Goal: Task Accomplishment & Management: Manage account settings

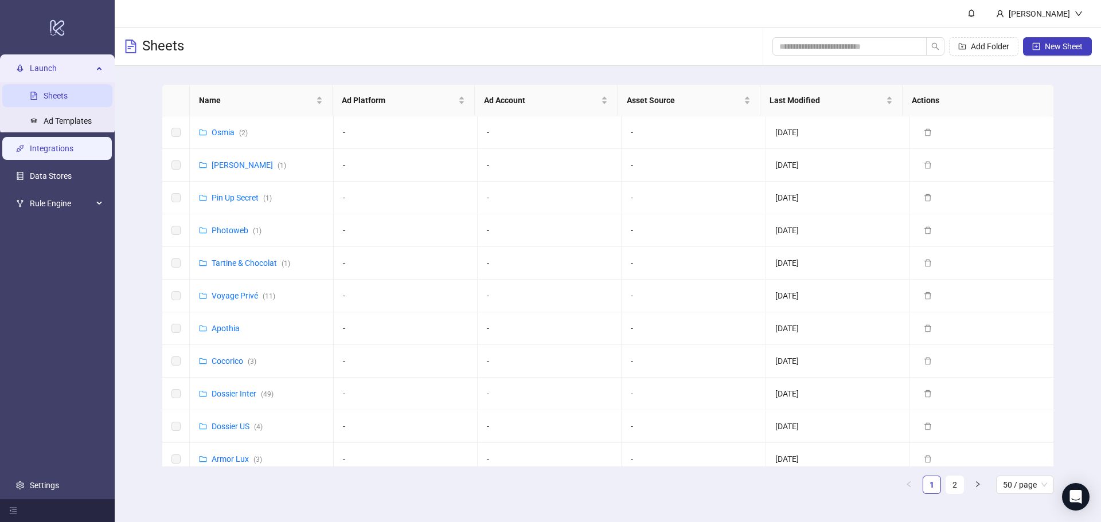
click at [72, 153] on link "Integrations" at bounding box center [52, 148] width 44 height 9
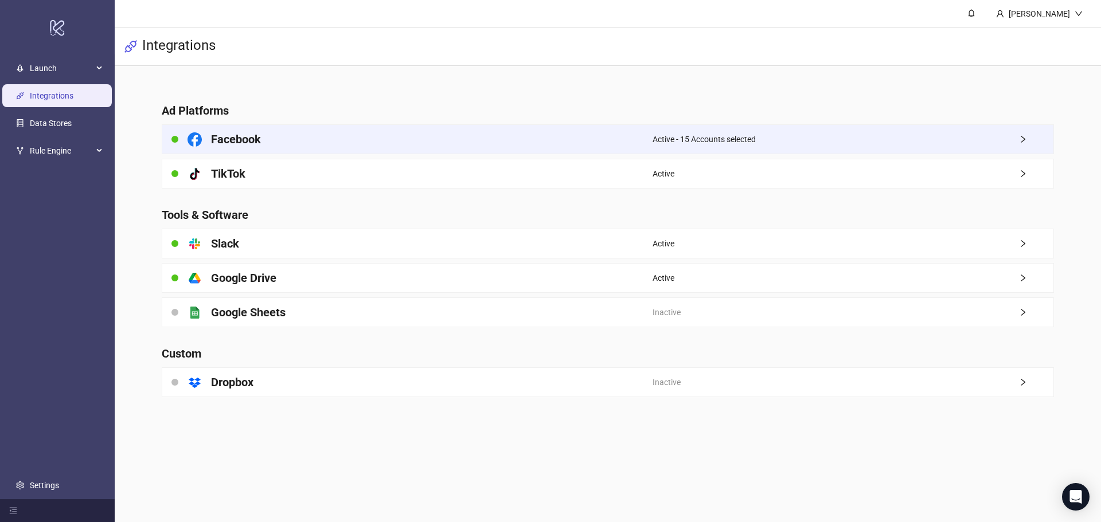
click at [640, 136] on div "Facebook" at bounding box center [407, 139] width 490 height 29
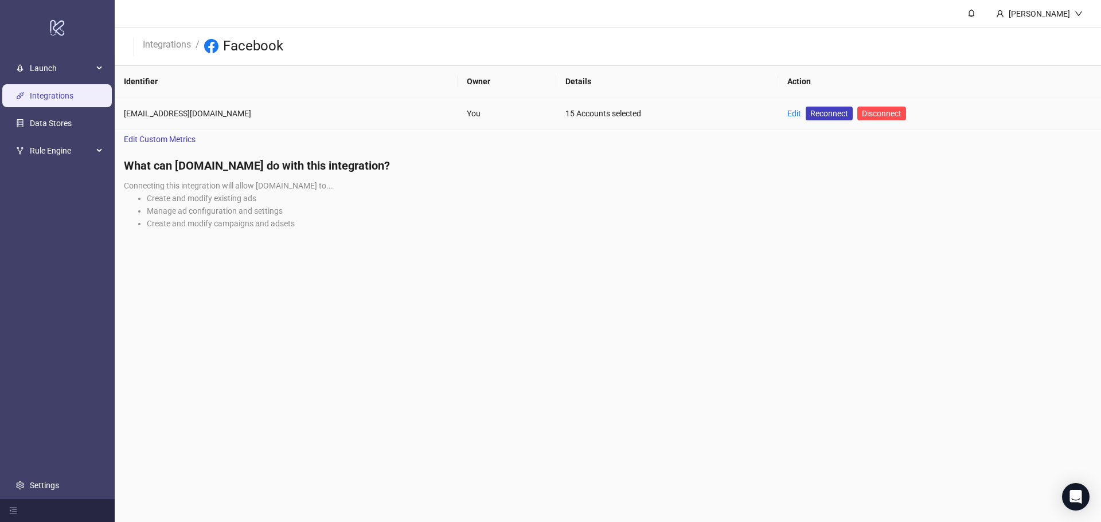
click at [778, 113] on td "Edit Reconnect Disconnect" at bounding box center [939, 113] width 323 height 33
click at [787, 113] on link "Edit" at bounding box center [794, 113] width 14 height 9
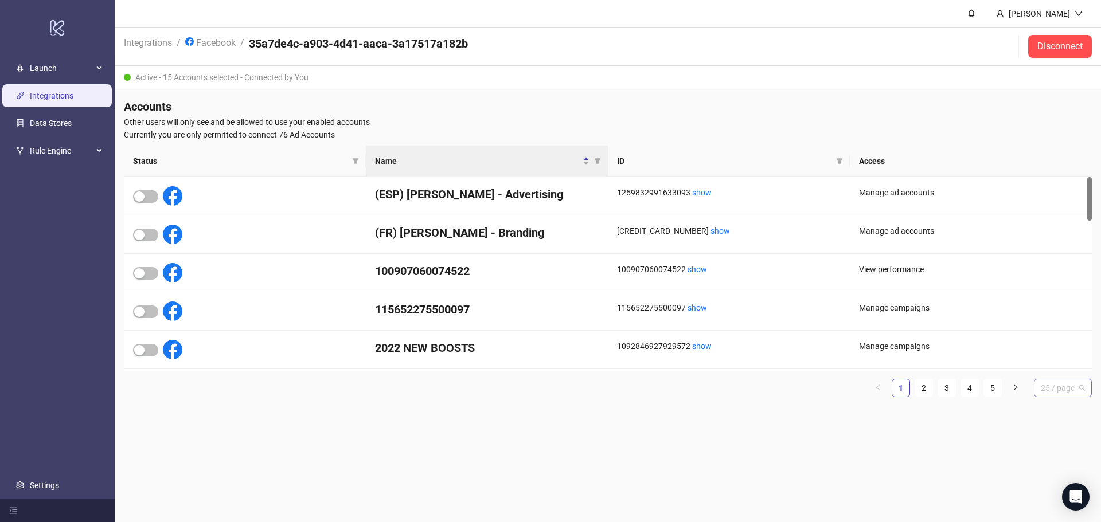
click at [1052, 390] on span "25 / page" at bounding box center [1063, 388] width 44 height 17
click at [1053, 478] on div "100 / page" at bounding box center [1063, 484] width 40 height 13
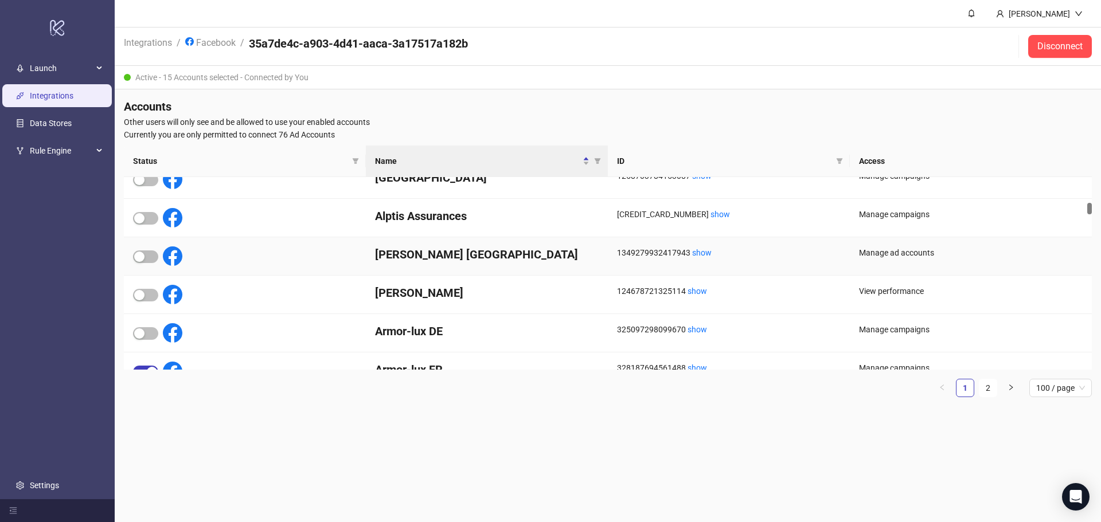
scroll to position [573, 0]
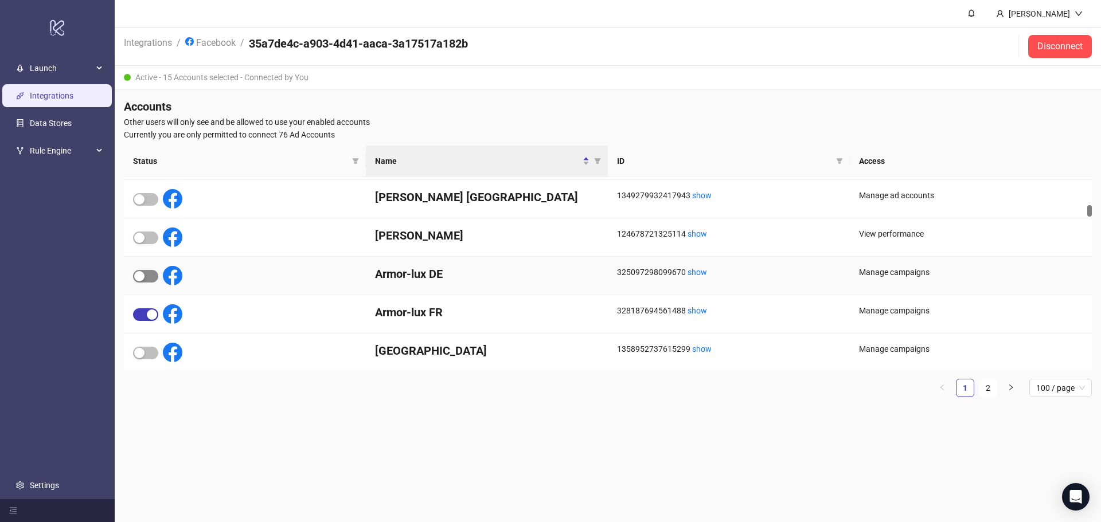
click at [147, 277] on span "button" at bounding box center [145, 276] width 25 height 13
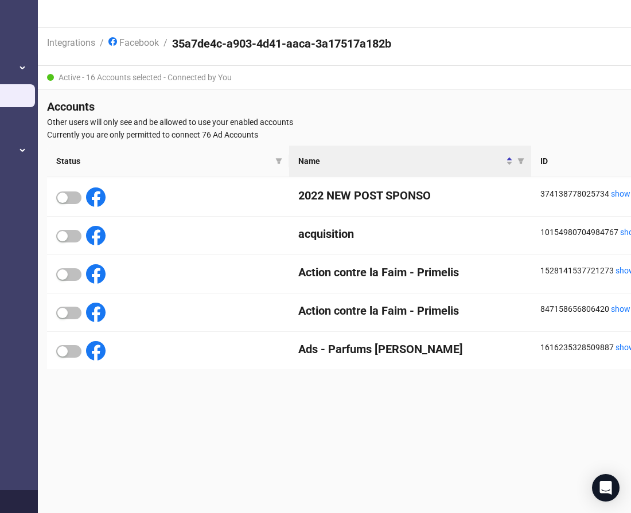
scroll to position [0, 72]
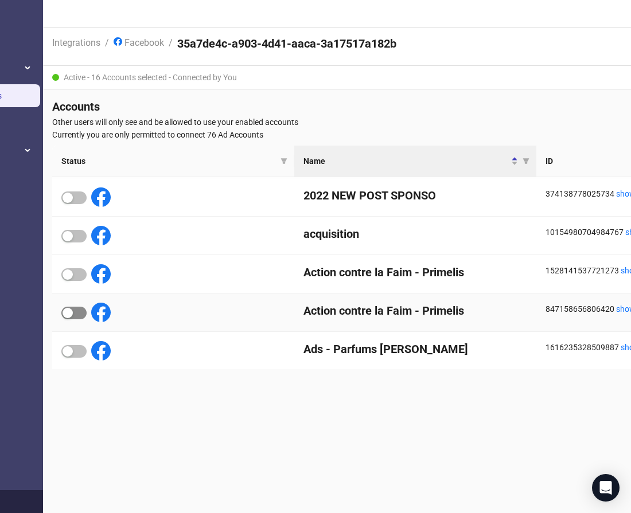
click at [76, 315] on span "button" at bounding box center [73, 313] width 25 height 13
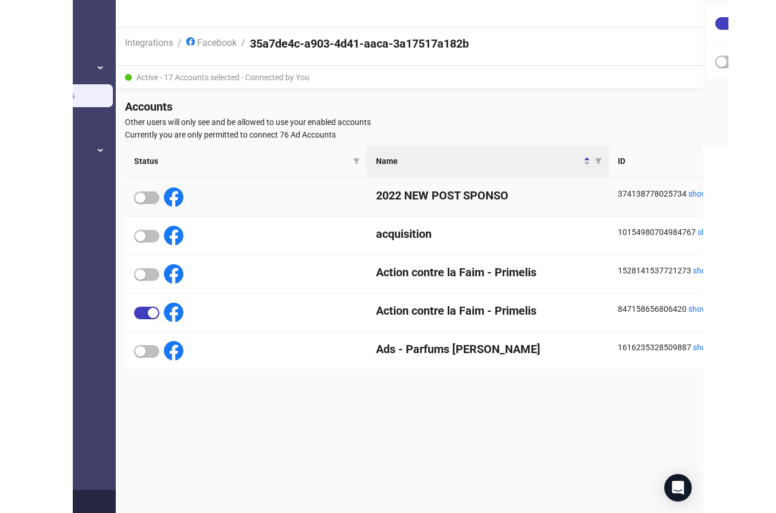
scroll to position [172, 0]
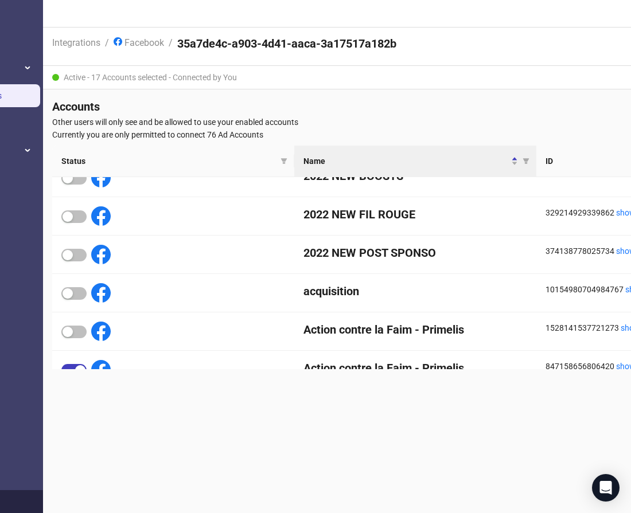
click at [405, 128] on span "Other users will only see and be allowed to use your enabled accounts" at bounding box center [536, 122] width 968 height 13
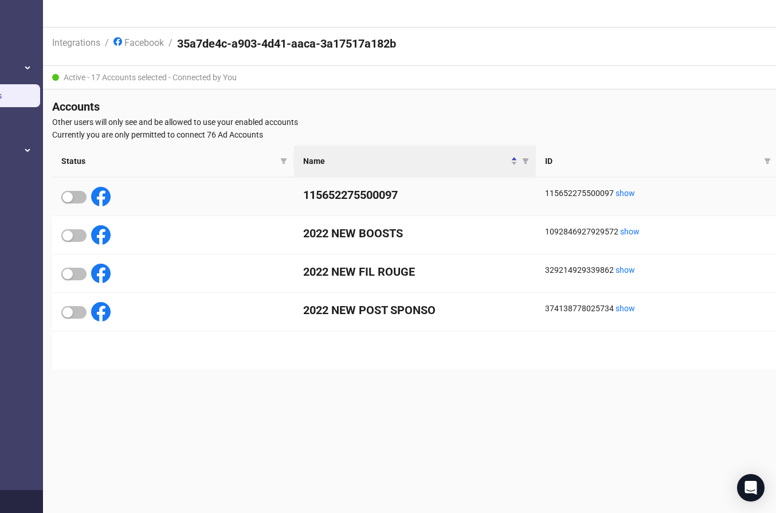
scroll to position [0, 0]
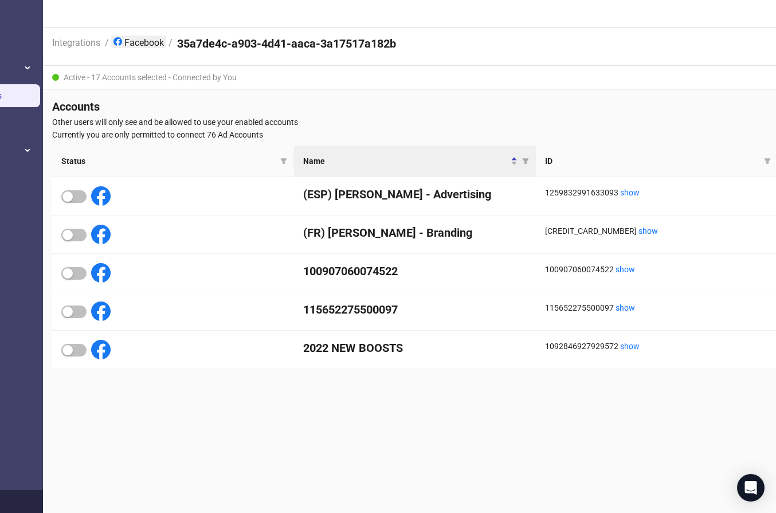
click at [155, 43] on link "Facebook" at bounding box center [138, 42] width 55 height 13
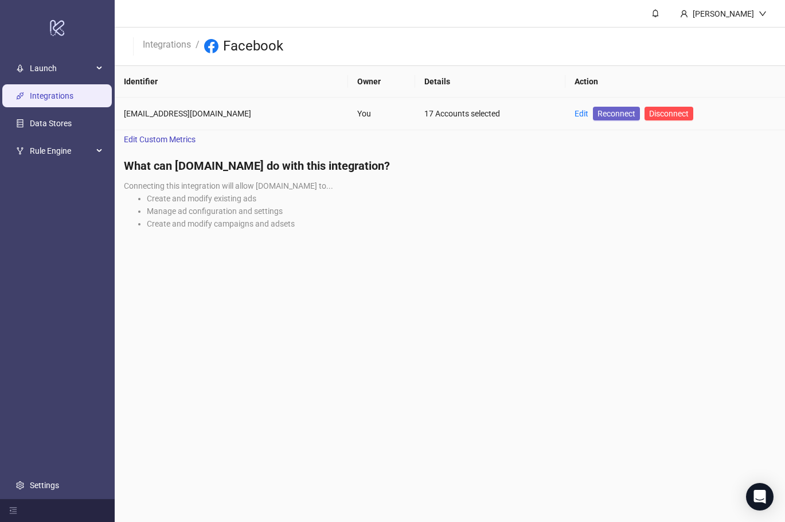
click at [597, 114] on span "Reconnect" at bounding box center [616, 113] width 38 height 13
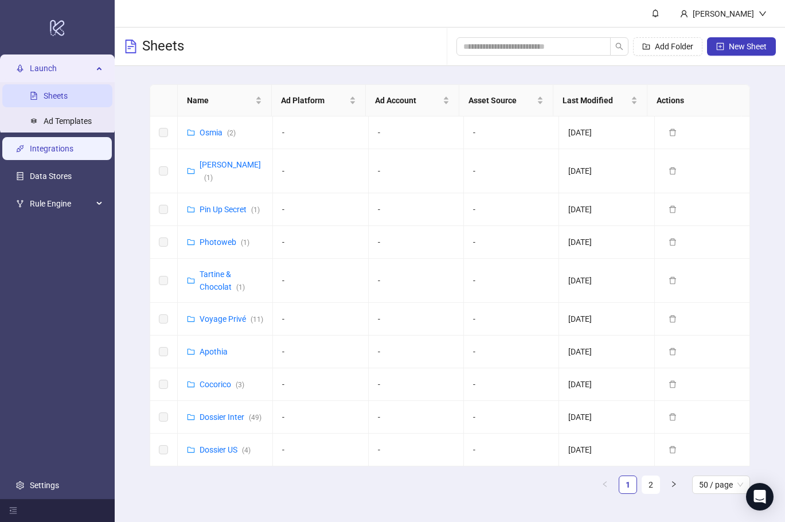
click at [68, 153] on link "Integrations" at bounding box center [52, 148] width 44 height 9
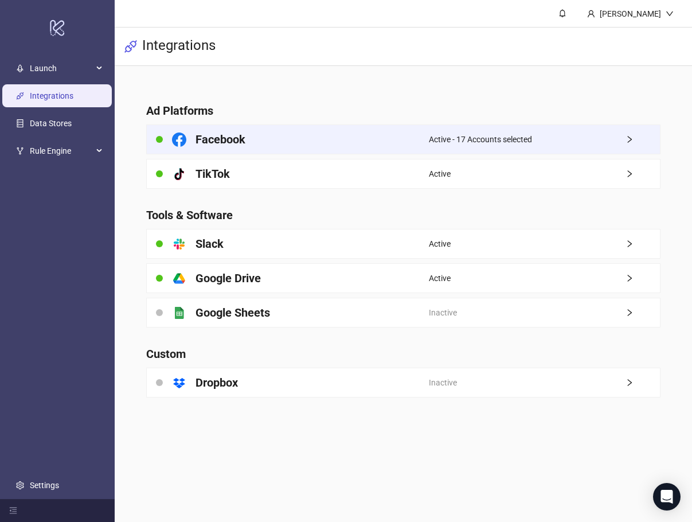
click at [488, 142] on span "Active - 17 Accounts selected" at bounding box center [480, 139] width 103 height 13
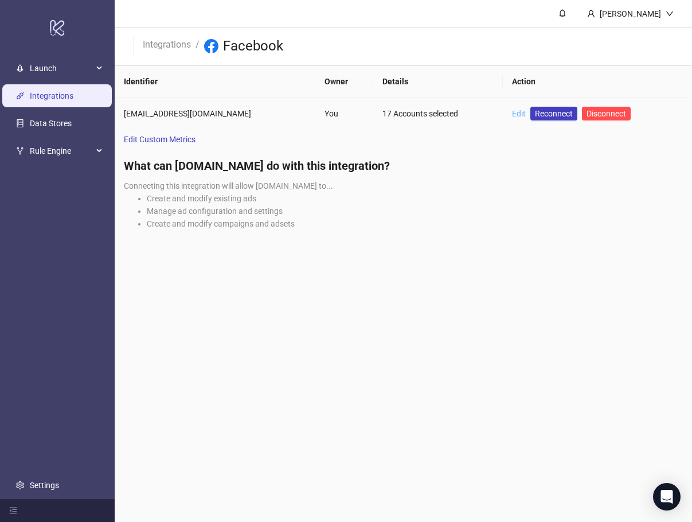
click at [512, 113] on link "Edit" at bounding box center [519, 113] width 14 height 9
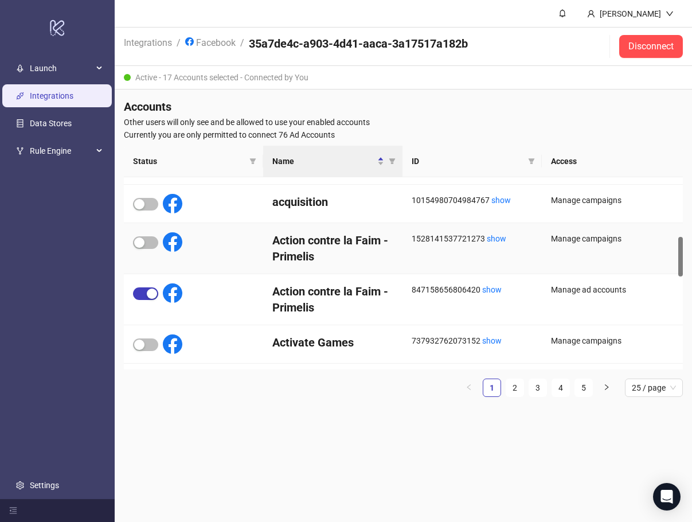
scroll to position [287, 0]
click at [144, 339] on span "button" at bounding box center [145, 344] width 25 height 13
click at [514, 388] on link "2" at bounding box center [514, 387] width 17 height 17
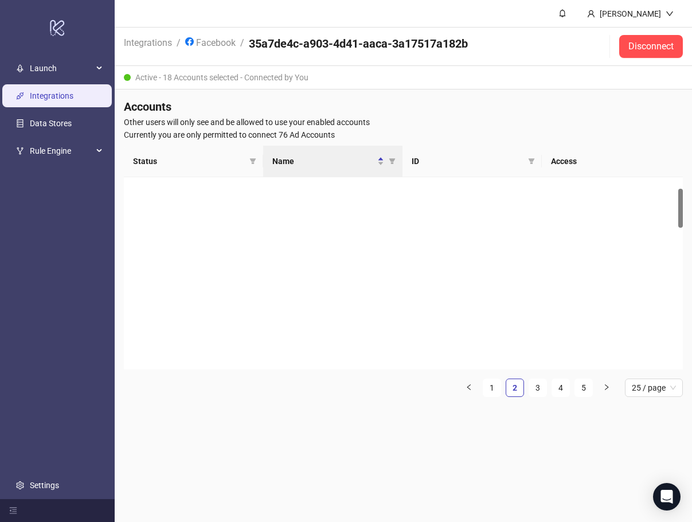
scroll to position [0, 0]
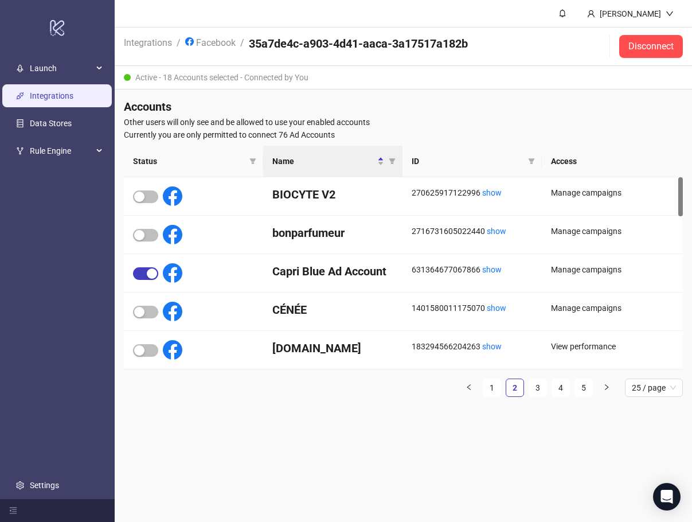
click at [61, 93] on link "Integrations" at bounding box center [52, 95] width 44 height 9
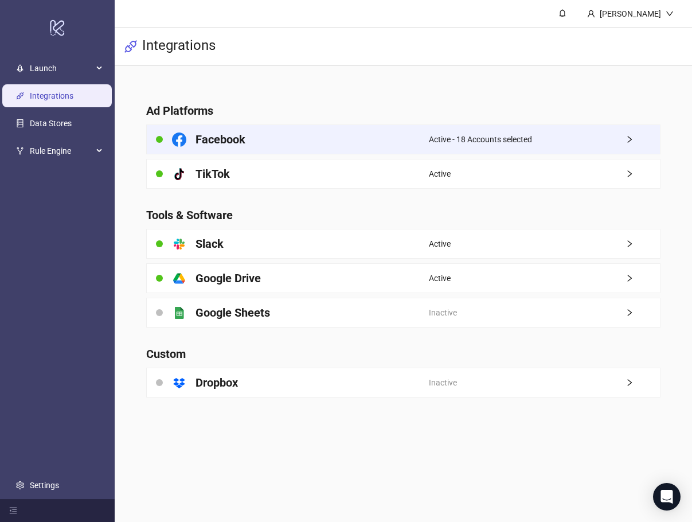
click at [452, 141] on span "Active - 18 Accounts selected" at bounding box center [480, 139] width 103 height 13
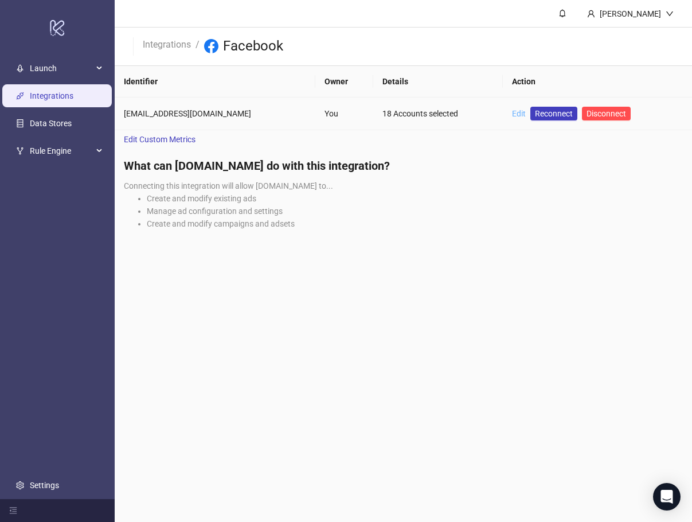
click at [512, 110] on link "Edit" at bounding box center [519, 113] width 14 height 9
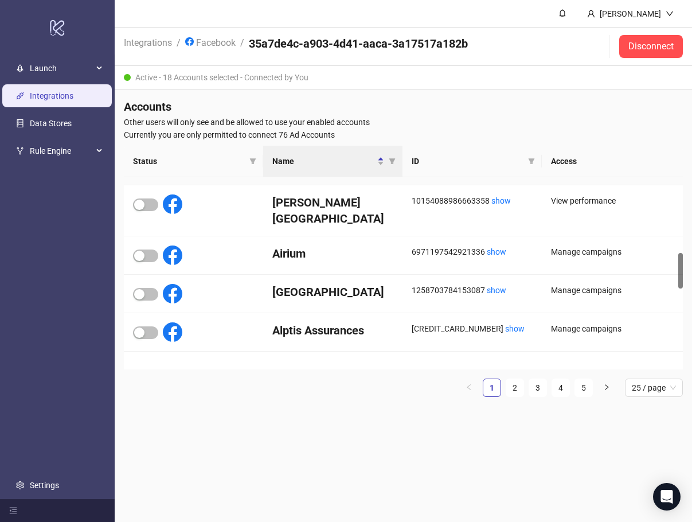
scroll to position [401, 0]
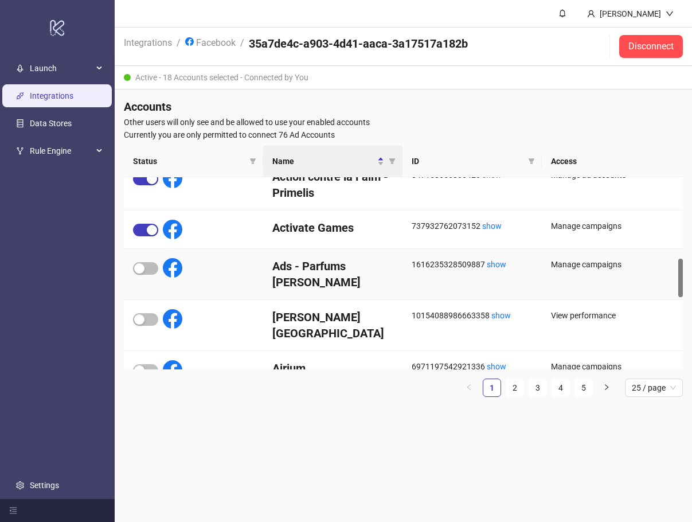
scroll to position [459, 0]
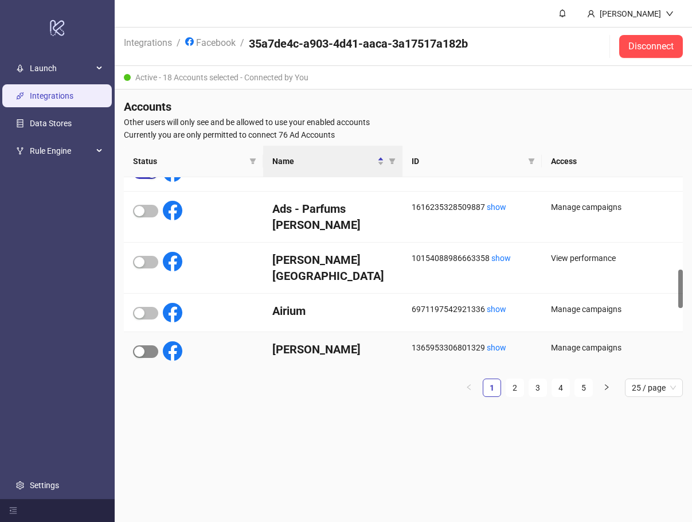
click at [152, 345] on span "button" at bounding box center [145, 351] width 25 height 13
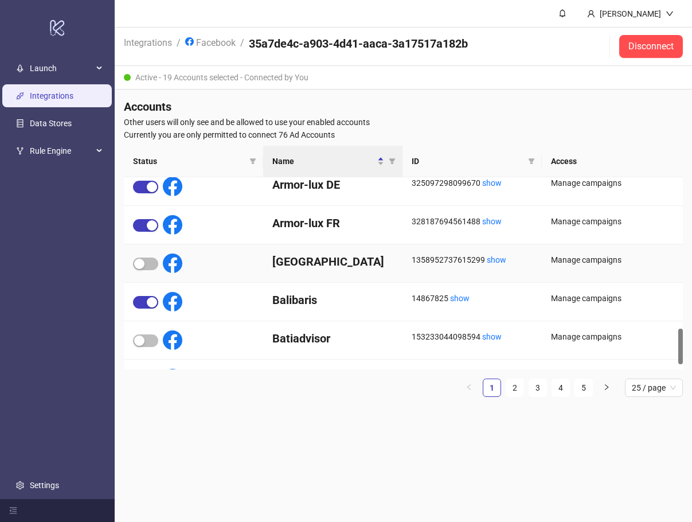
scroll to position [831, 0]
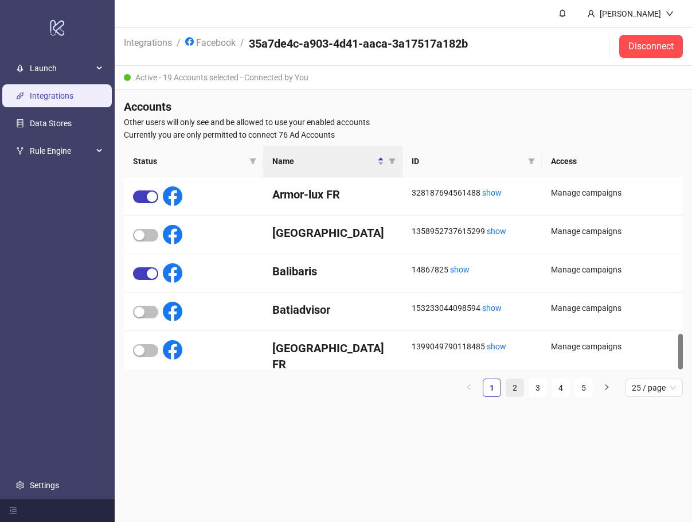
click at [520, 390] on link "2" at bounding box center [514, 387] width 17 height 17
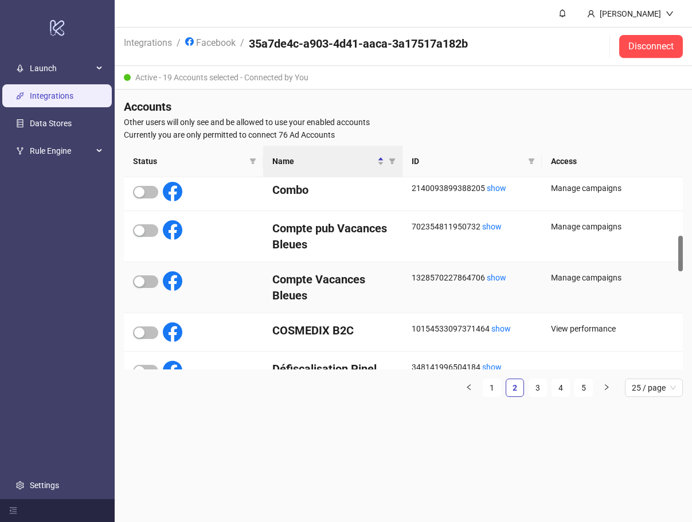
scroll to position [0, 0]
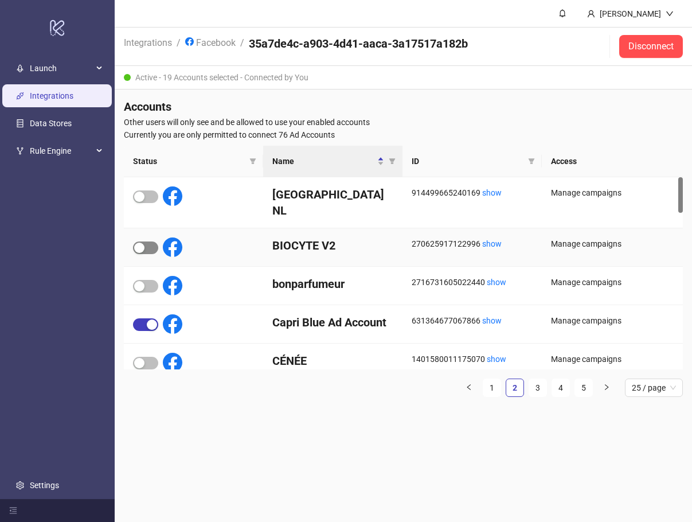
click at [148, 241] on span "button" at bounding box center [145, 247] width 25 height 13
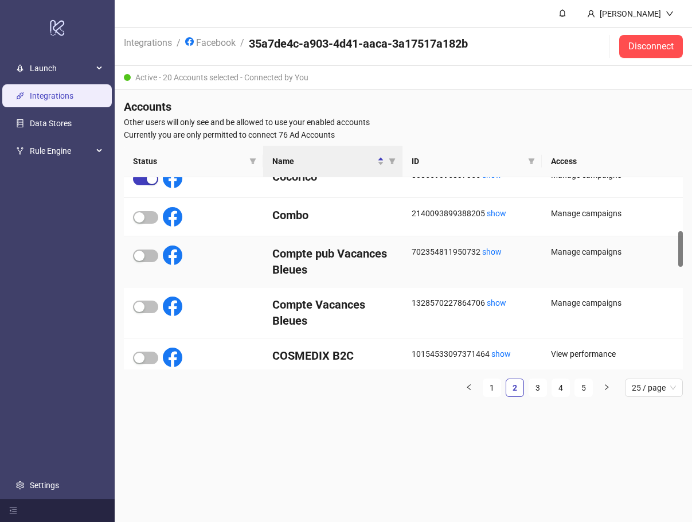
scroll to position [459, 0]
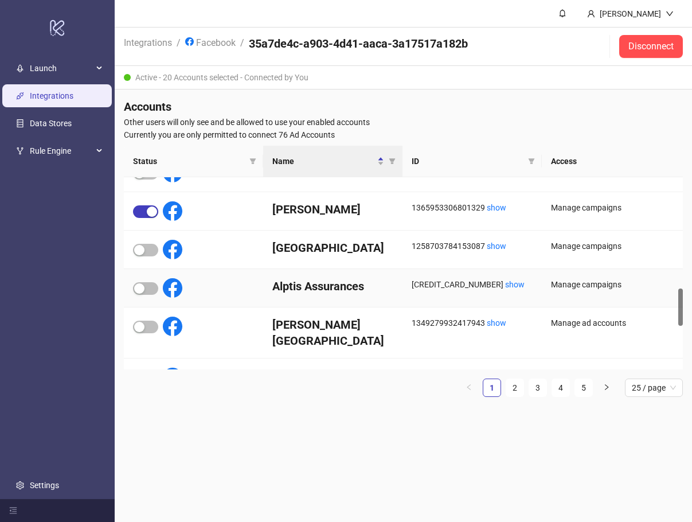
scroll to position [831, 0]
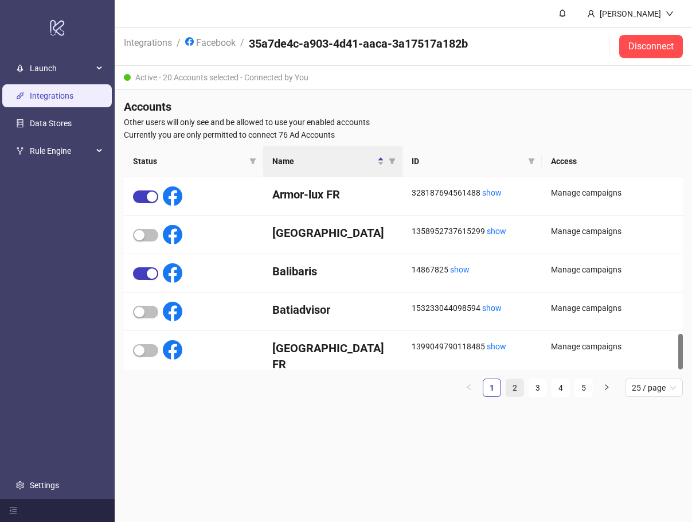
click at [512, 385] on link "2" at bounding box center [514, 387] width 17 height 17
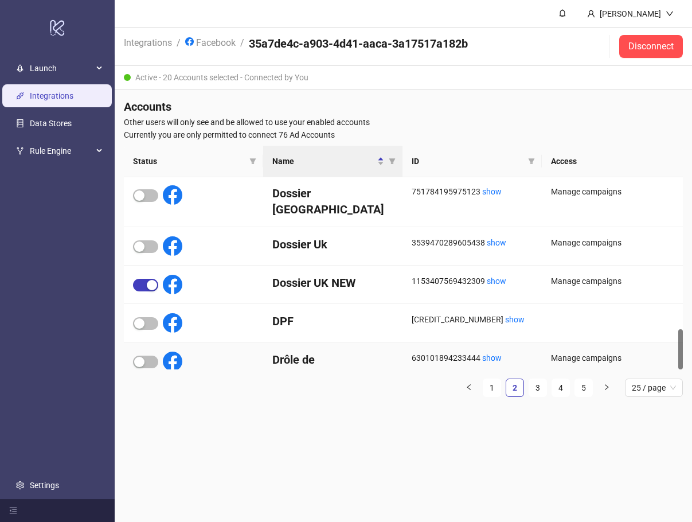
scroll to position [721, 0]
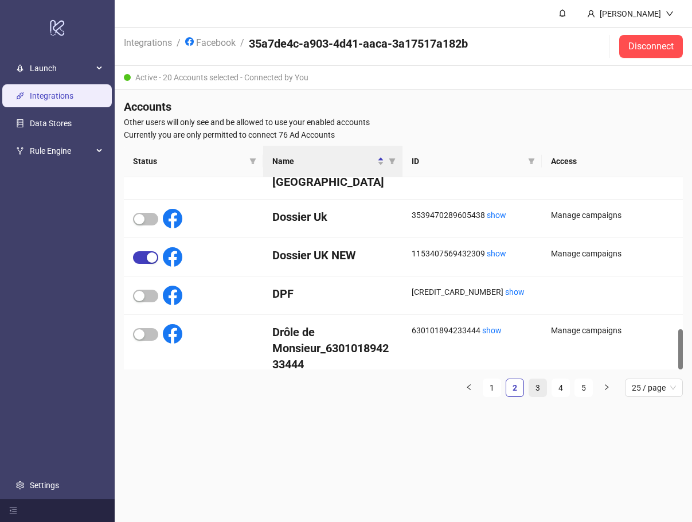
click at [537, 388] on link "3" at bounding box center [537, 387] width 17 height 17
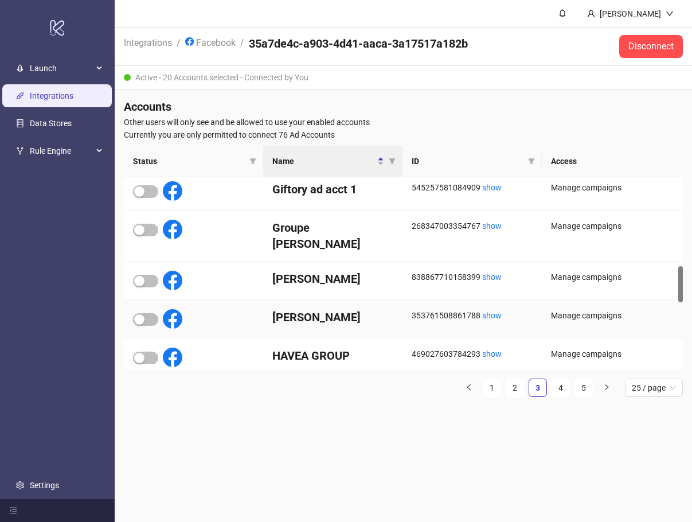
scroll to position [523, 0]
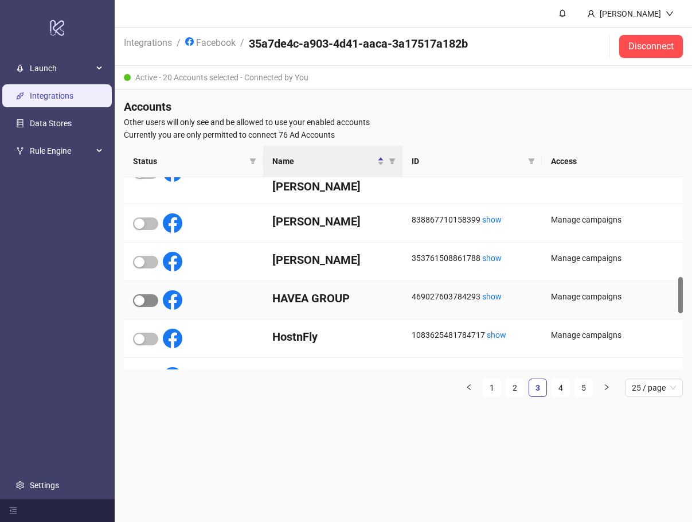
click at [143, 295] on div "button" at bounding box center [139, 300] width 10 height 10
click at [61, 96] on link "Integrations" at bounding box center [52, 95] width 44 height 9
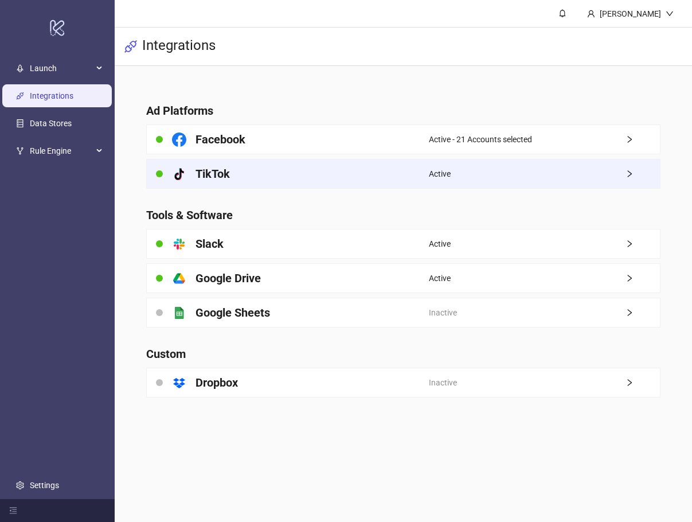
click at [444, 169] on span "Active" at bounding box center [440, 173] width 22 height 13
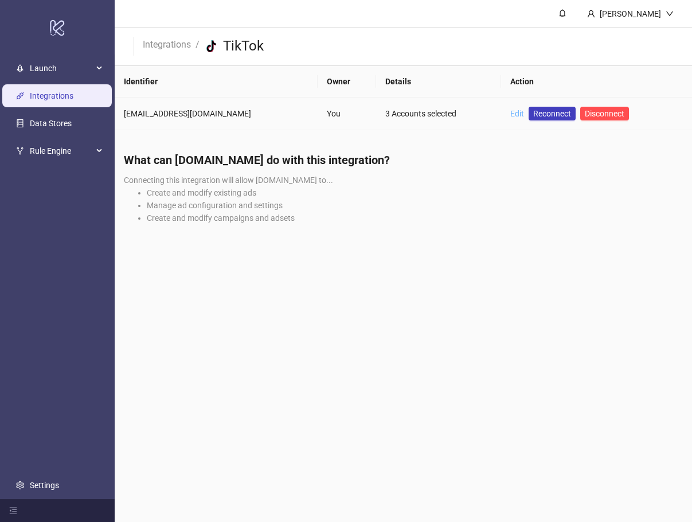
click at [510, 114] on link "Edit" at bounding box center [517, 113] width 14 height 9
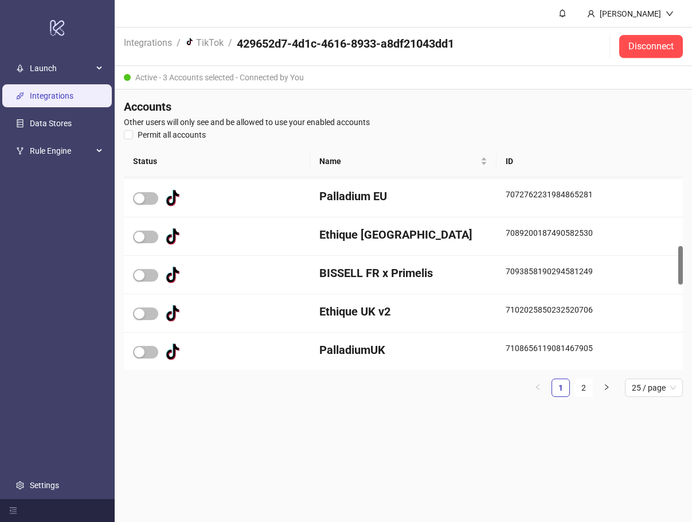
scroll to position [287, 0]
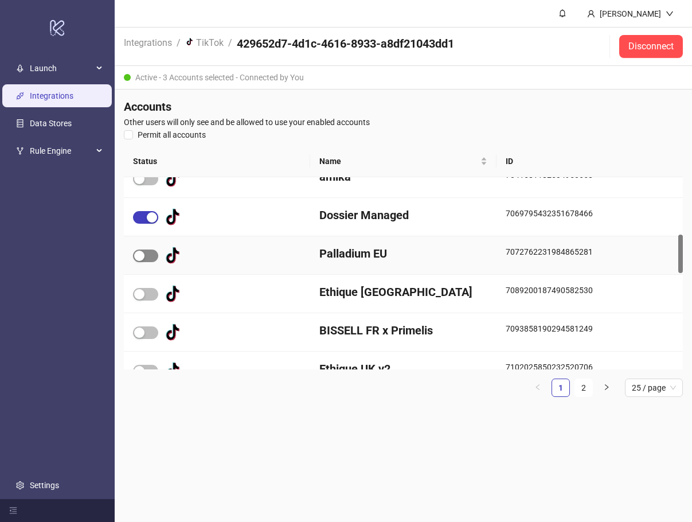
click at [146, 252] on span "button" at bounding box center [145, 255] width 25 height 13
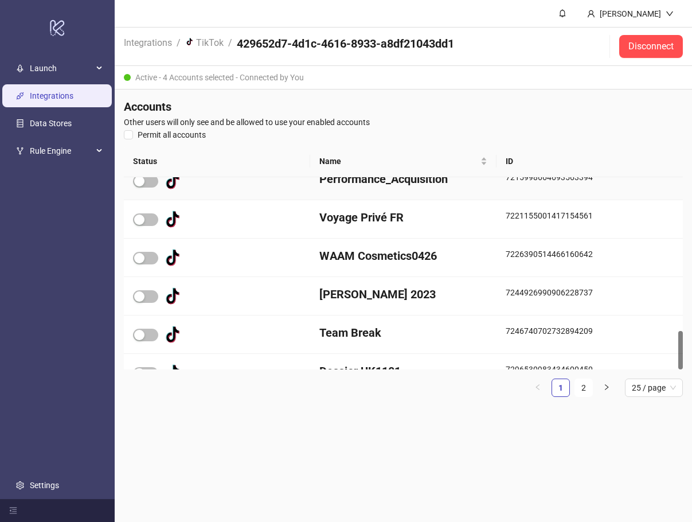
scroll to position [768, 0]
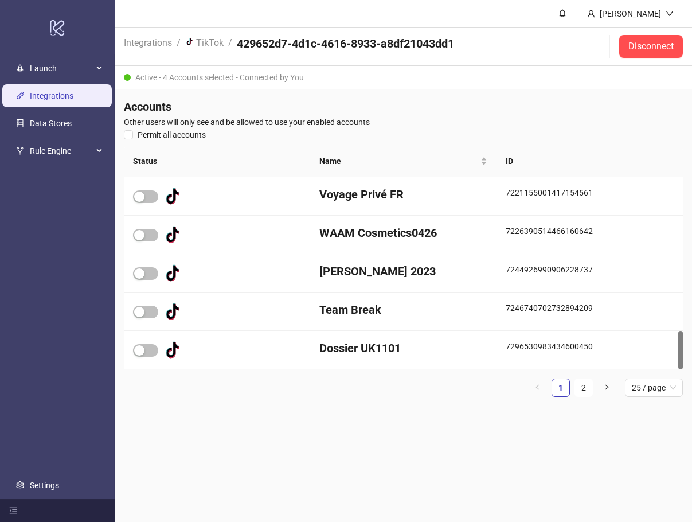
click at [337, 404] on div "Status Name ID platform/tik_tok Performance_Acquisition 7215998664693563394 pla…" at bounding box center [403, 276] width 559 height 260
click at [584, 389] on link "2" at bounding box center [583, 387] width 17 height 17
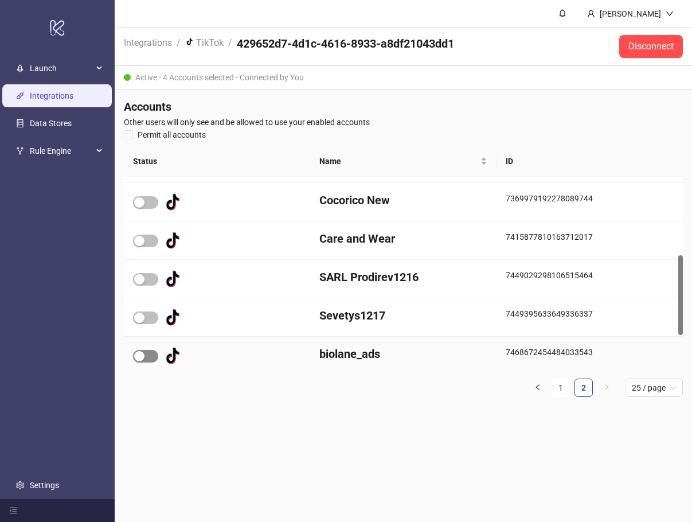
click at [144, 359] on button "button" at bounding box center [145, 356] width 25 height 13
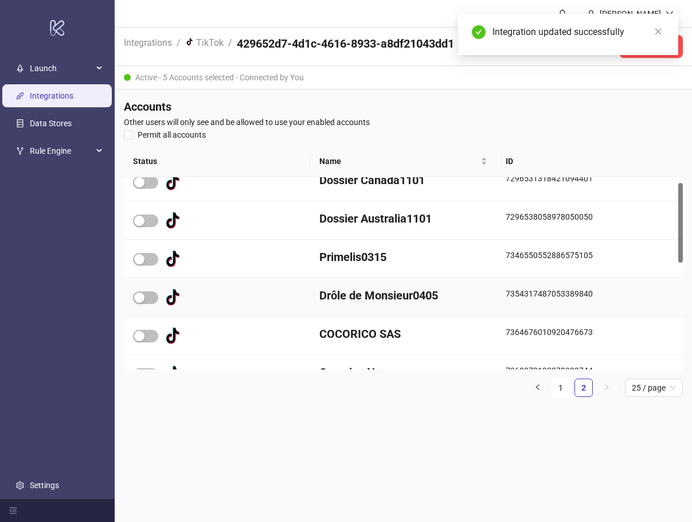
scroll to position [0, 0]
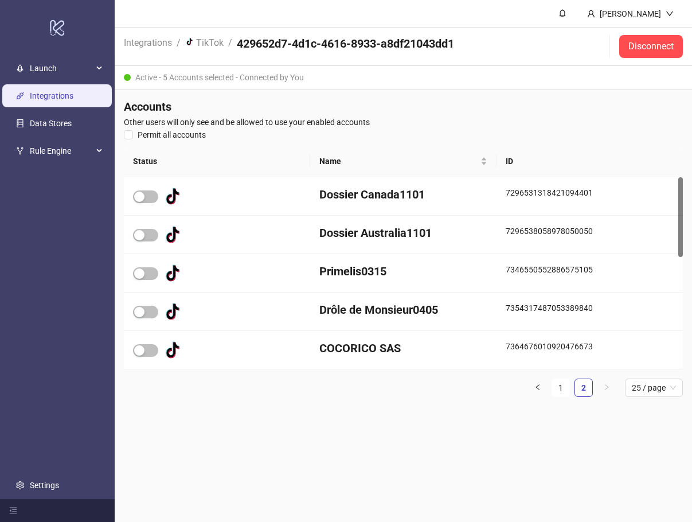
click at [64, 100] on link "Integrations" at bounding box center [52, 95] width 44 height 9
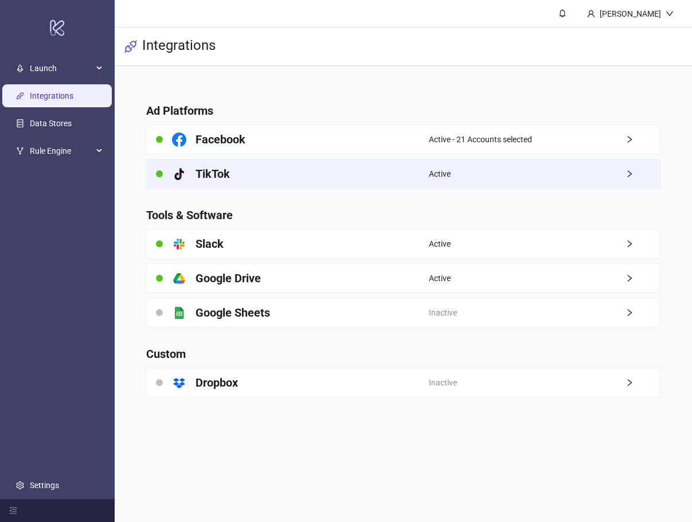
click at [475, 170] on div "Active" at bounding box center [544, 173] width 231 height 29
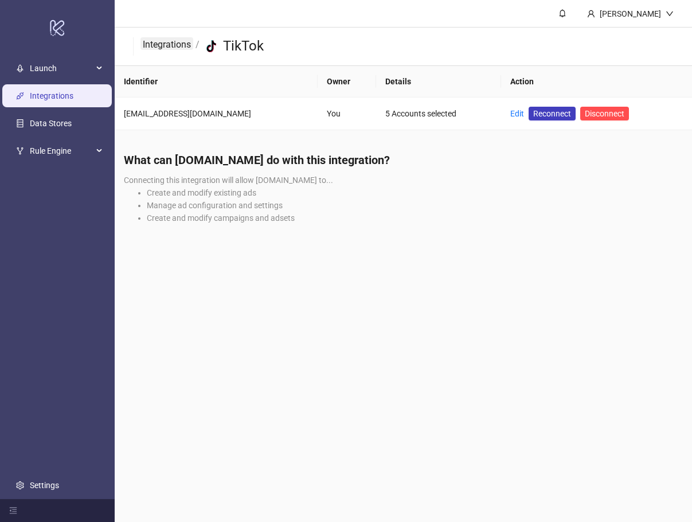
click at [168, 49] on link "Integrations" at bounding box center [166, 43] width 53 height 13
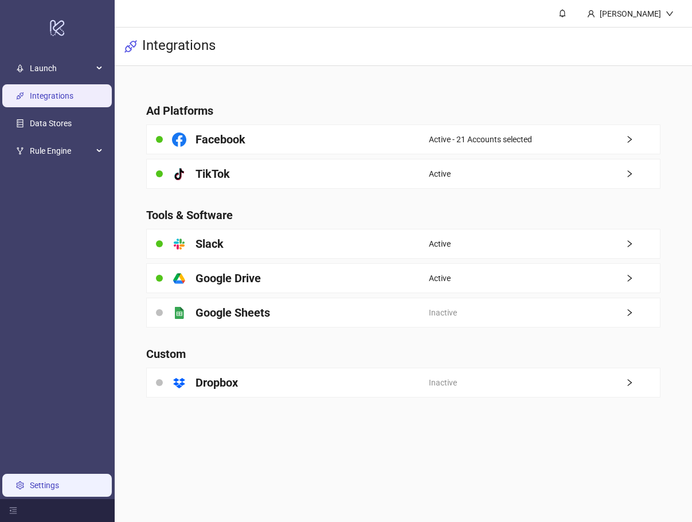
click at [50, 484] on link "Settings" at bounding box center [44, 485] width 29 height 9
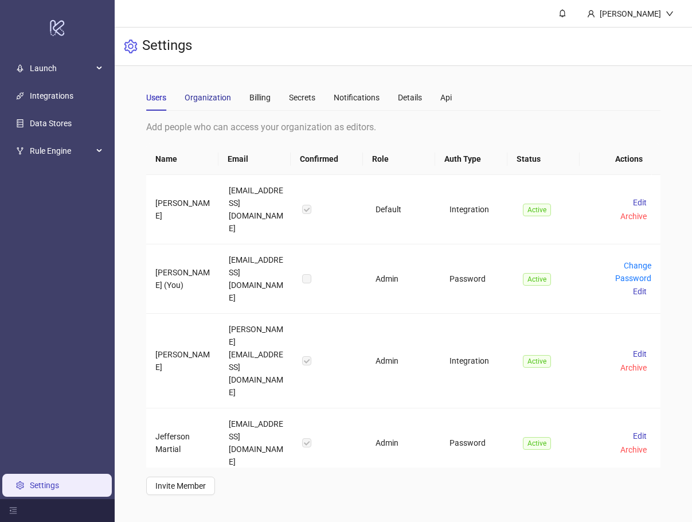
click at [214, 100] on div "Organization" at bounding box center [208, 97] width 46 height 13
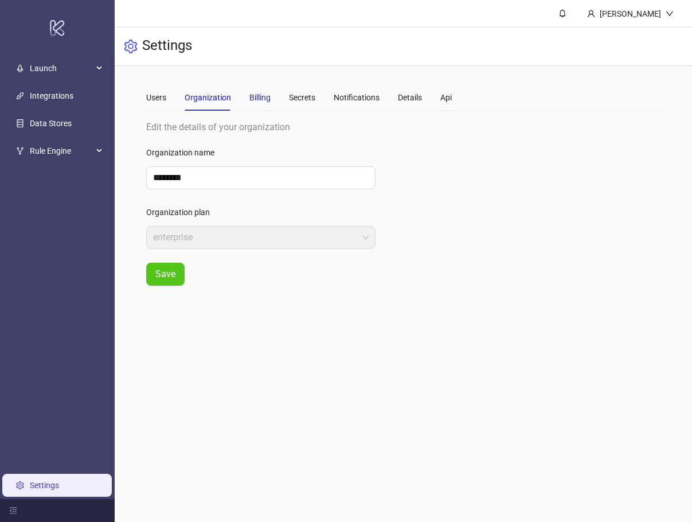
click at [265, 97] on div "Billing" at bounding box center [259, 97] width 21 height 13
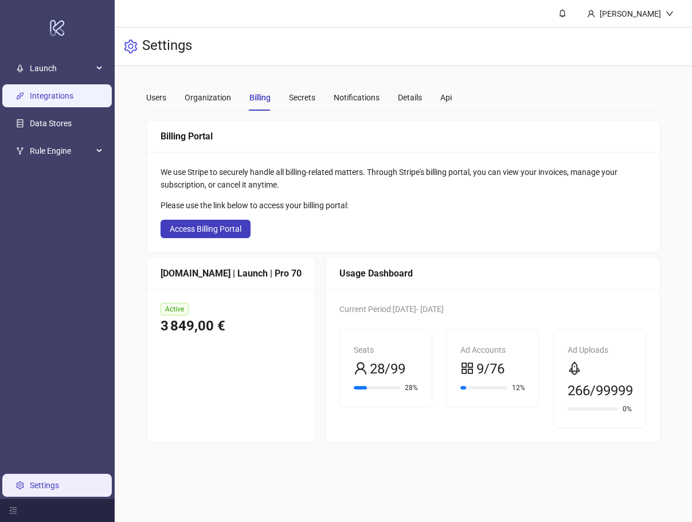
click at [65, 100] on link "Integrations" at bounding box center [52, 95] width 44 height 9
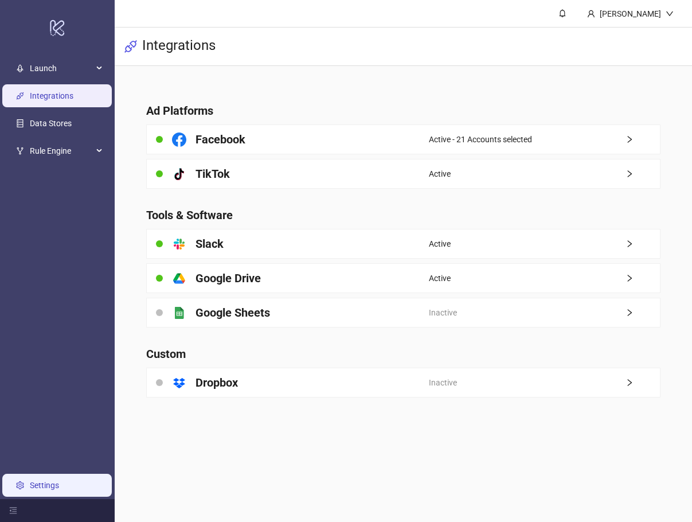
click at [37, 485] on link "Settings" at bounding box center [44, 485] width 29 height 9
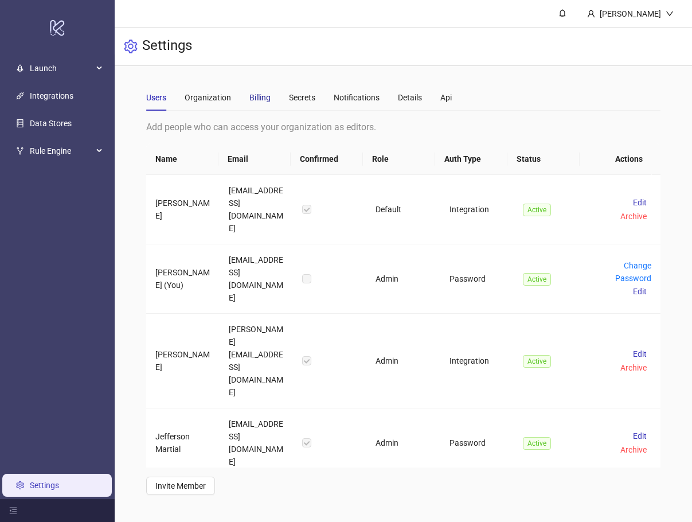
click at [261, 97] on div "Billing" at bounding box center [259, 97] width 21 height 13
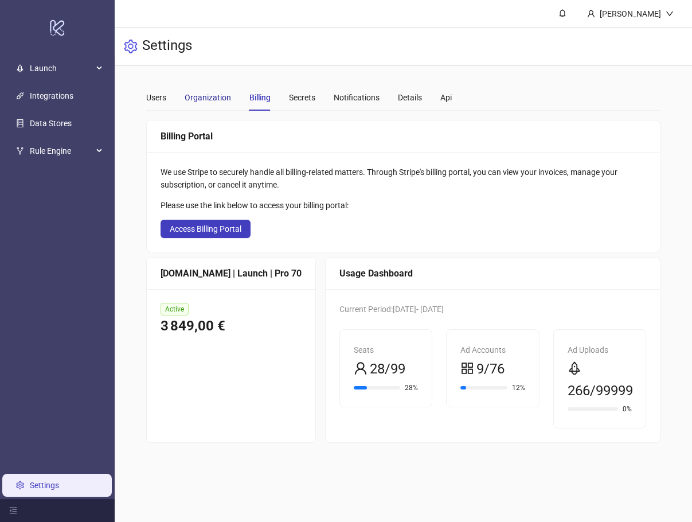
click at [186, 97] on div "Organization" at bounding box center [208, 97] width 46 height 13
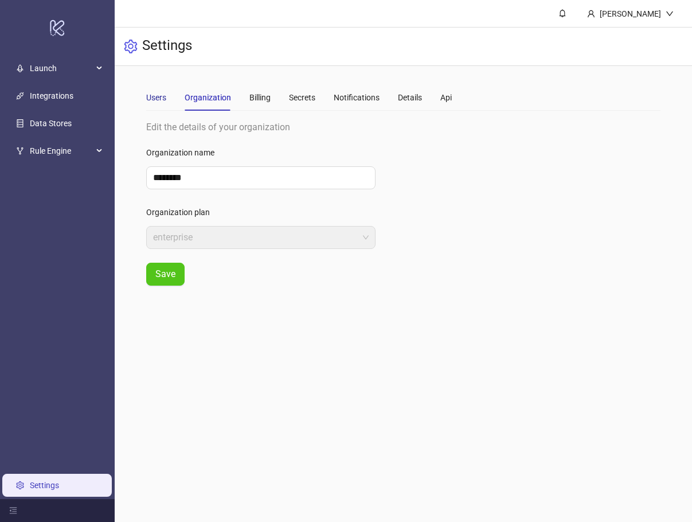
click at [157, 97] on div "Users" at bounding box center [156, 97] width 20 height 13
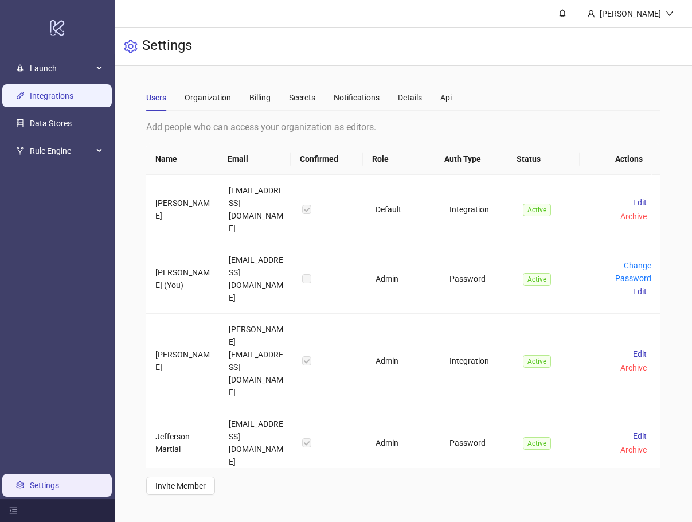
click at [50, 100] on link "Integrations" at bounding box center [52, 95] width 44 height 9
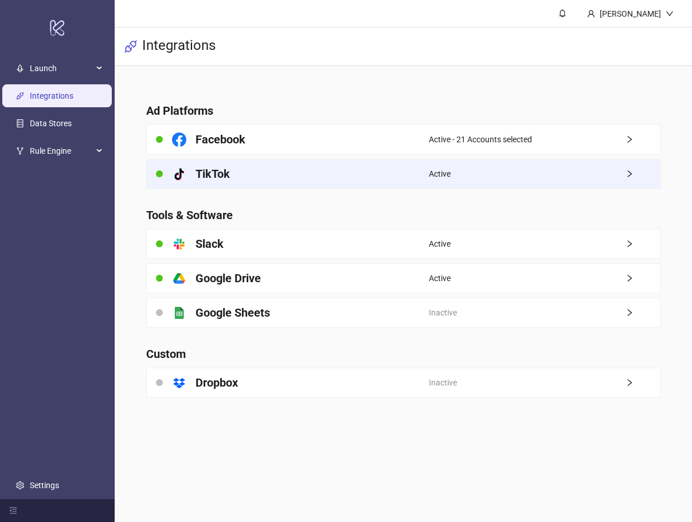
click at [326, 174] on div "platform/tik_tok TikTok" at bounding box center [288, 173] width 283 height 29
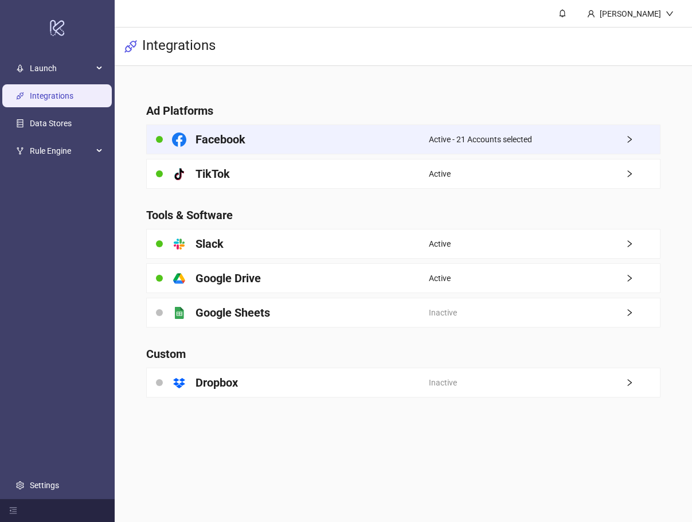
click at [512, 147] on div "Active - 21 Accounts selected" at bounding box center [544, 139] width 231 height 29
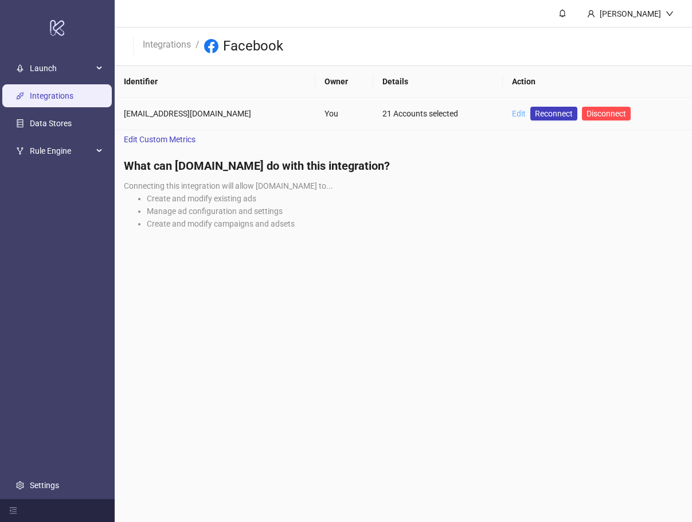
click at [512, 112] on link "Edit" at bounding box center [519, 113] width 14 height 9
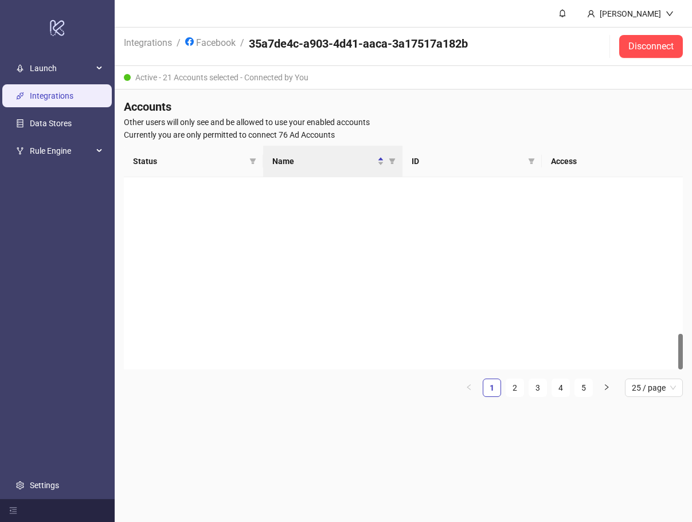
scroll to position [831, 0]
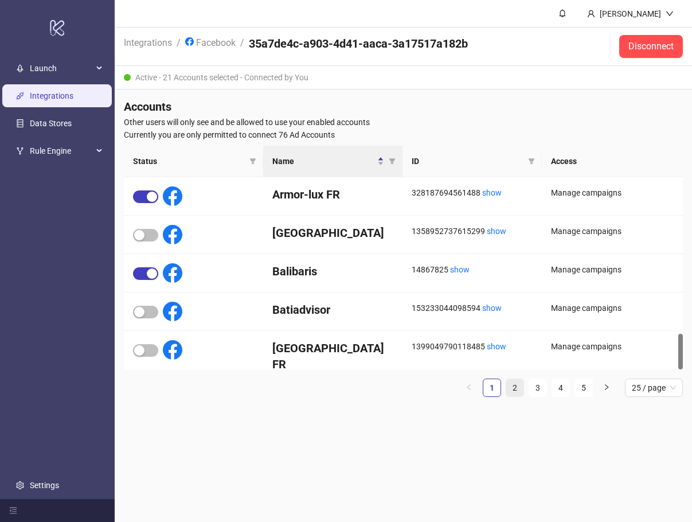
click at [509, 388] on link "2" at bounding box center [514, 387] width 17 height 17
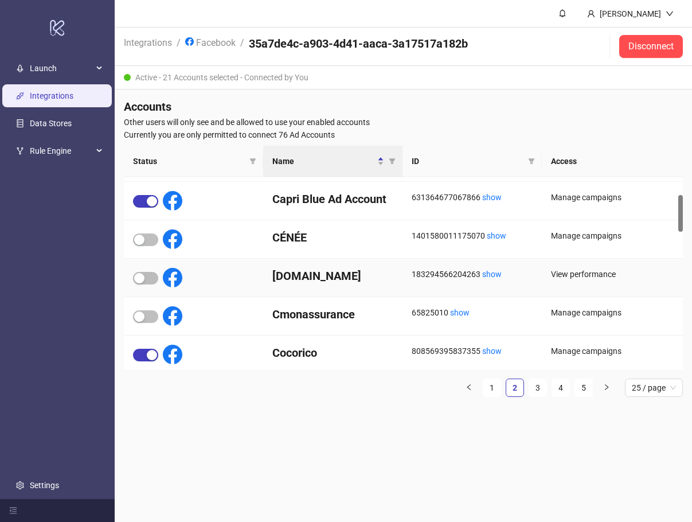
scroll to position [0, 0]
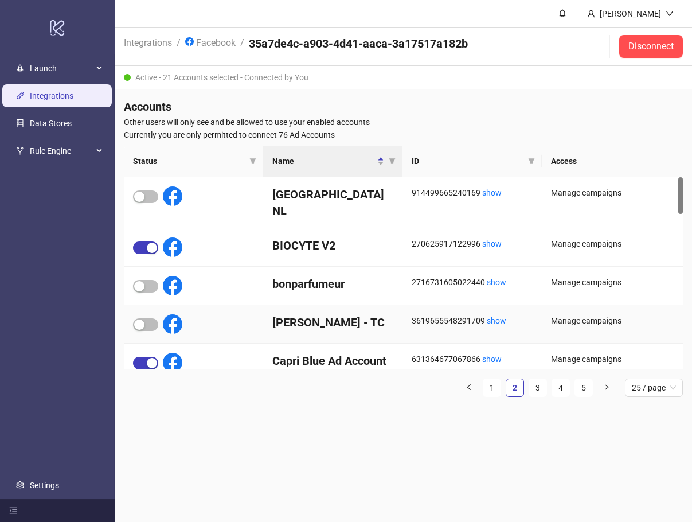
drag, startPoint x: 289, startPoint y: 316, endPoint x: 251, endPoint y: 318, distance: 38.5
click at [288, 316] on h4 "Bonton - TC" at bounding box center [332, 322] width 121 height 16
click at [132, 308] on div at bounding box center [193, 324] width 139 height 38
click at [147, 318] on span "button" at bounding box center [145, 324] width 25 height 13
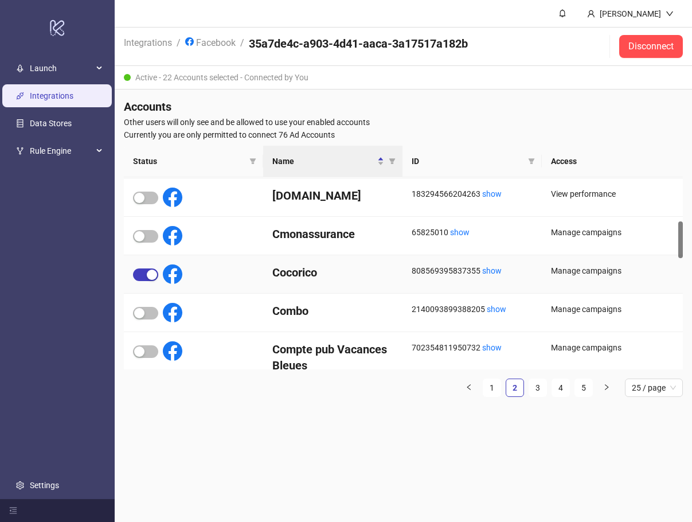
scroll to position [115, 0]
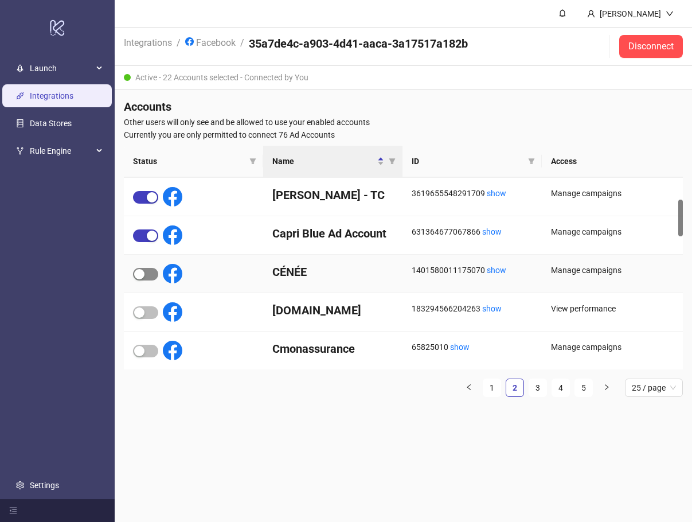
click at [147, 274] on span "button" at bounding box center [145, 274] width 25 height 13
click at [151, 314] on span "button" at bounding box center [145, 312] width 25 height 13
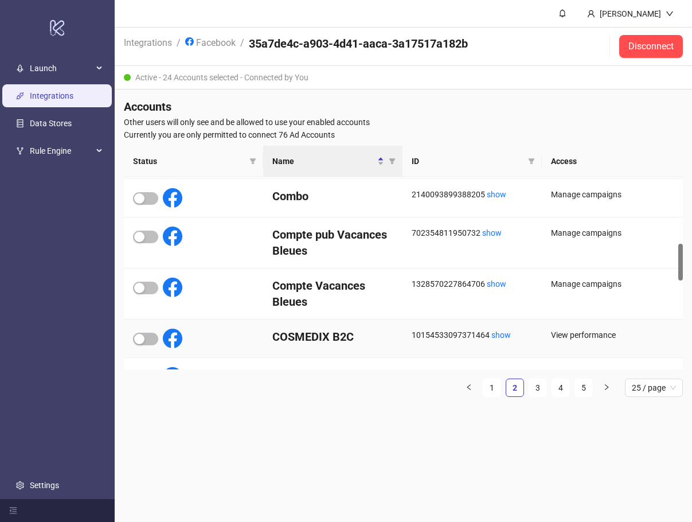
scroll to position [401, 0]
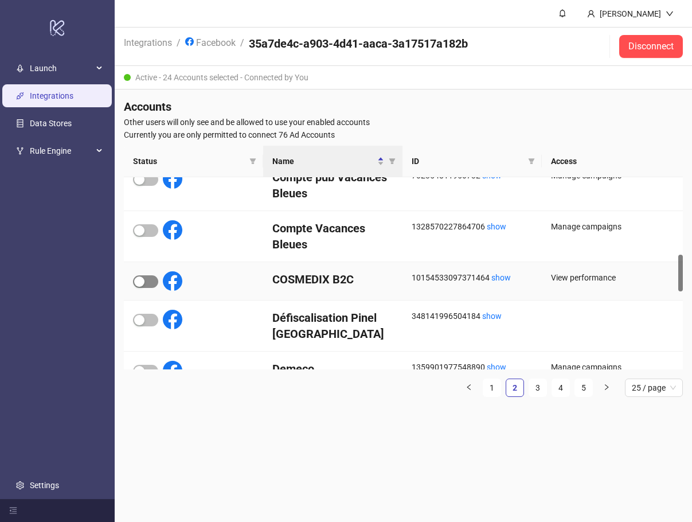
click at [143, 282] on div "button" at bounding box center [139, 281] width 10 height 10
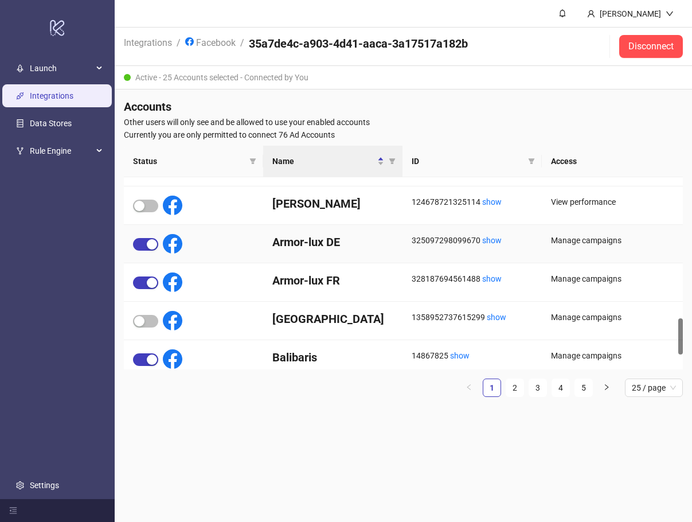
scroll to position [831, 0]
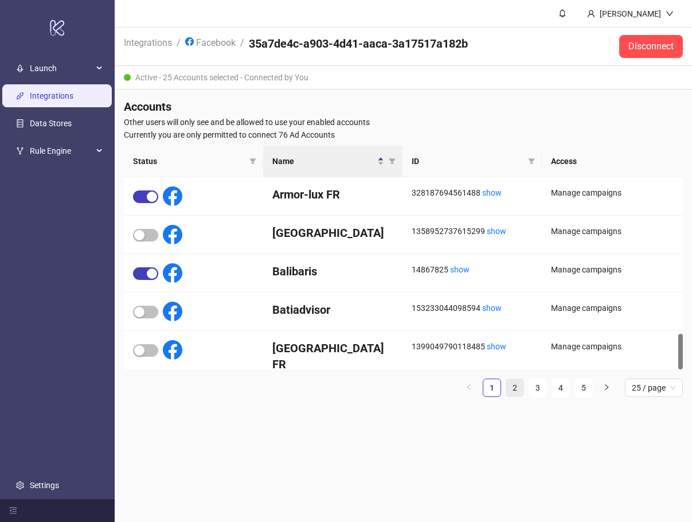
click at [514, 384] on link "2" at bounding box center [514, 387] width 17 height 17
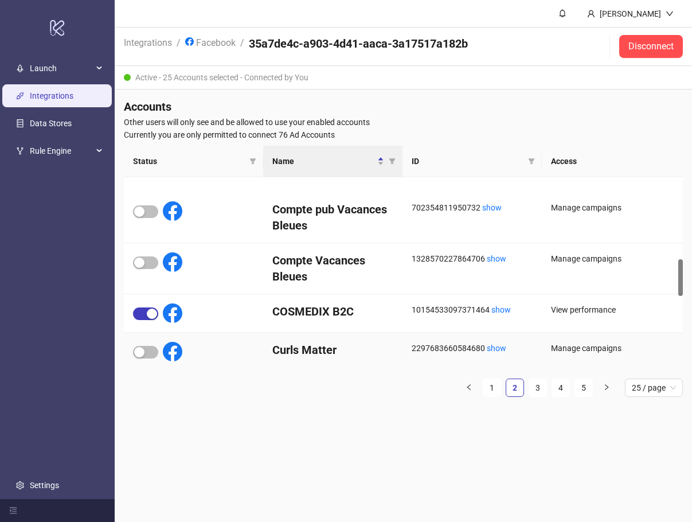
scroll to position [484, 0]
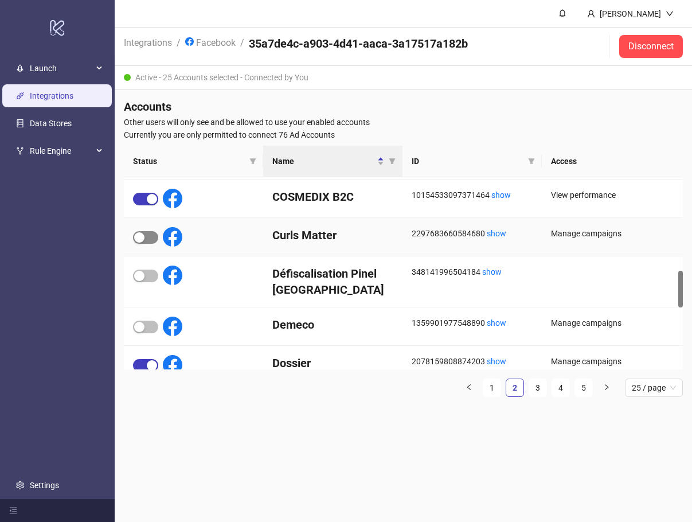
click at [144, 234] on button "button" at bounding box center [145, 237] width 25 height 13
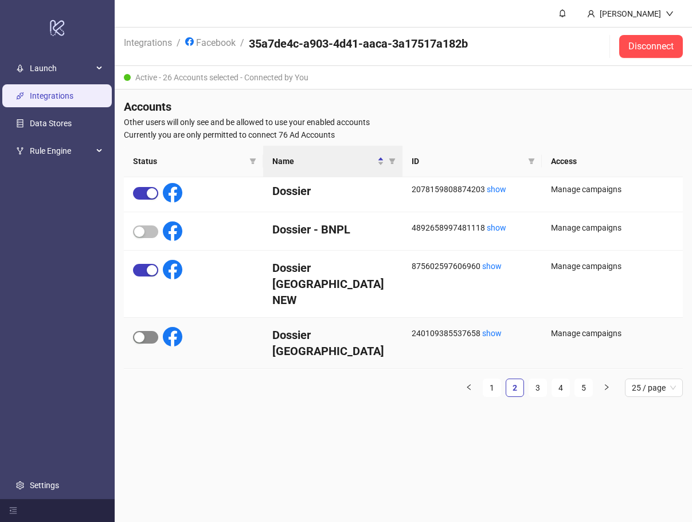
click at [144, 331] on button "button" at bounding box center [145, 337] width 25 height 13
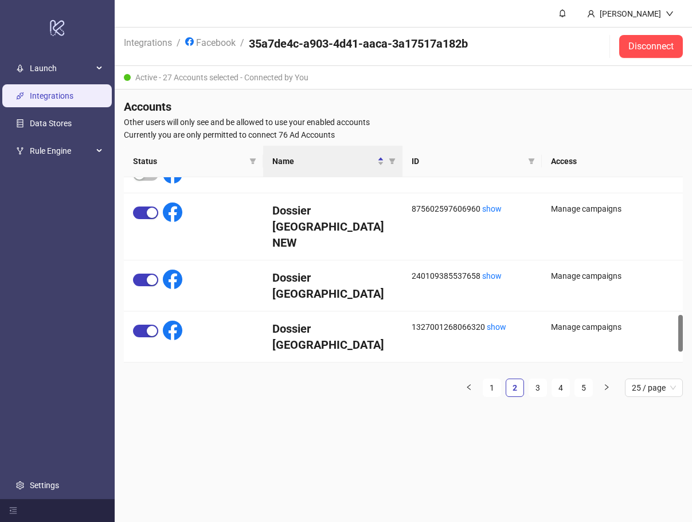
scroll to position [771, 0]
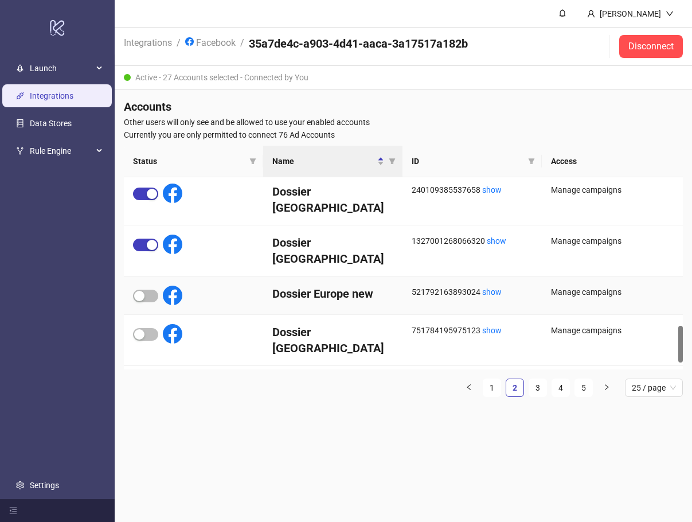
drag, startPoint x: 142, startPoint y: 270, endPoint x: 111, endPoint y: 273, distance: 30.6
click at [142, 291] on div "button" at bounding box center [139, 296] width 10 height 10
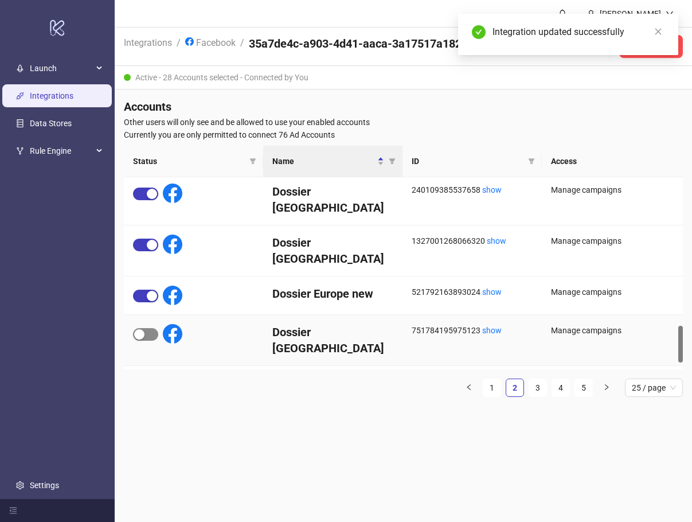
drag, startPoint x: 131, startPoint y: 307, endPoint x: 139, endPoint y: 307, distance: 7.5
click at [138, 315] on div at bounding box center [193, 340] width 139 height 51
click at [143, 329] on div "button" at bounding box center [139, 334] width 10 height 10
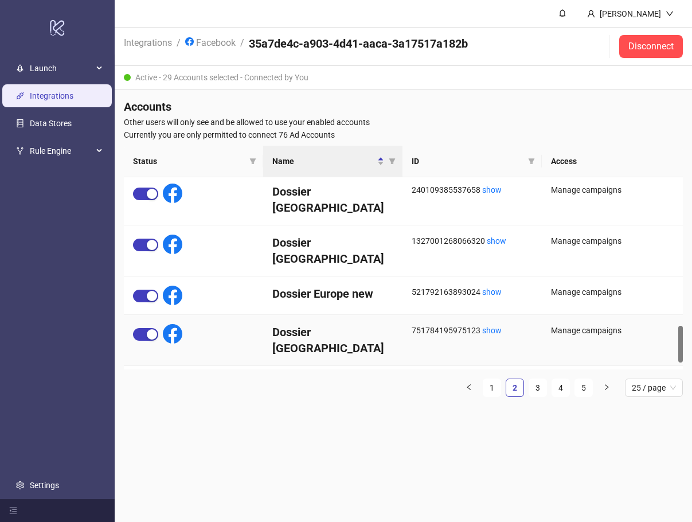
scroll to position [806, 0]
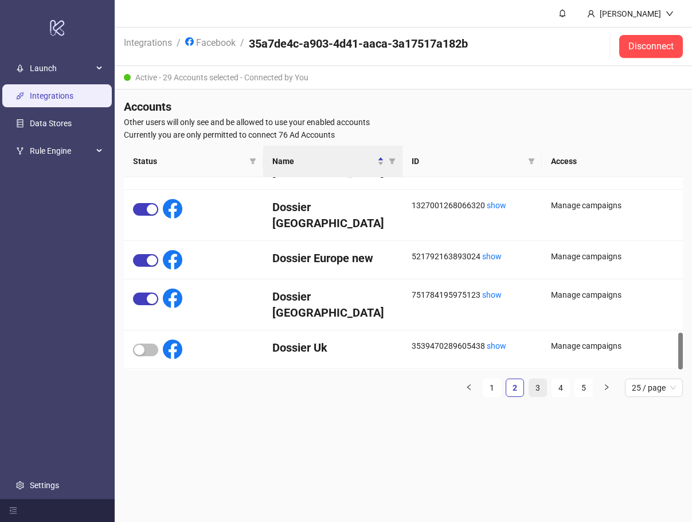
click at [542, 386] on link "3" at bounding box center [537, 387] width 17 height 17
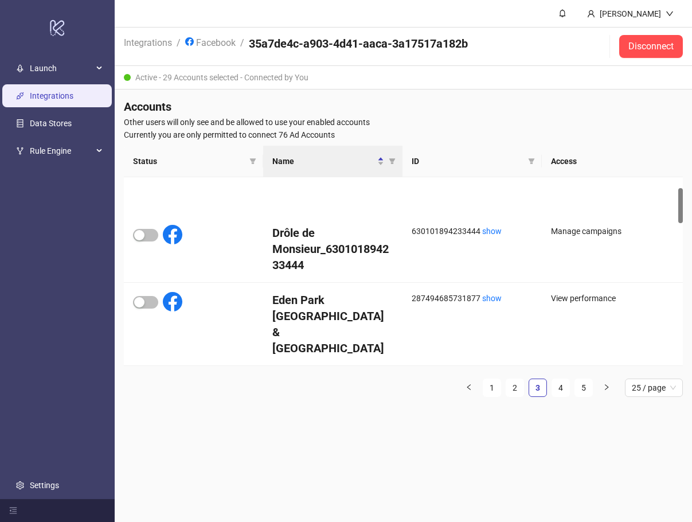
scroll to position [57, 0]
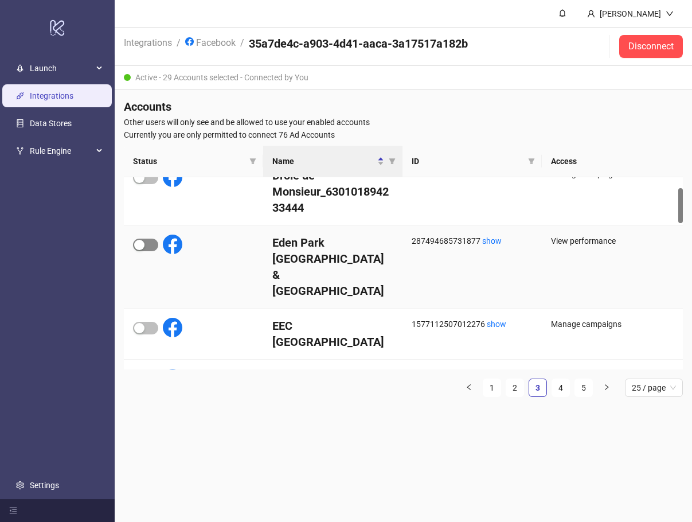
click at [144, 245] on button "button" at bounding box center [145, 245] width 25 height 13
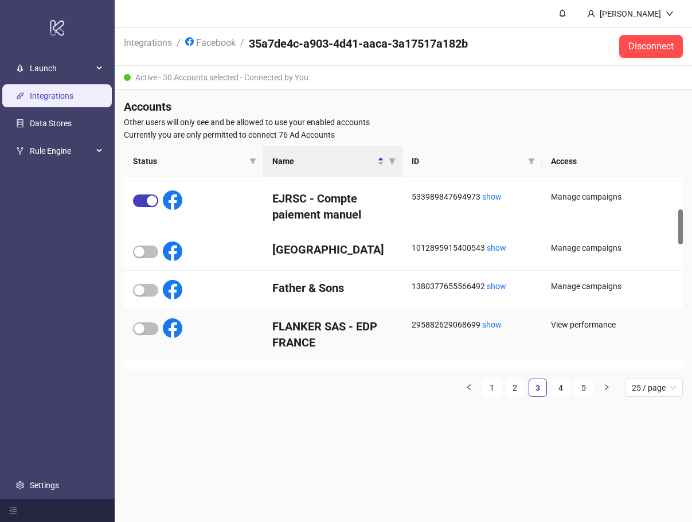
scroll to position [172, 0]
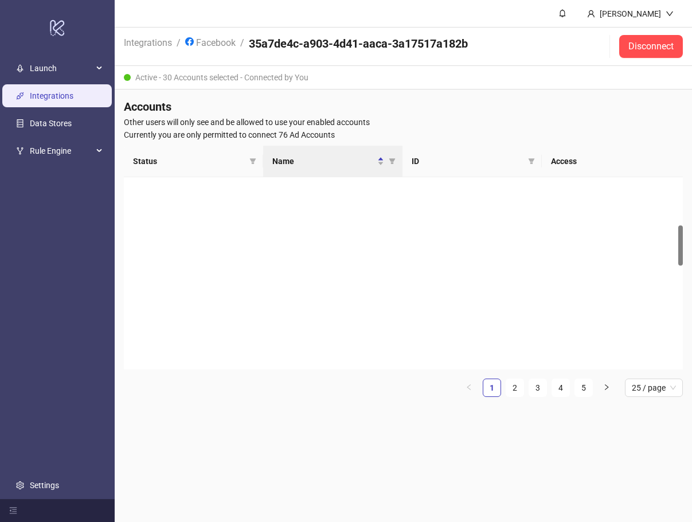
scroll to position [229, 0]
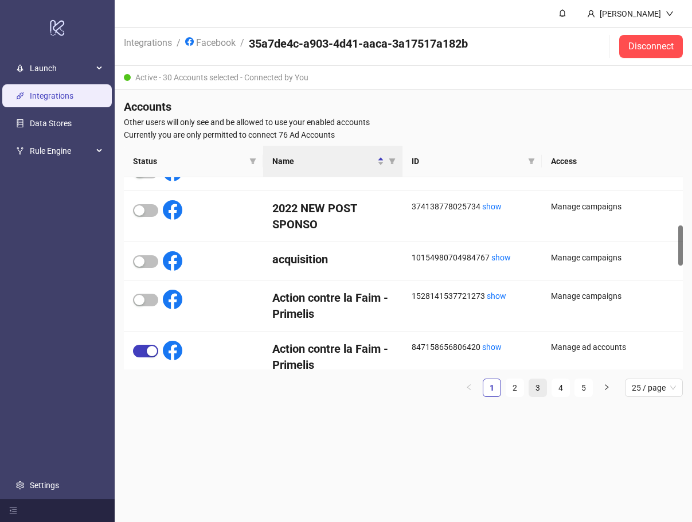
click at [537, 388] on link "3" at bounding box center [537, 387] width 17 height 17
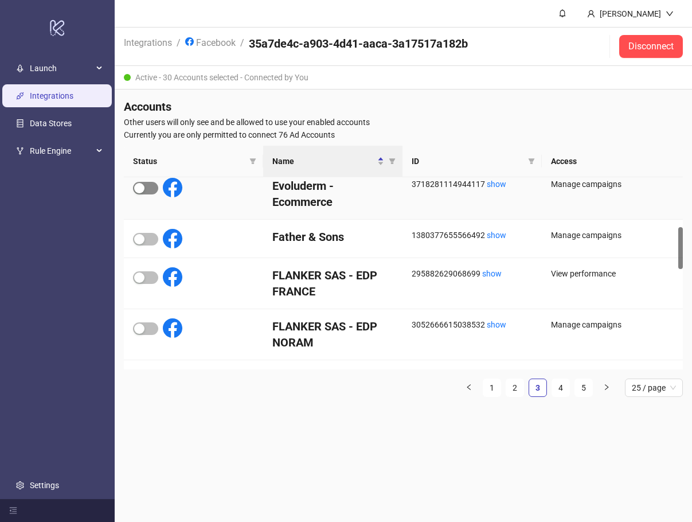
click at [146, 185] on span "button" at bounding box center [145, 188] width 25 height 13
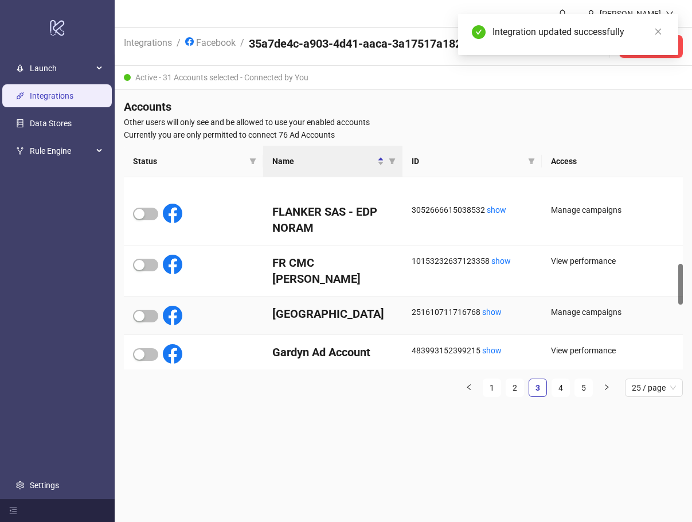
scroll to position [401, 0]
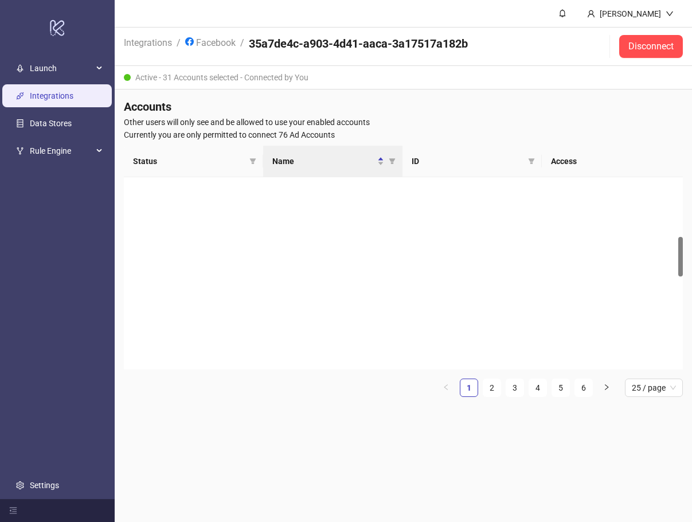
scroll to position [287, 0]
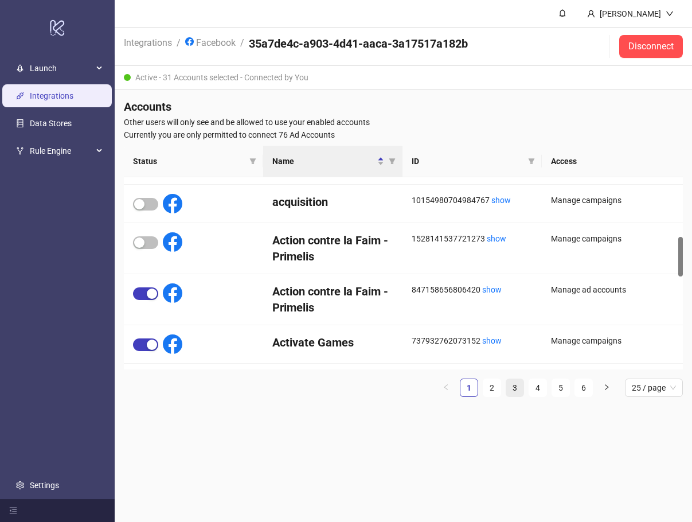
click at [514, 385] on link "3" at bounding box center [514, 387] width 17 height 17
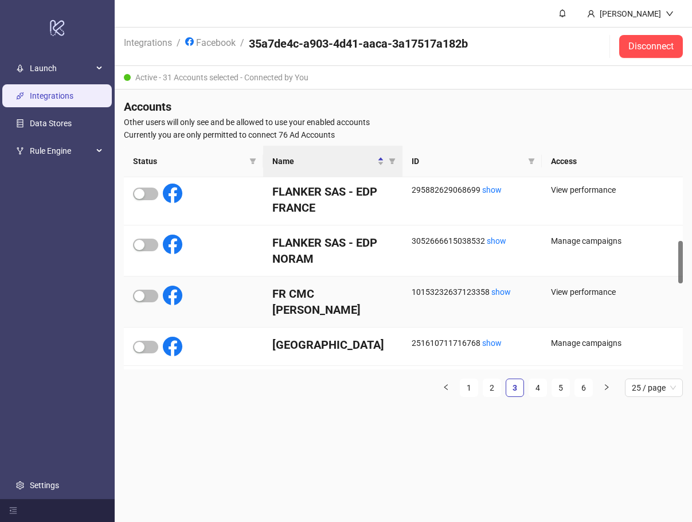
scroll to position [459, 0]
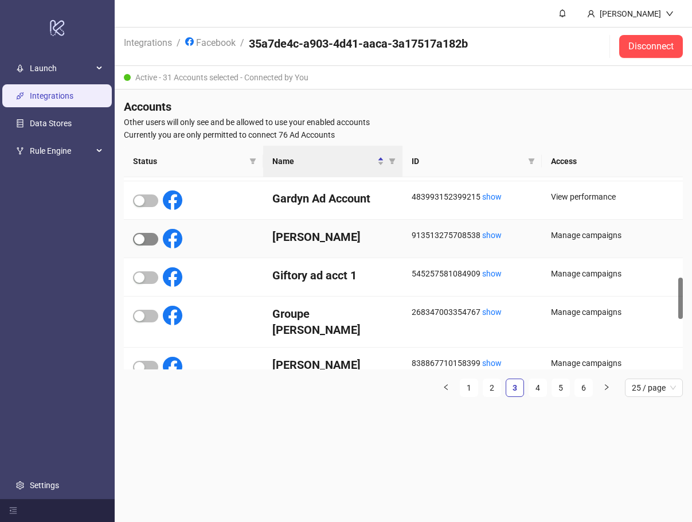
click at [140, 235] on div "button" at bounding box center [139, 239] width 10 height 10
drag, startPoint x: 245, startPoint y: 458, endPoint x: 245, endPoint y: 445, distance: 13.2
click at [246, 456] on main "Romain Piat Integrations / Facebook / 35a7de4c-a903-4d41-aaca-3a17517a182b Disc…" at bounding box center [403, 261] width 577 height 522
click at [141, 362] on div "button" at bounding box center [139, 367] width 10 height 10
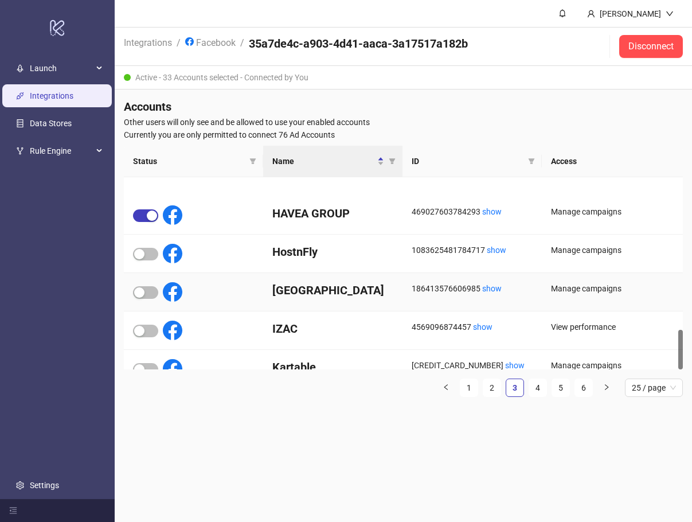
scroll to position [732, 0]
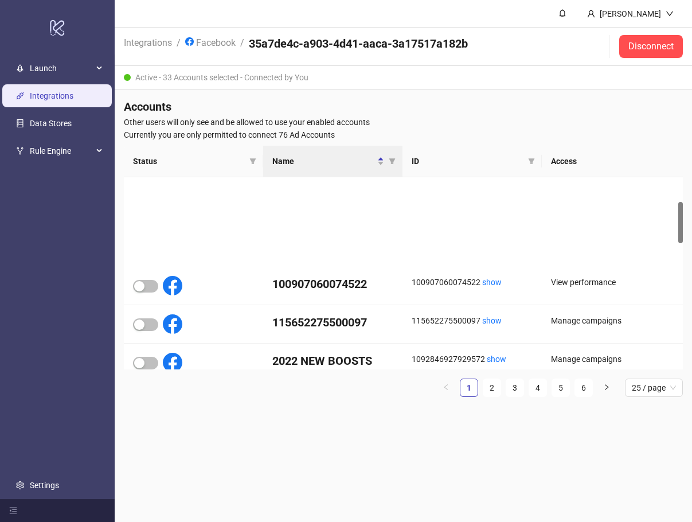
scroll to position [115, 0]
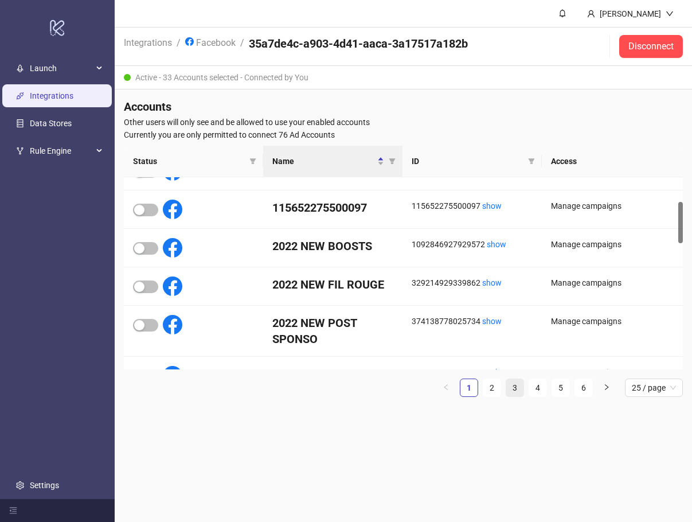
click at [521, 385] on link "3" at bounding box center [514, 387] width 17 height 17
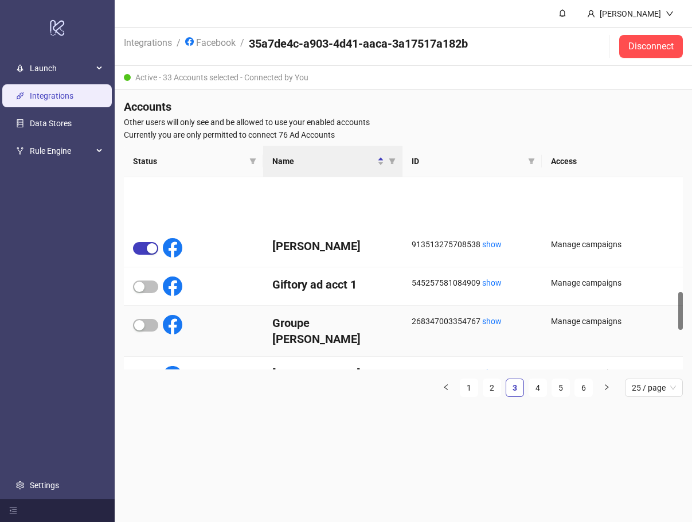
scroll to position [688, 0]
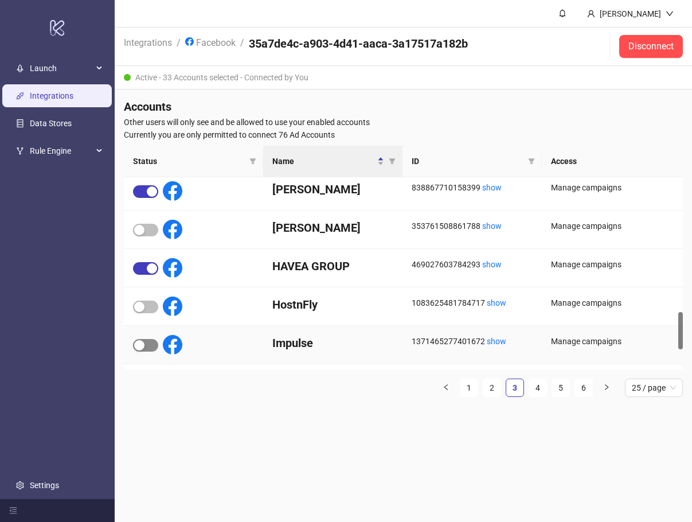
click at [145, 344] on button "button" at bounding box center [145, 345] width 25 height 13
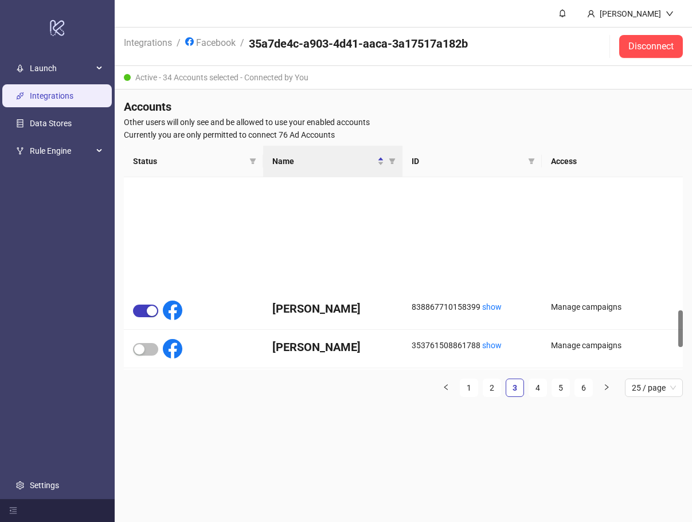
scroll to position [798, 0]
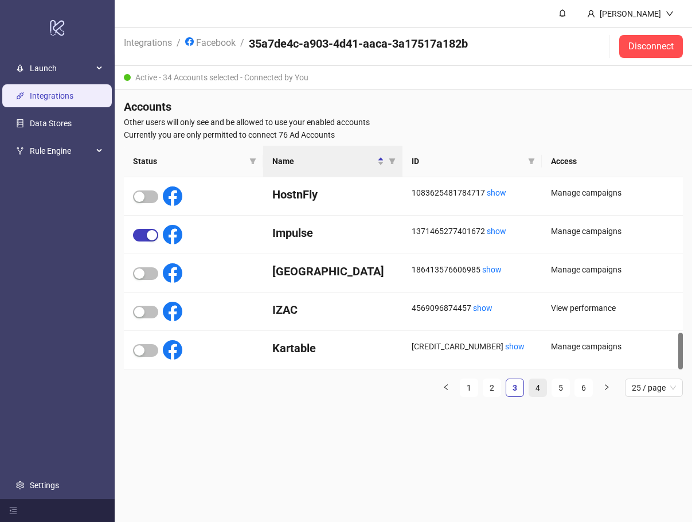
click at [538, 386] on link "4" at bounding box center [537, 387] width 17 height 17
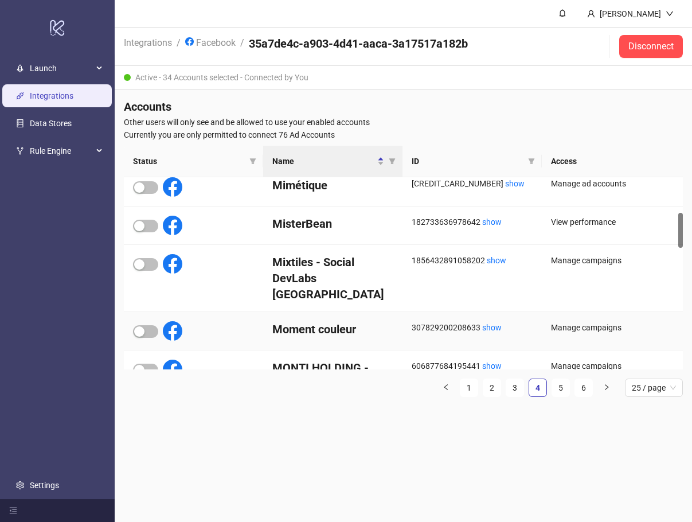
scroll to position [0, 0]
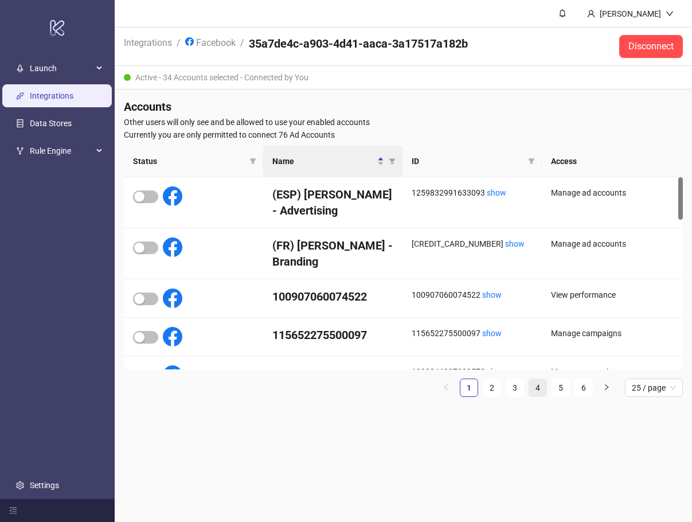
click at [537, 386] on link "4" at bounding box center [537, 387] width 17 height 17
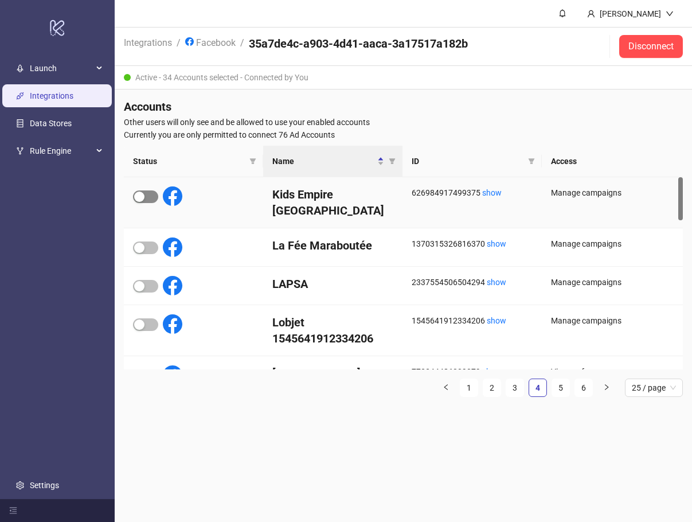
click at [140, 196] on div "button" at bounding box center [139, 197] width 10 height 10
click at [143, 243] on div "button" at bounding box center [139, 248] width 10 height 10
click at [515, 386] on link "3" at bounding box center [514, 387] width 17 height 17
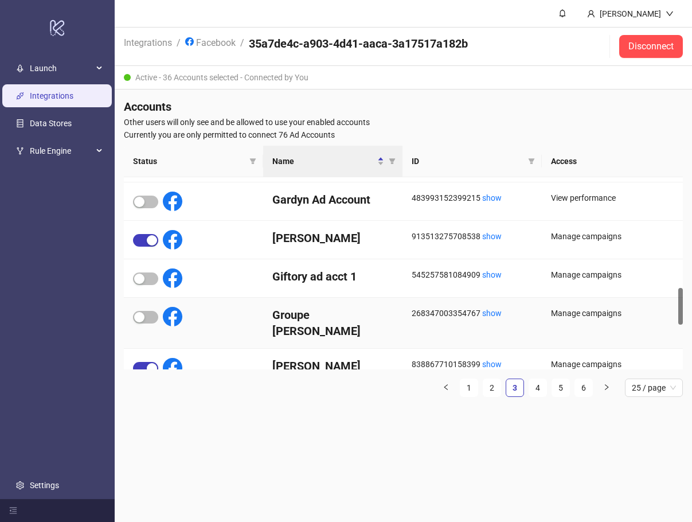
scroll to position [688, 0]
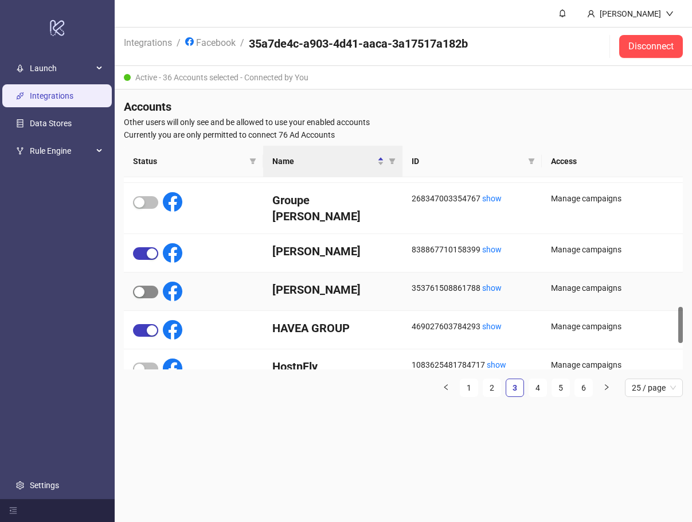
click at [150, 286] on span "button" at bounding box center [145, 292] width 25 height 13
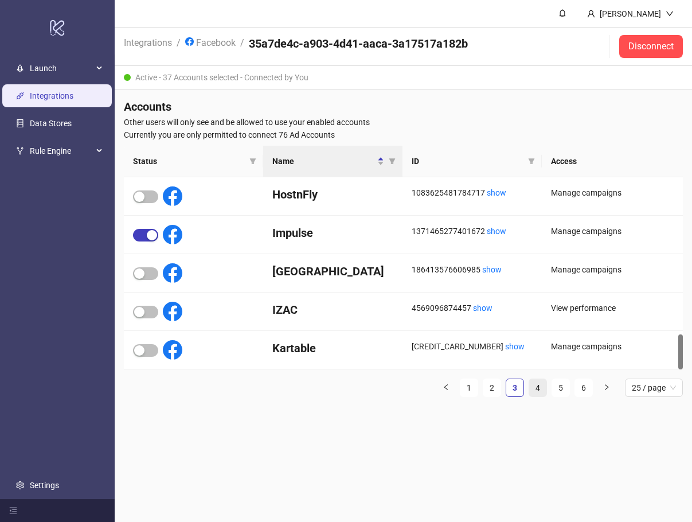
click at [534, 388] on link "4" at bounding box center [537, 387] width 17 height 17
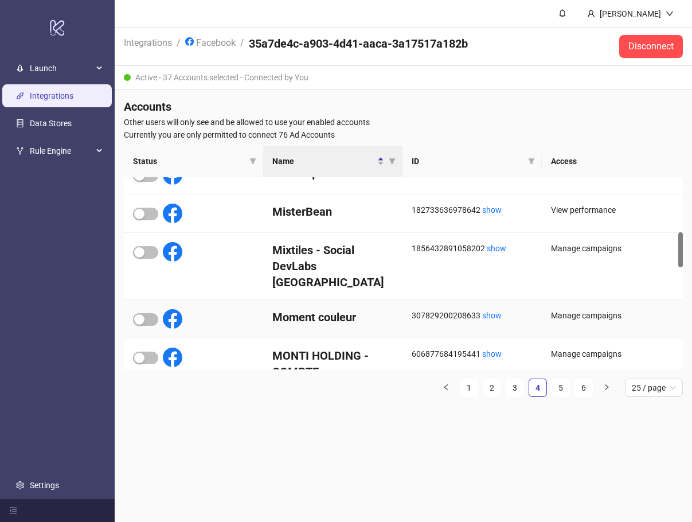
scroll to position [73, 0]
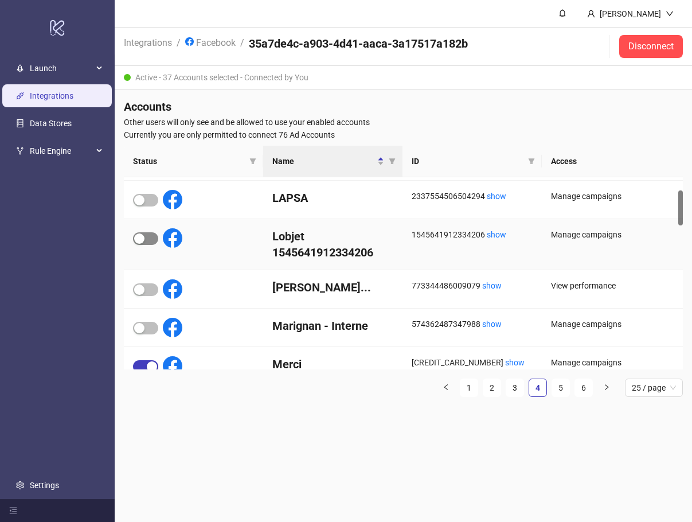
click at [145, 236] on button "button" at bounding box center [145, 238] width 25 height 13
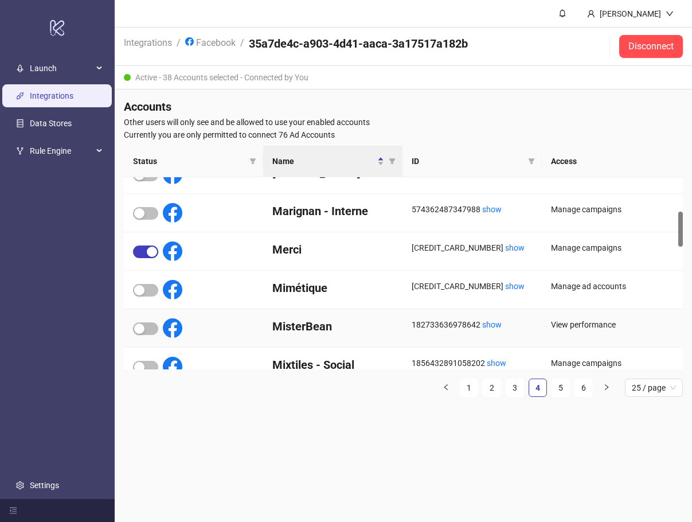
scroll to position [131, 0]
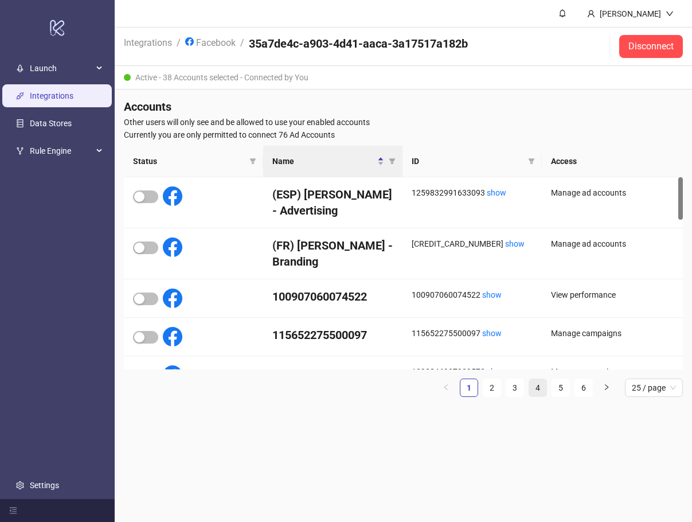
click at [533, 389] on link "4" at bounding box center [537, 387] width 17 height 17
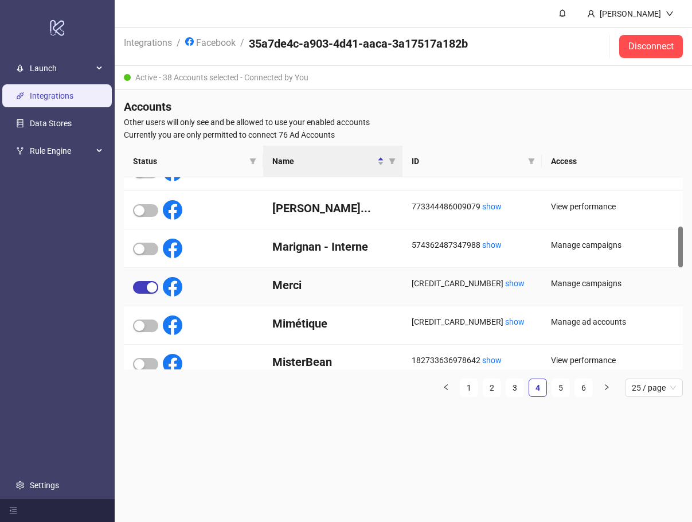
scroll to position [172, 0]
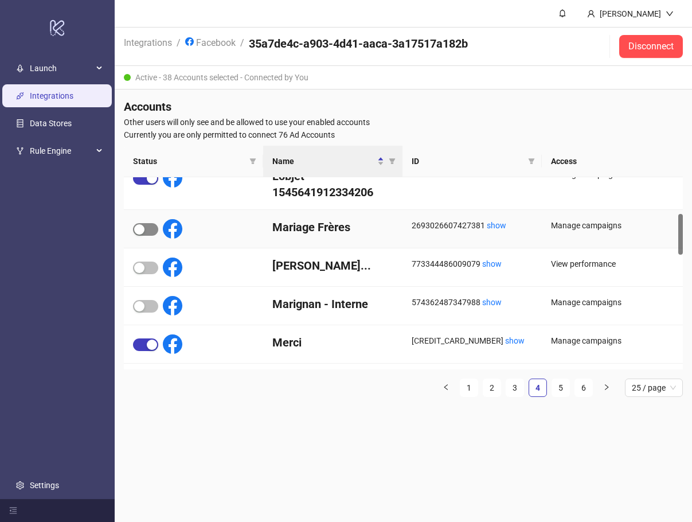
click at [143, 231] on div "button" at bounding box center [139, 229] width 10 height 10
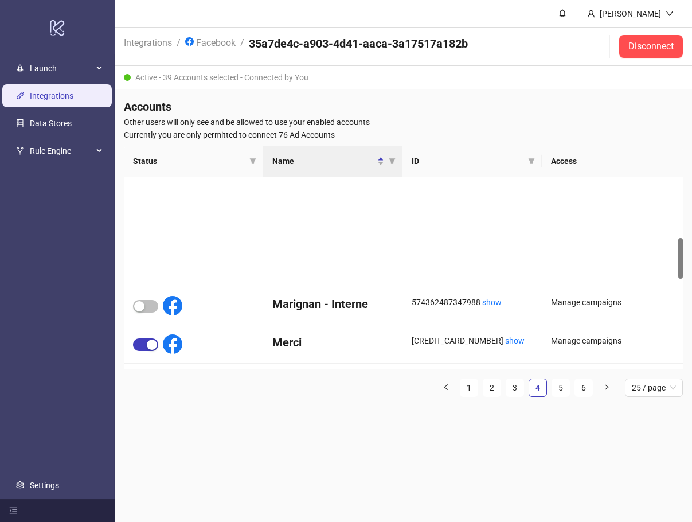
scroll to position [287, 0]
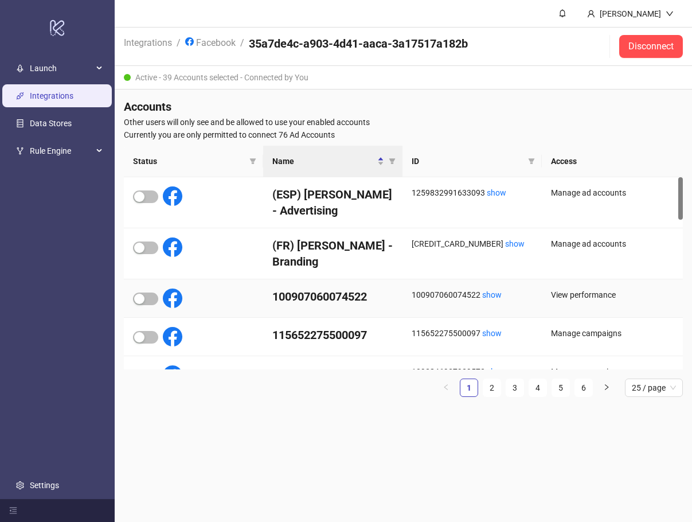
scroll to position [115, 0]
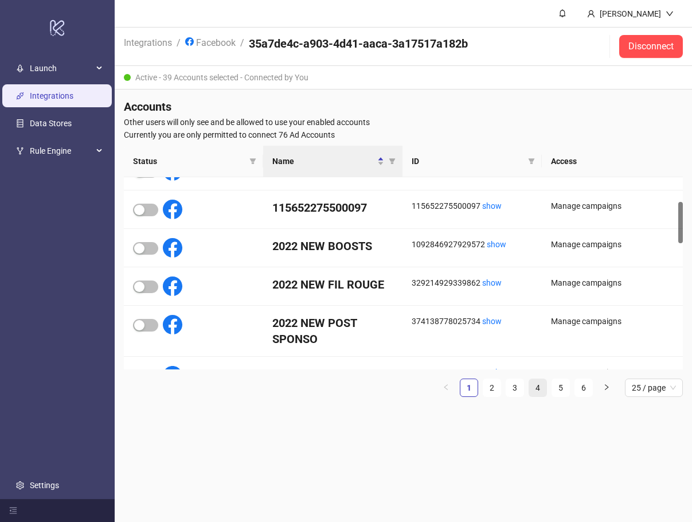
click at [545, 387] on link "4" at bounding box center [537, 387] width 17 height 17
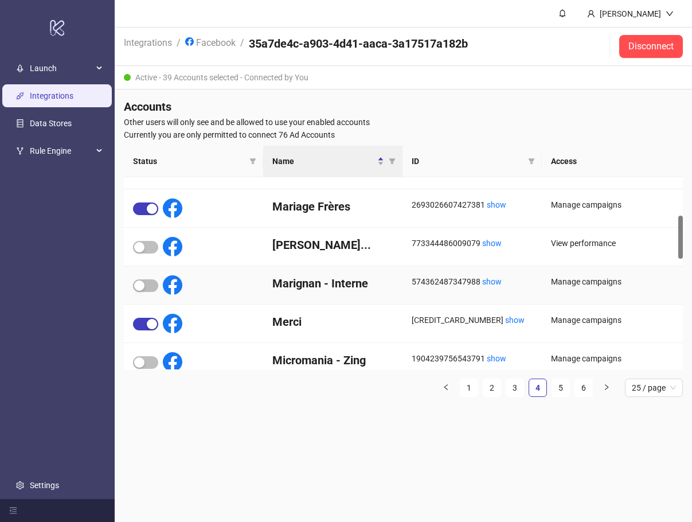
scroll to position [344, 0]
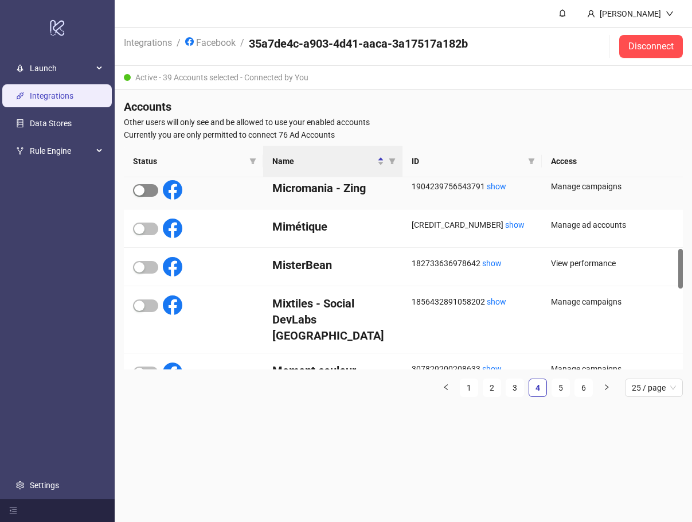
click at [144, 191] on button "button" at bounding box center [145, 190] width 25 height 13
click at [146, 226] on span "button" at bounding box center [145, 228] width 25 height 13
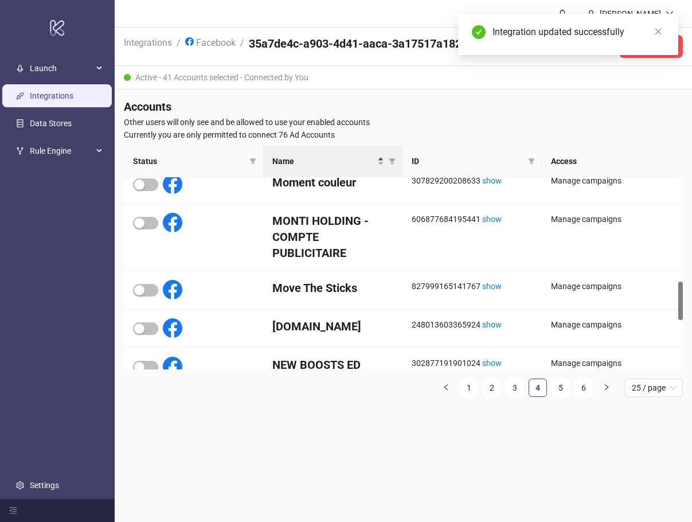
scroll to position [631, 0]
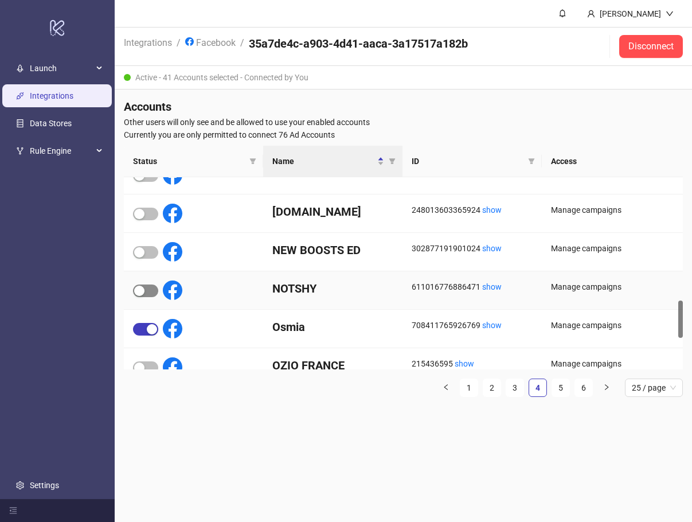
click at [143, 289] on div "button" at bounding box center [139, 291] width 10 height 10
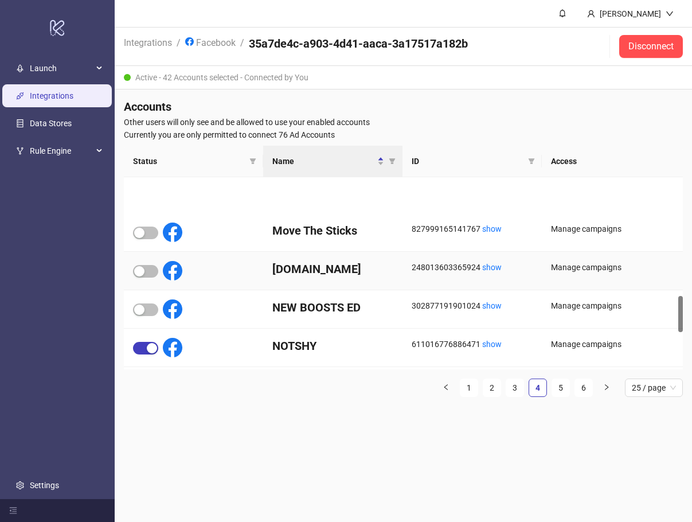
scroll to position [688, 0]
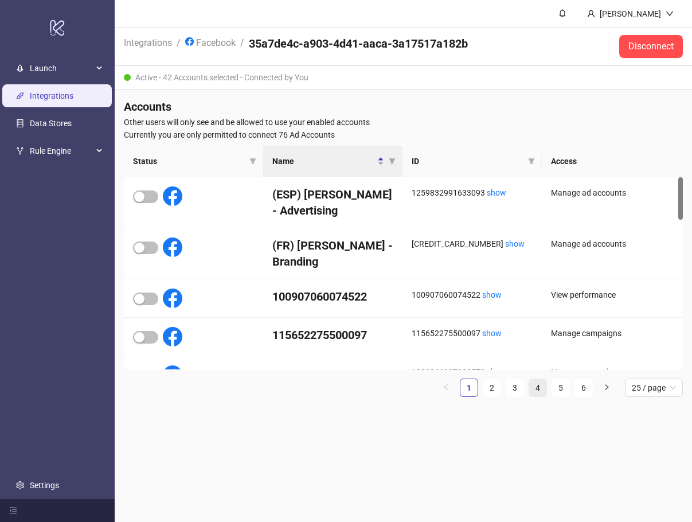
click at [536, 388] on link "4" at bounding box center [537, 387] width 17 height 17
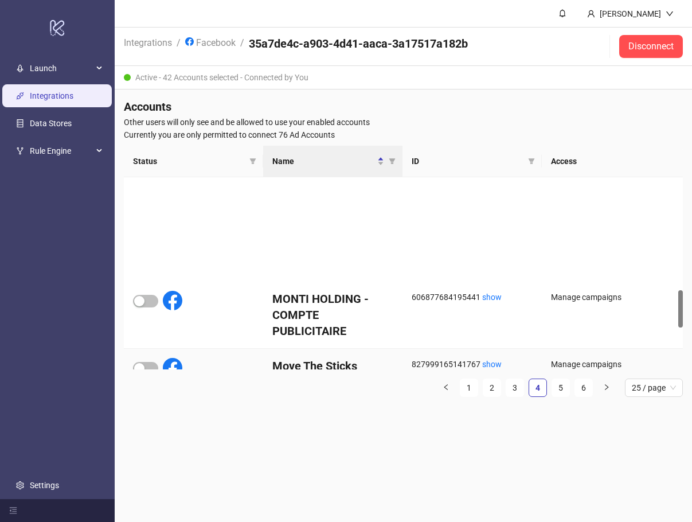
scroll to position [631, 0]
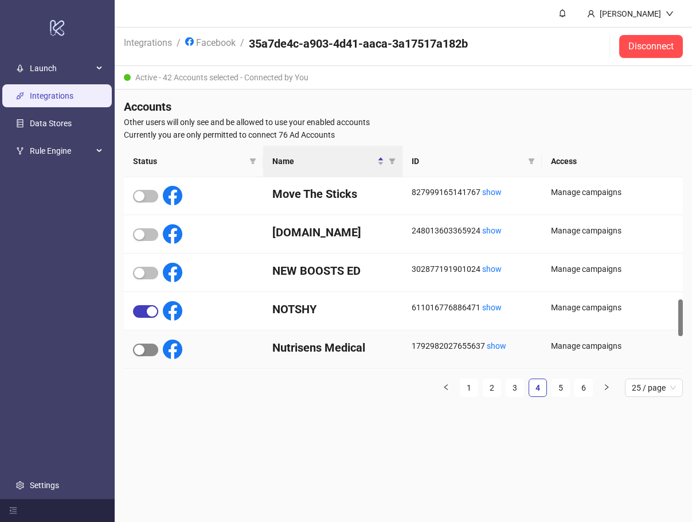
click at [138, 348] on div "button" at bounding box center [139, 350] width 10 height 10
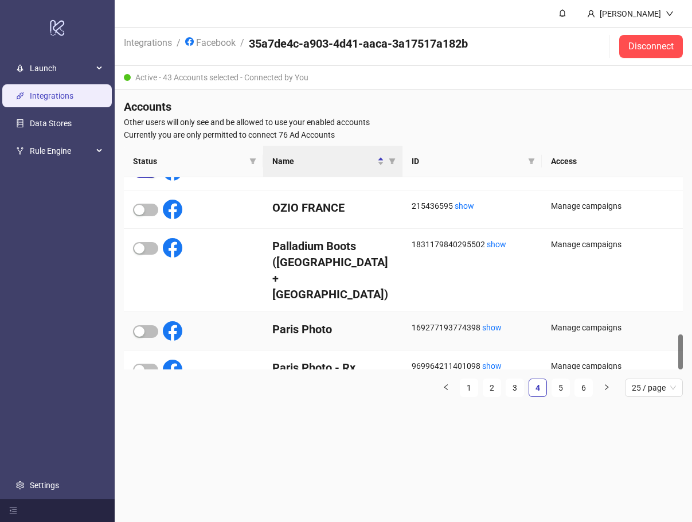
scroll to position [790, 0]
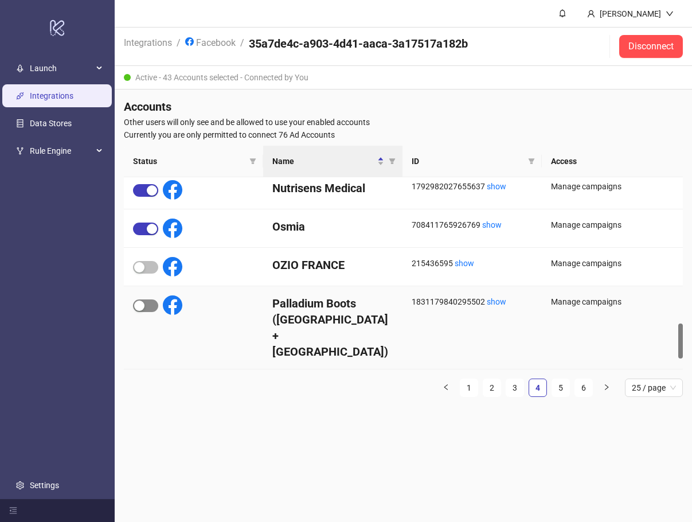
click at [146, 303] on span "button" at bounding box center [145, 305] width 25 height 13
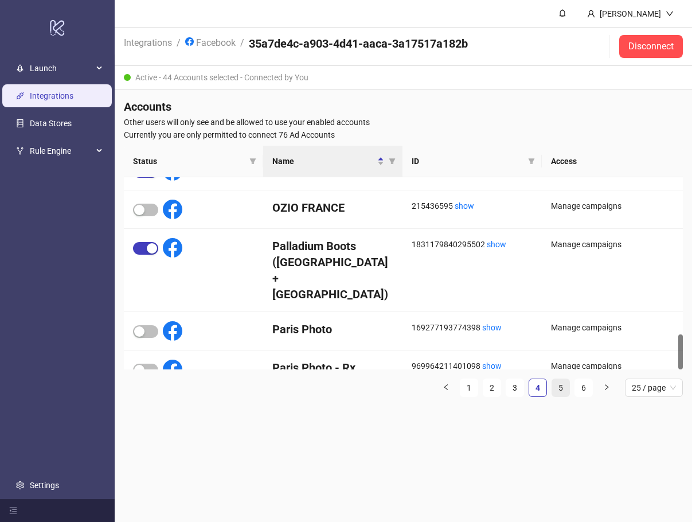
click at [557, 386] on link "5" at bounding box center [560, 387] width 17 height 17
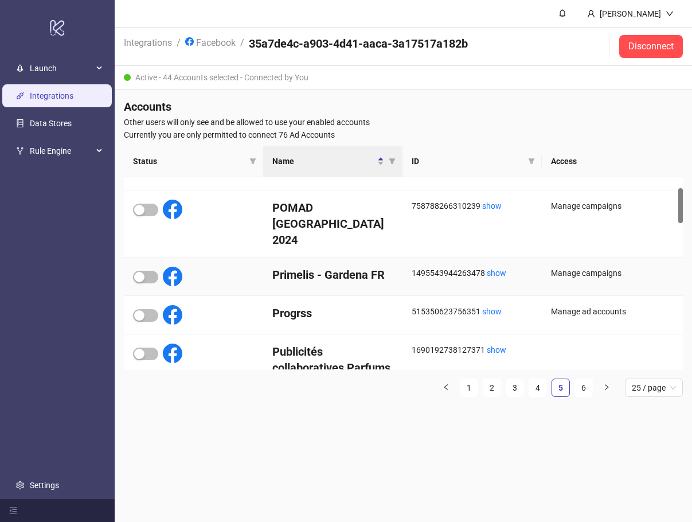
scroll to position [57, 0]
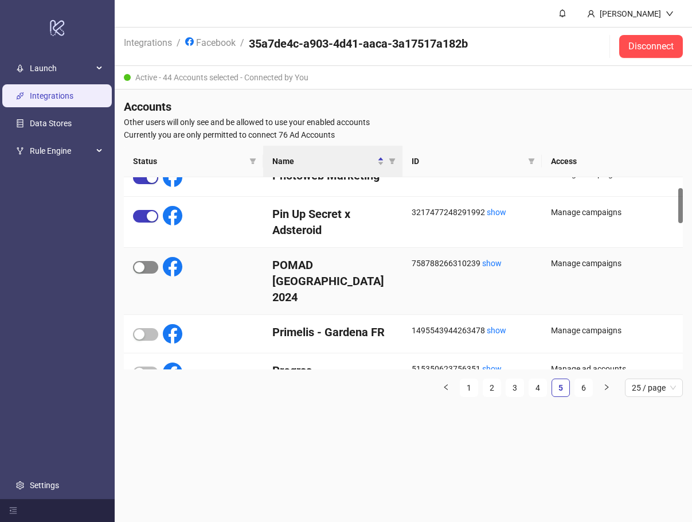
click at [148, 264] on span "button" at bounding box center [145, 267] width 25 height 13
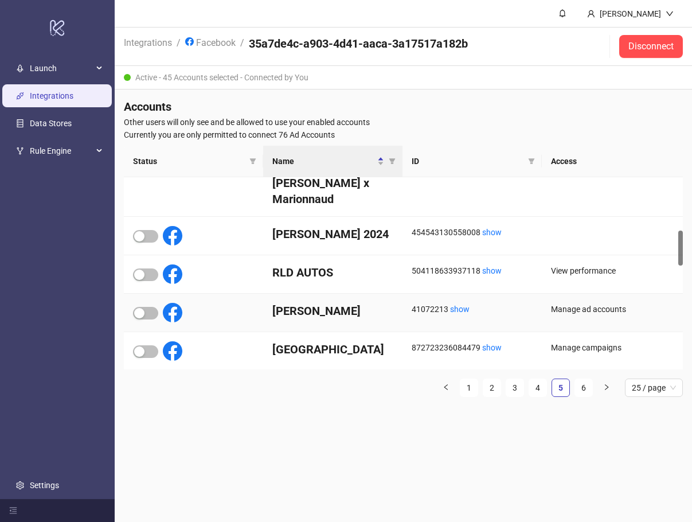
scroll to position [401, 0]
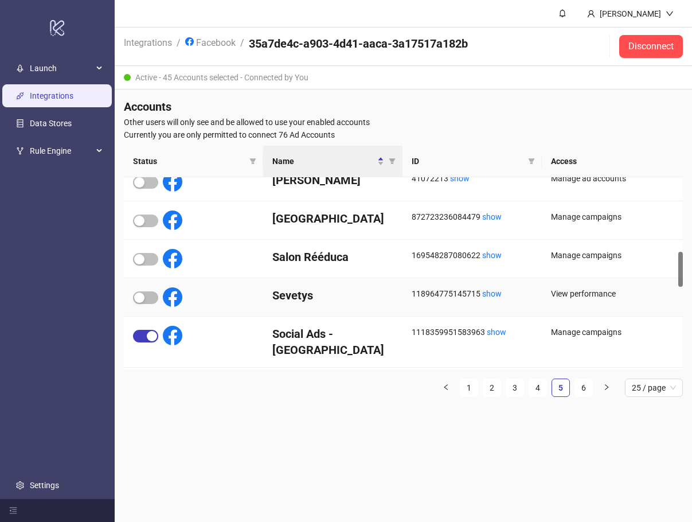
drag, startPoint x: 144, startPoint y: 298, endPoint x: 347, endPoint y: 298, distance: 203.0
click at [144, 297] on button "button" at bounding box center [145, 297] width 25 height 13
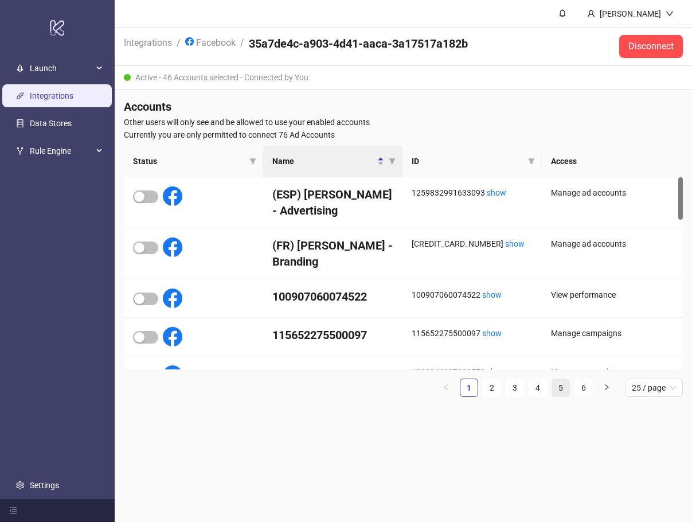
click at [559, 385] on link "5" at bounding box center [560, 387] width 17 height 17
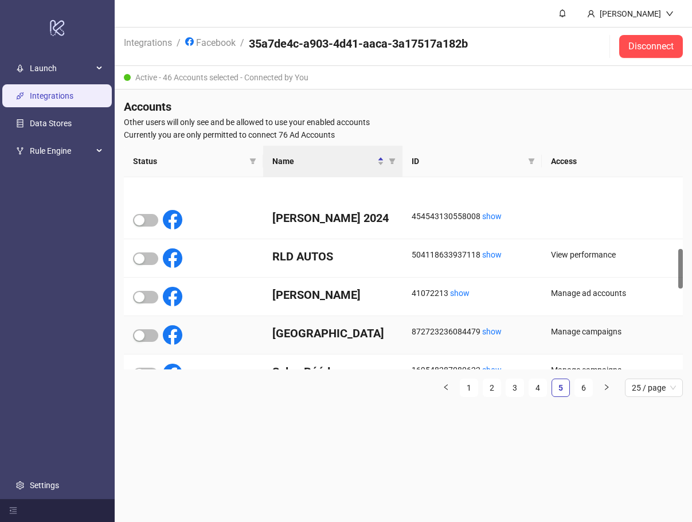
scroll to position [516, 0]
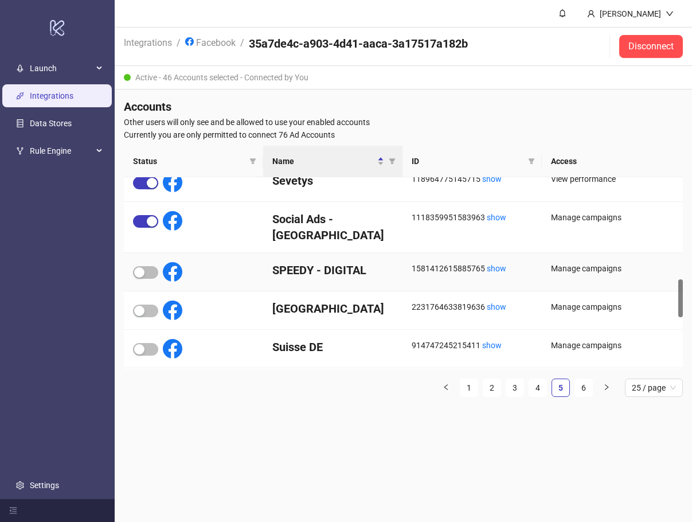
click at [138, 267] on div at bounding box center [157, 271] width 49 height 19
click at [143, 266] on span "button" at bounding box center [145, 272] width 25 height 13
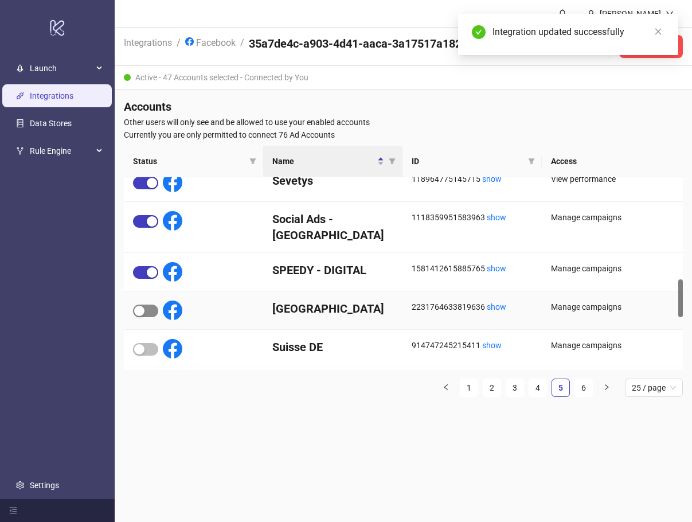
click at [144, 304] on button "button" at bounding box center [145, 310] width 25 height 13
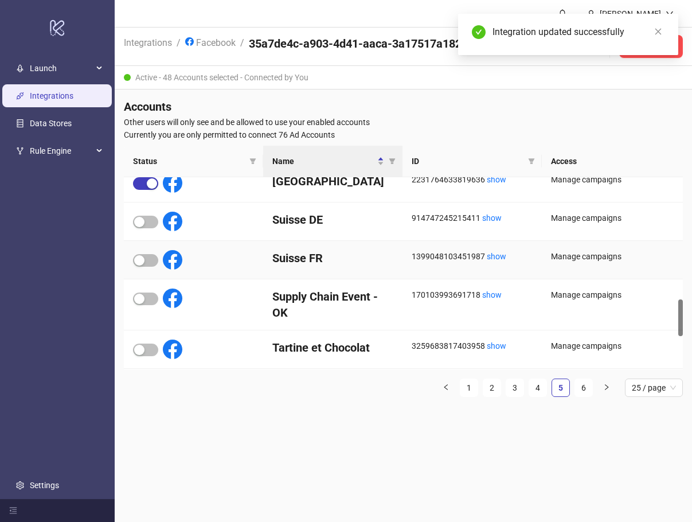
scroll to position [745, 0]
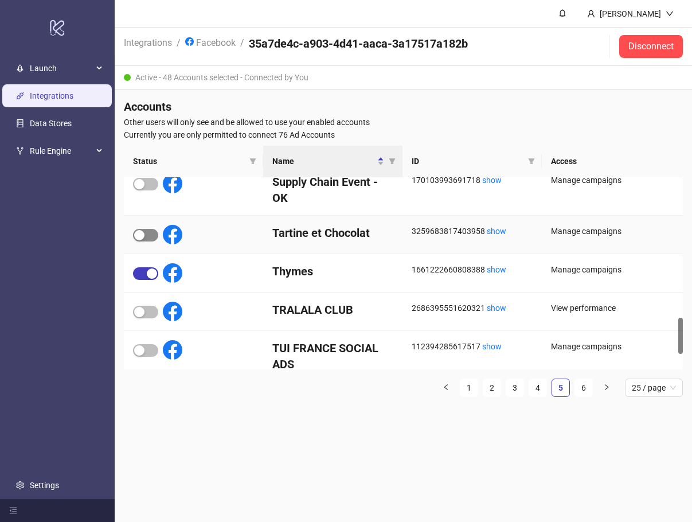
click at [136, 235] on div "button" at bounding box center [139, 235] width 10 height 10
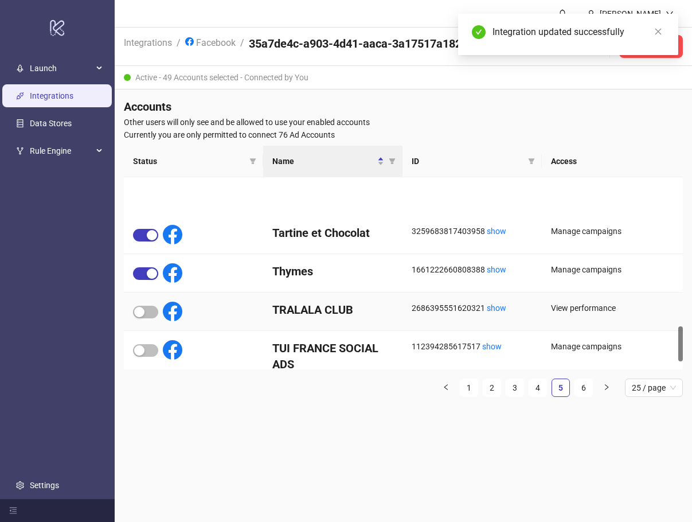
scroll to position [803, 0]
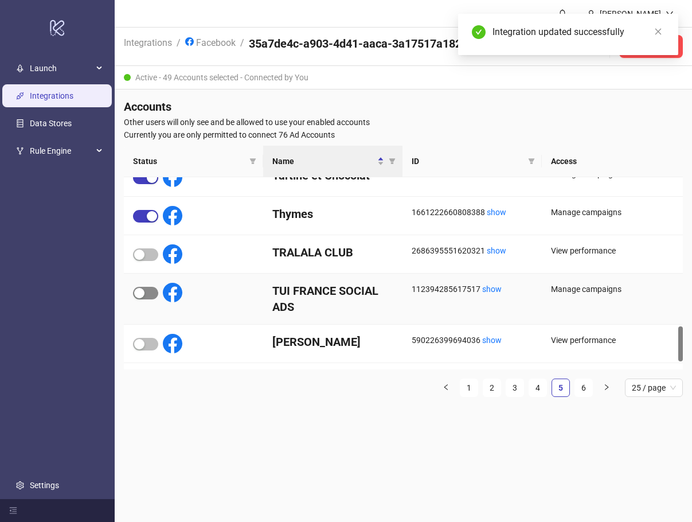
click at [142, 294] on div "button" at bounding box center [139, 293] width 10 height 10
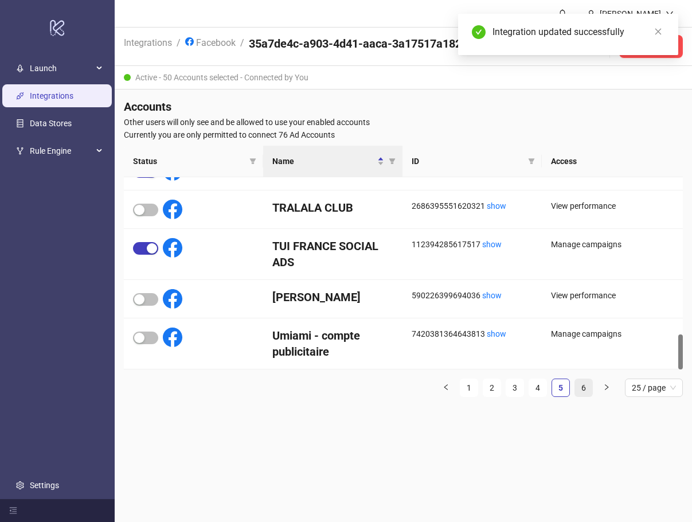
click at [580, 385] on link "6" at bounding box center [583, 387] width 17 height 17
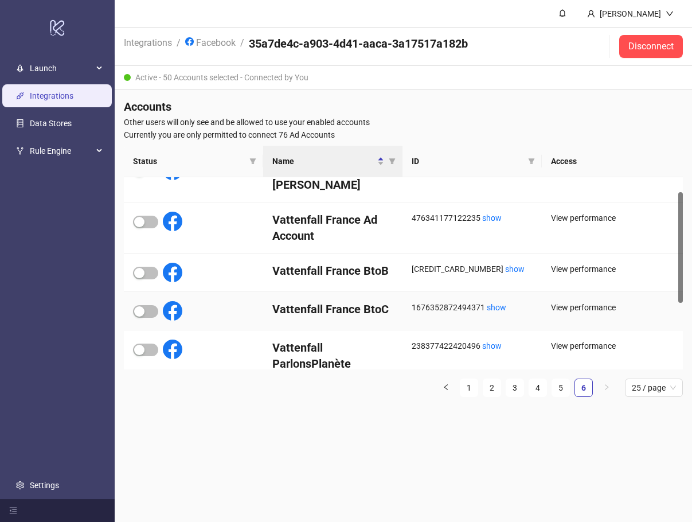
scroll to position [0, 0]
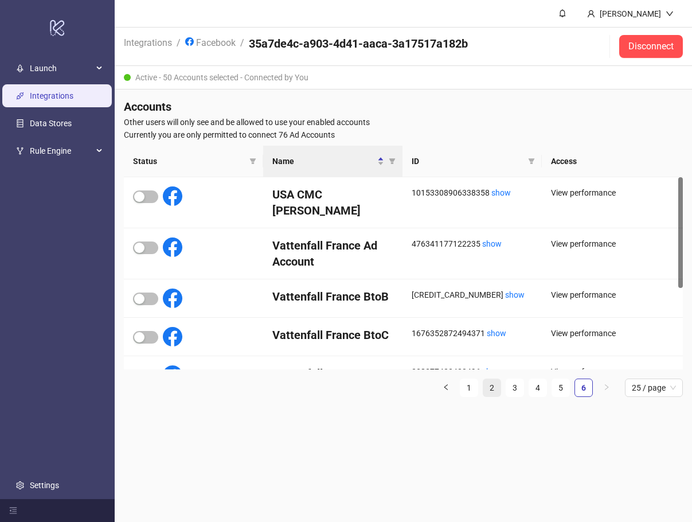
click at [494, 388] on link "2" at bounding box center [491, 387] width 17 height 17
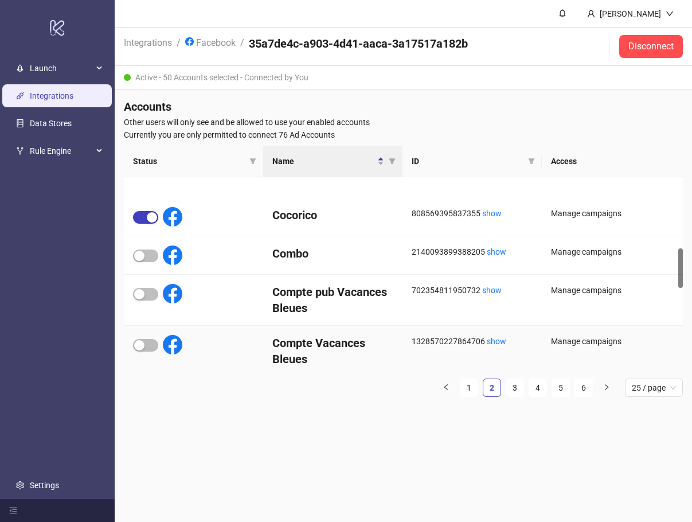
scroll to position [344, 0]
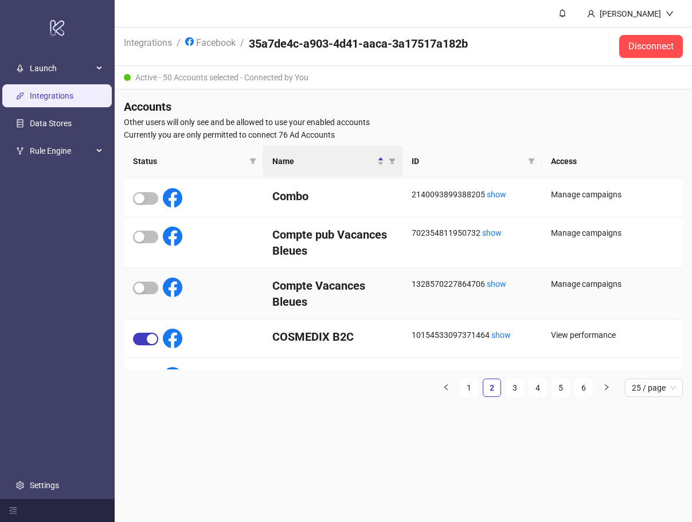
click at [330, 300] on h4 "Compte Vacances Bleues" at bounding box center [332, 294] width 121 height 32
click at [144, 288] on div "button" at bounding box center [139, 288] width 10 height 10
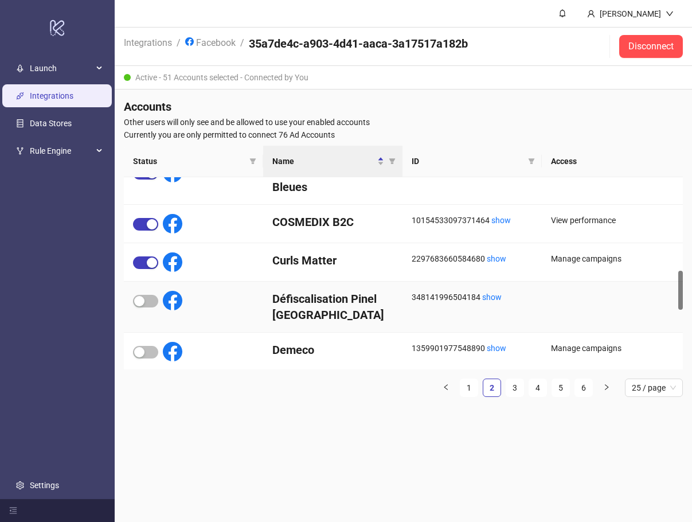
scroll to position [573, 0]
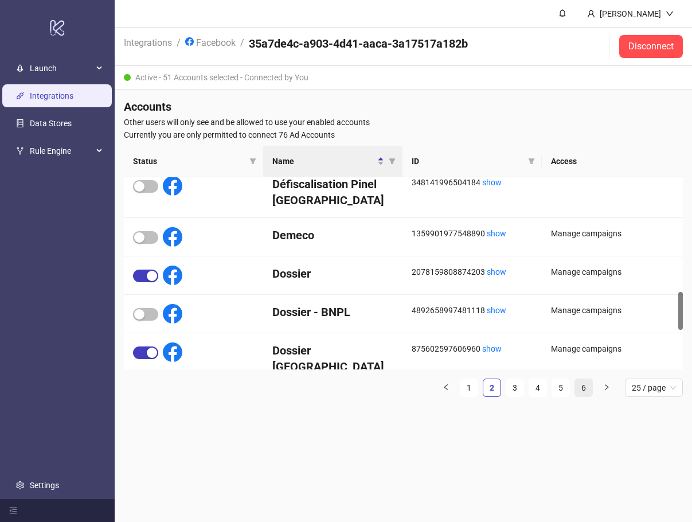
click at [583, 386] on link "6" at bounding box center [583, 387] width 17 height 17
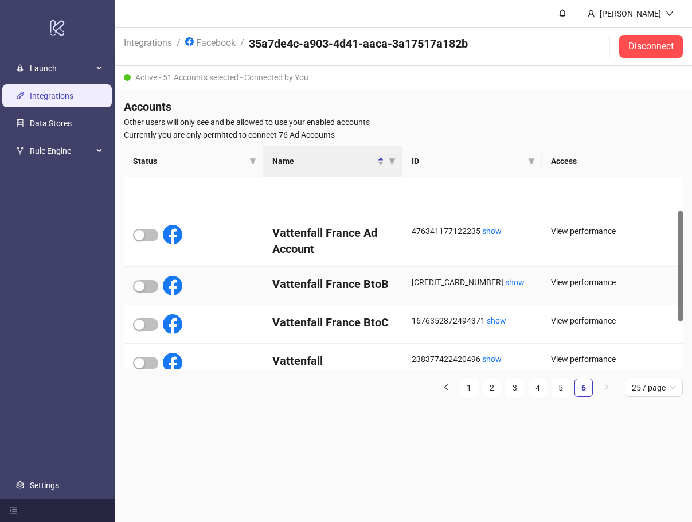
scroll to position [140, 0]
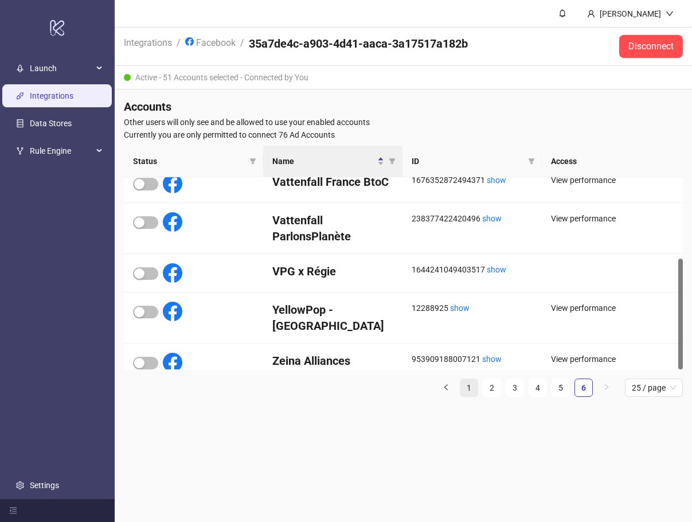
click at [472, 388] on link "1" at bounding box center [468, 387] width 17 height 17
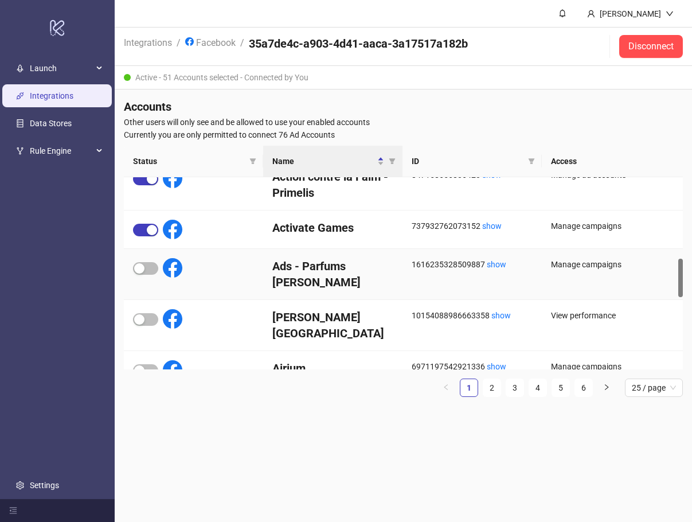
scroll to position [516, 0]
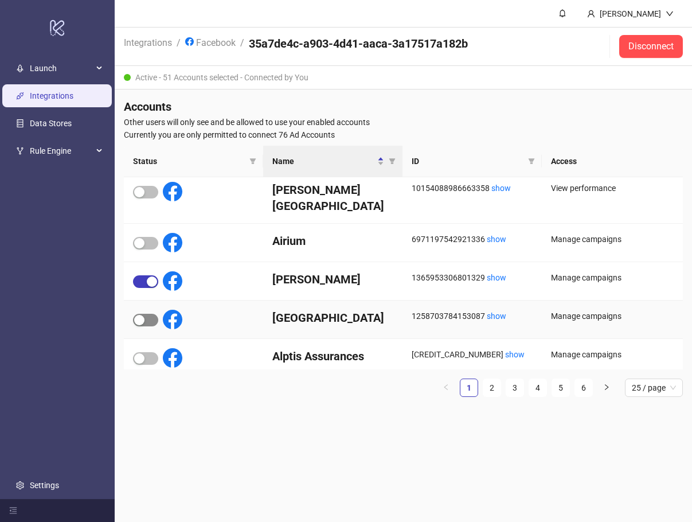
click at [143, 315] on div "button" at bounding box center [139, 320] width 10 height 10
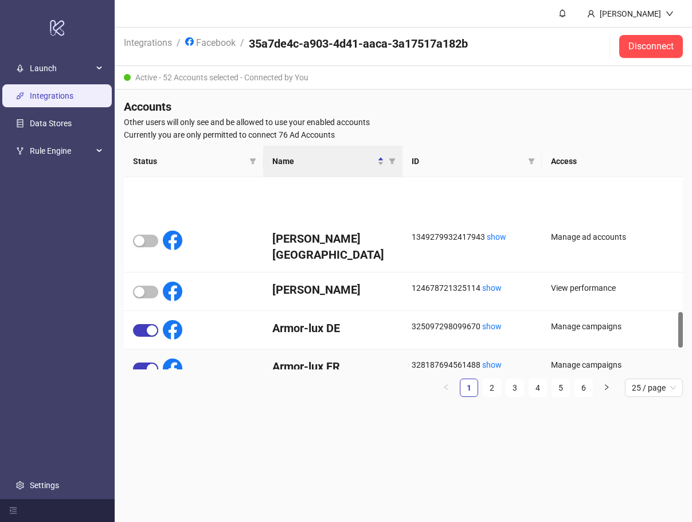
scroll to position [774, 0]
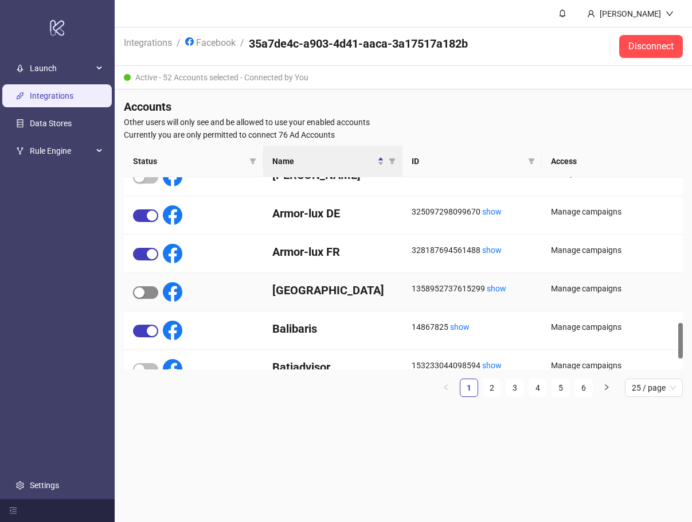
click at [143, 293] on div "button" at bounding box center [139, 292] width 10 height 10
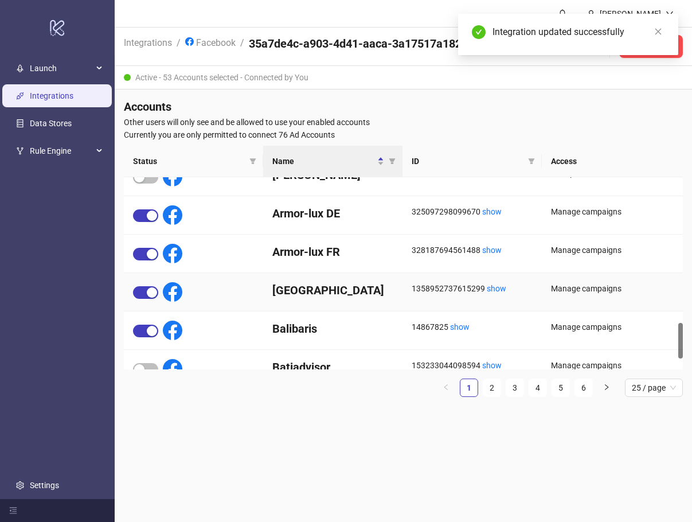
scroll to position [831, 0]
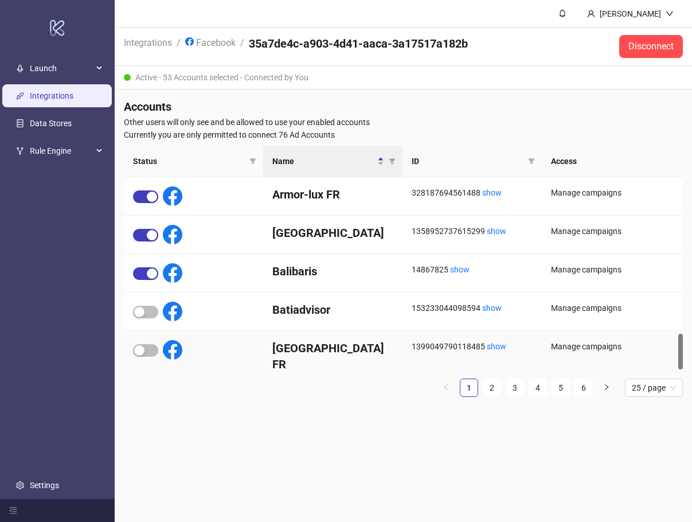
drag, startPoint x: 141, startPoint y: 351, endPoint x: 122, endPoint y: 348, distance: 19.1
click at [142, 351] on div "button" at bounding box center [139, 350] width 10 height 10
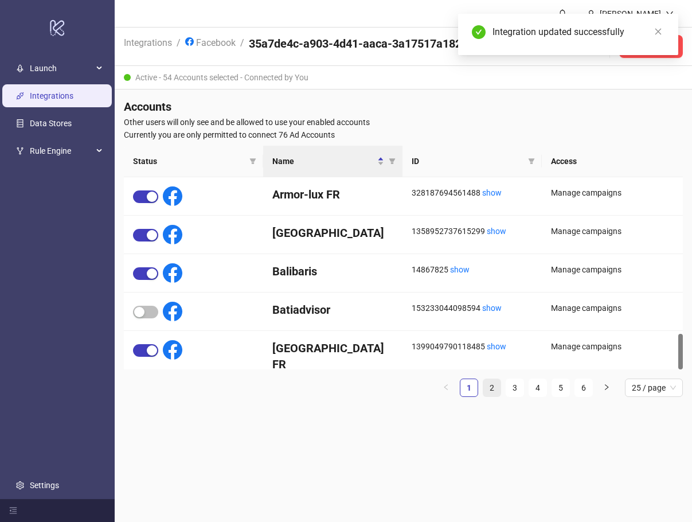
click at [495, 388] on link "2" at bounding box center [491, 387] width 17 height 17
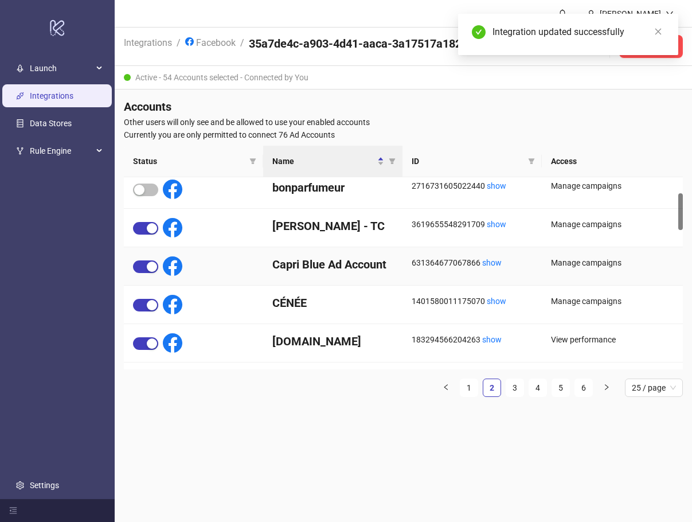
scroll to position [0, 0]
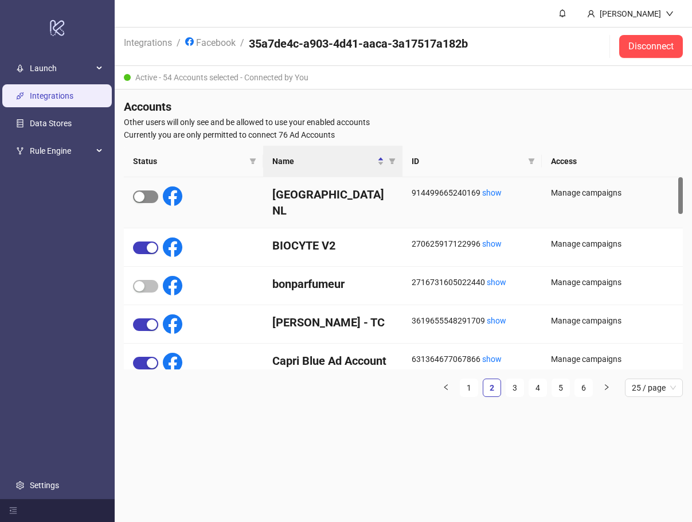
click at [148, 197] on span "button" at bounding box center [145, 196] width 25 height 13
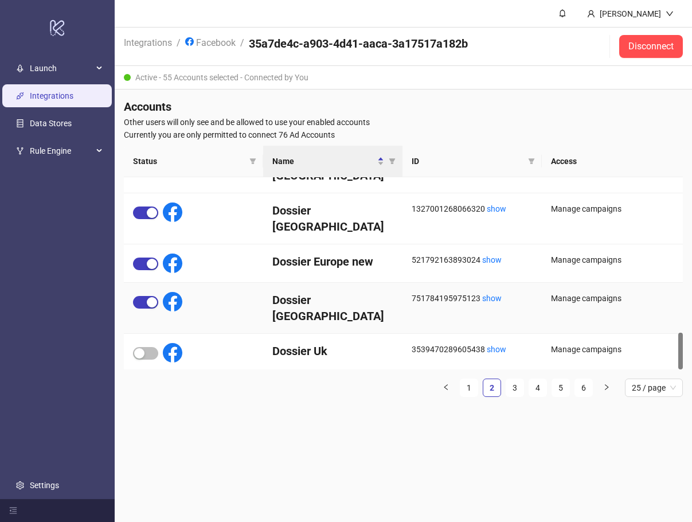
scroll to position [806, 0]
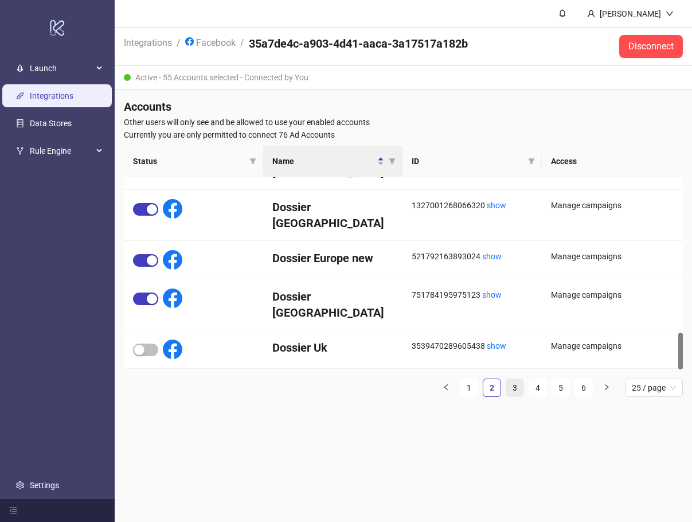
click at [519, 386] on link "3" at bounding box center [514, 387] width 17 height 17
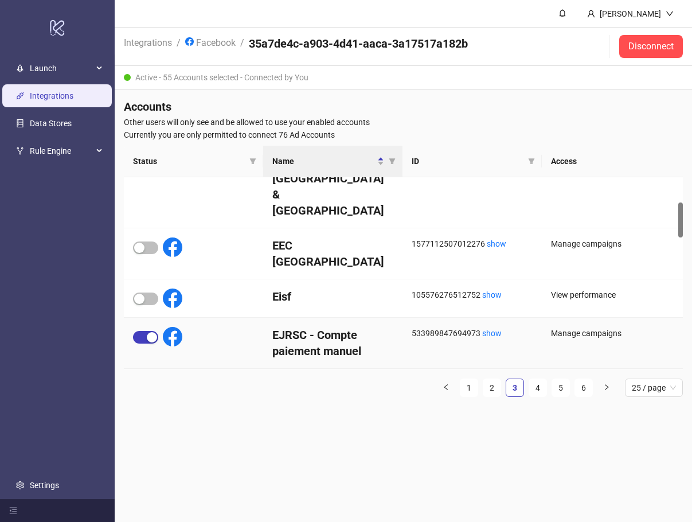
scroll to position [252, 0]
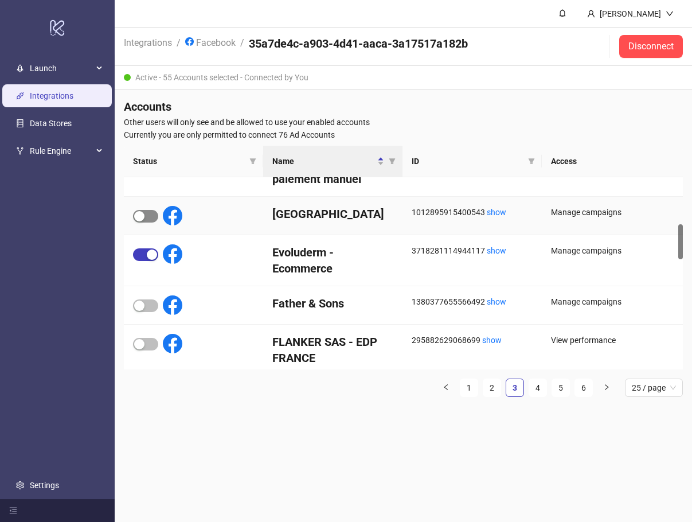
click at [144, 210] on span "button" at bounding box center [145, 216] width 25 height 13
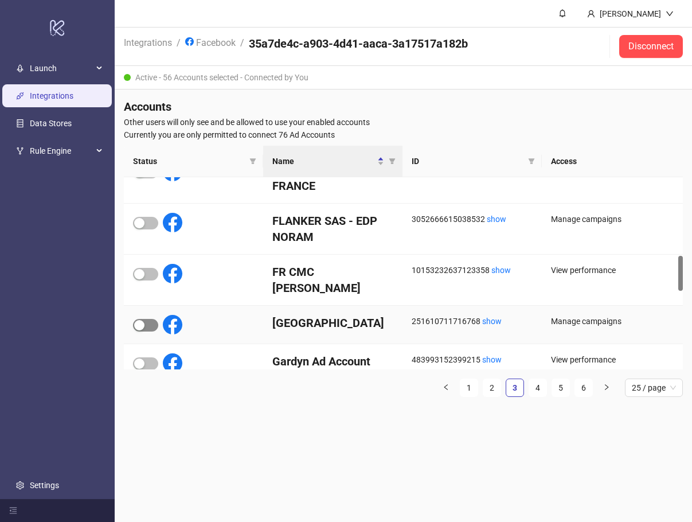
click at [143, 320] on div "button" at bounding box center [139, 325] width 10 height 10
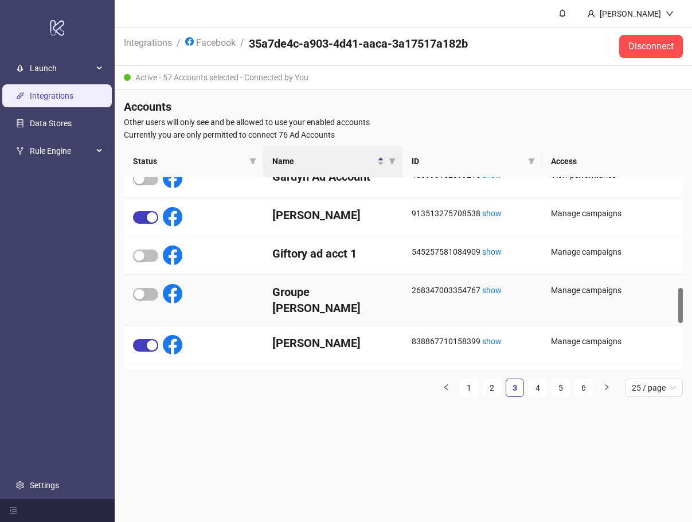
scroll to position [768, 0]
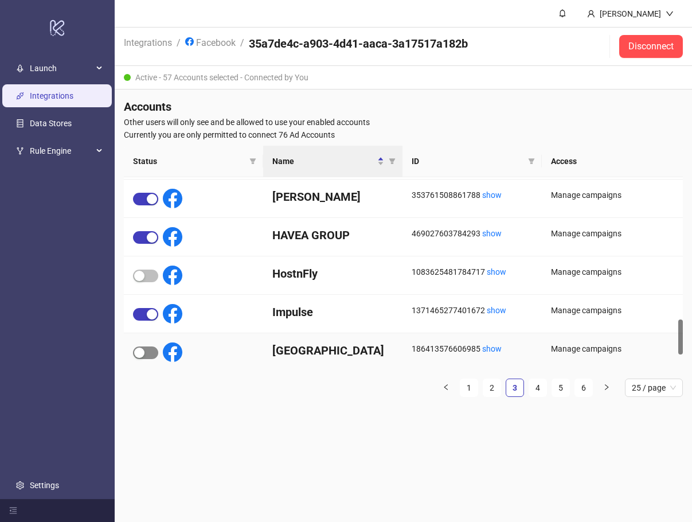
click at [139, 353] on div "button" at bounding box center [139, 352] width 10 height 10
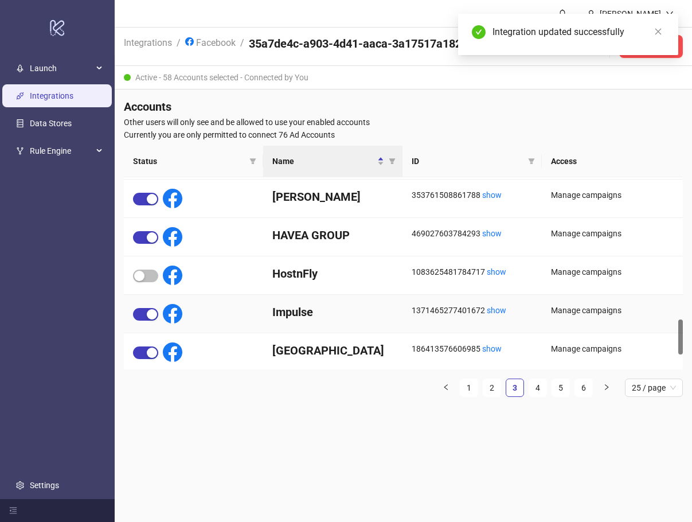
scroll to position [847, 0]
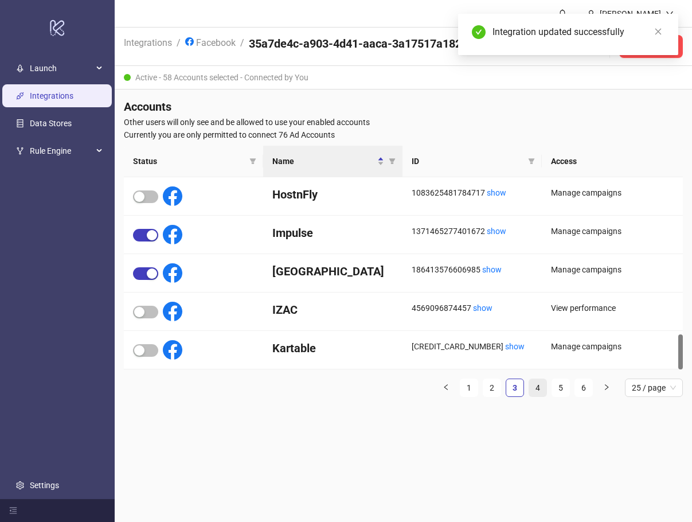
click at [536, 386] on link "4" at bounding box center [537, 387] width 17 height 17
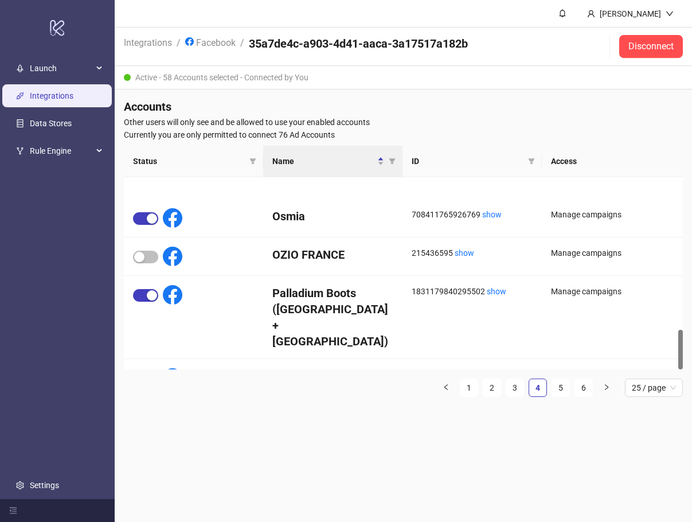
scroll to position [737, 0]
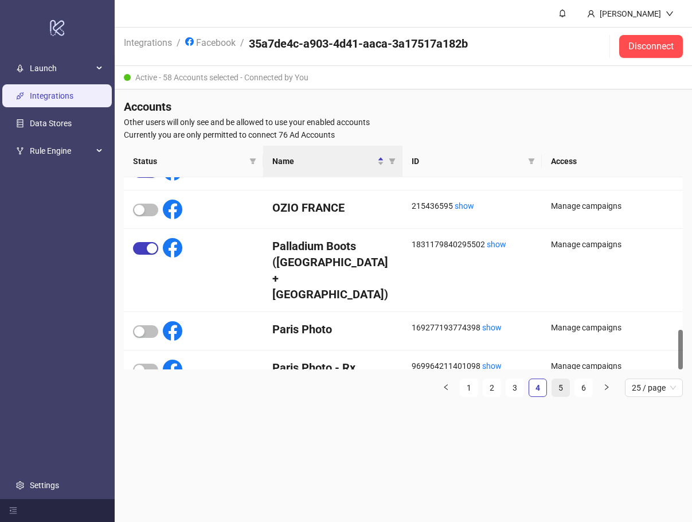
click at [563, 388] on link "5" at bounding box center [560, 387] width 17 height 17
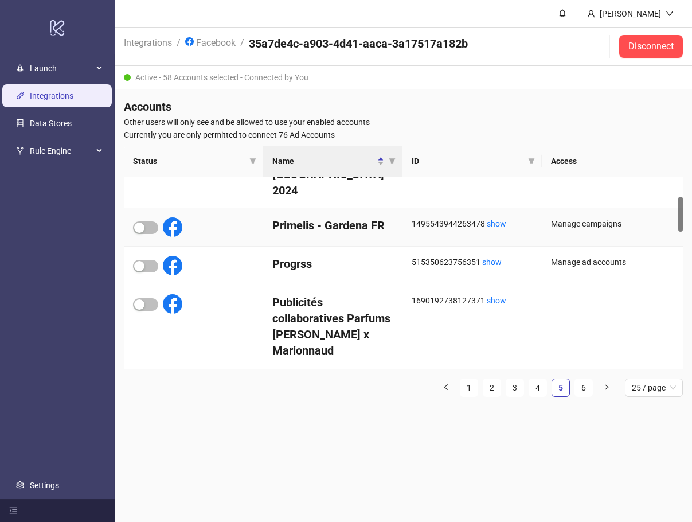
scroll to position [0, 0]
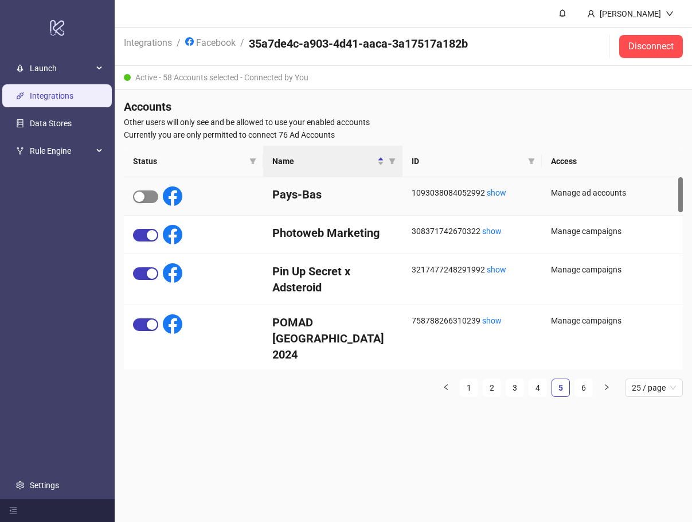
click at [139, 199] on div "button" at bounding box center [139, 197] width 10 height 10
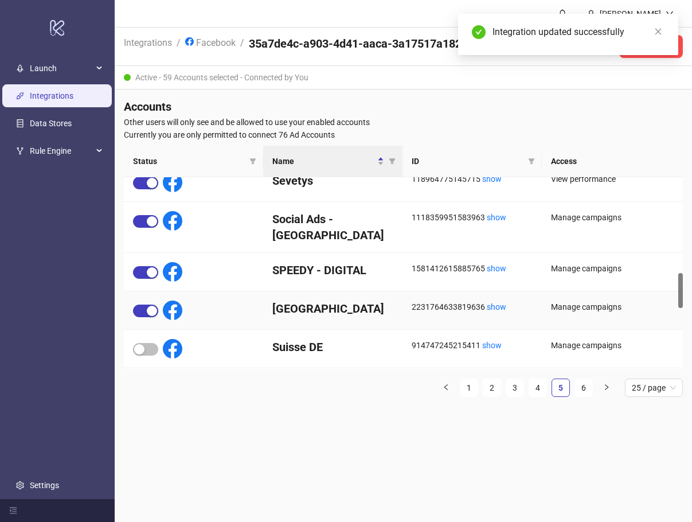
scroll to position [631, 0]
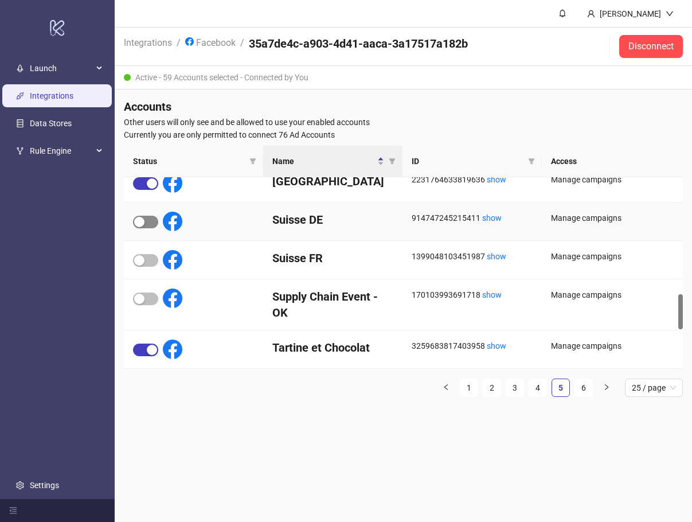
click at [149, 221] on span "button" at bounding box center [145, 222] width 25 height 13
click at [149, 256] on span "button" at bounding box center [145, 260] width 25 height 13
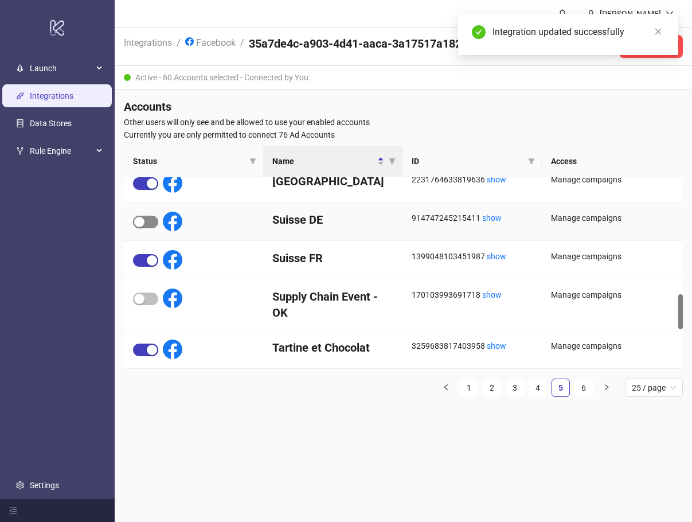
click at [147, 221] on span "button" at bounding box center [145, 222] width 25 height 13
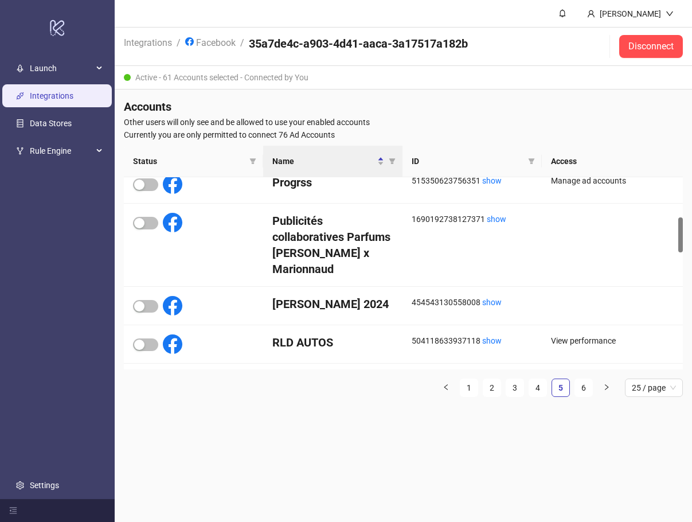
scroll to position [331, 0]
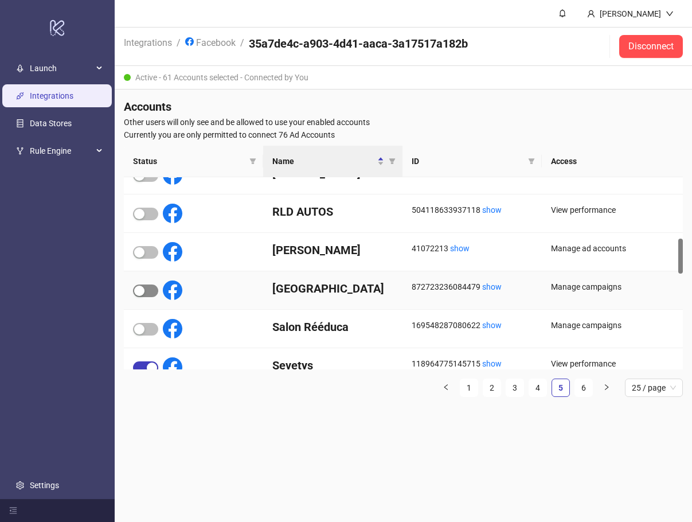
click at [144, 290] on button "button" at bounding box center [145, 290] width 25 height 13
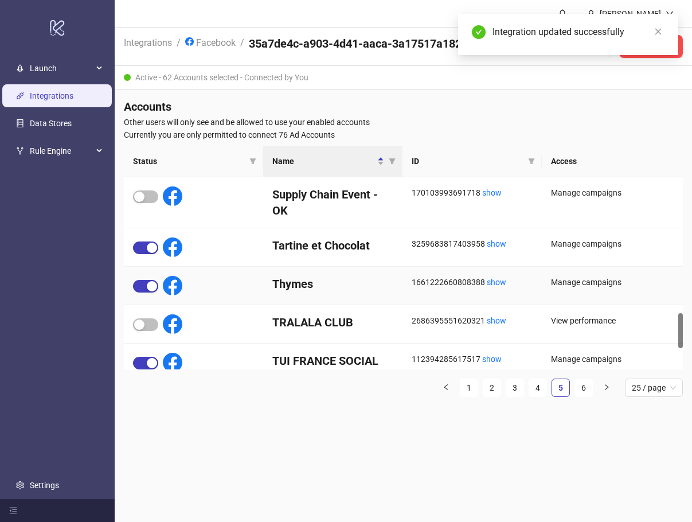
scroll to position [847, 0]
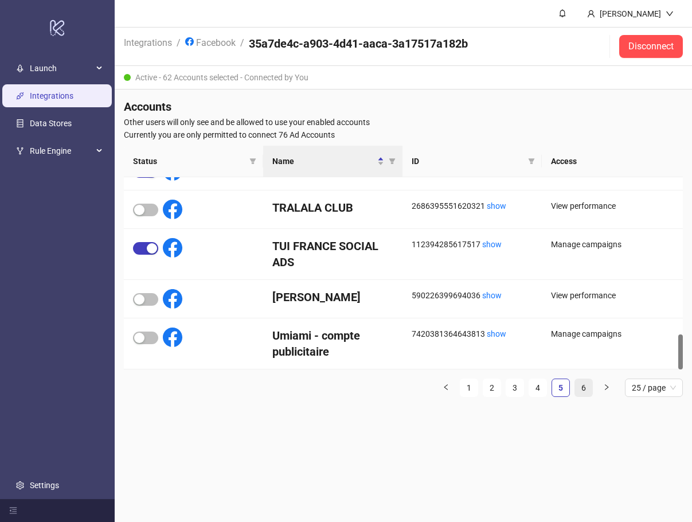
click at [581, 385] on link "6" at bounding box center [583, 387] width 17 height 17
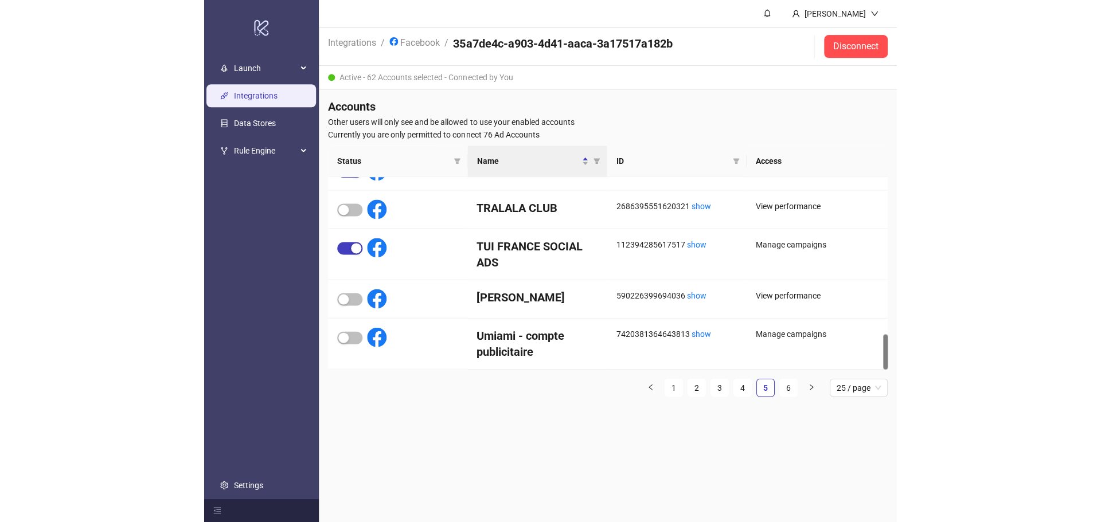
scroll to position [140, 0]
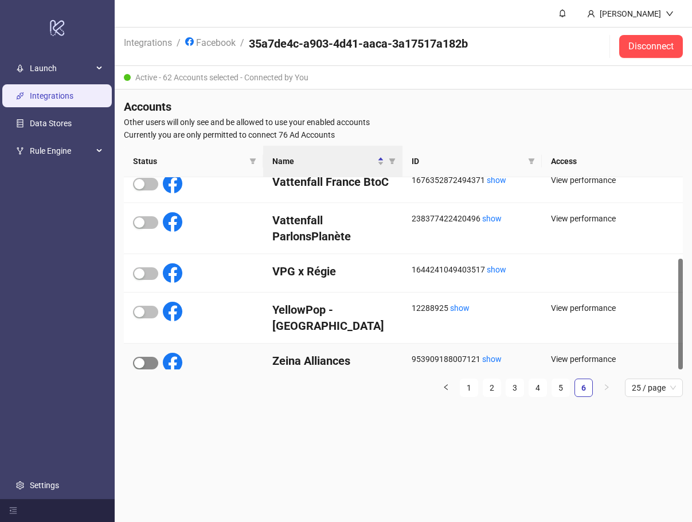
click at [140, 358] on div "button" at bounding box center [139, 363] width 10 height 10
click at [44, 95] on link "Integrations" at bounding box center [52, 95] width 44 height 9
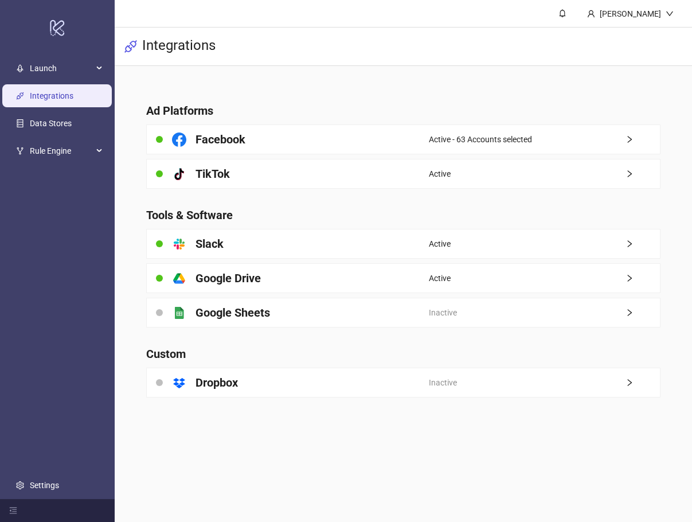
click at [474, 177] on div "Active" at bounding box center [544, 173] width 231 height 29
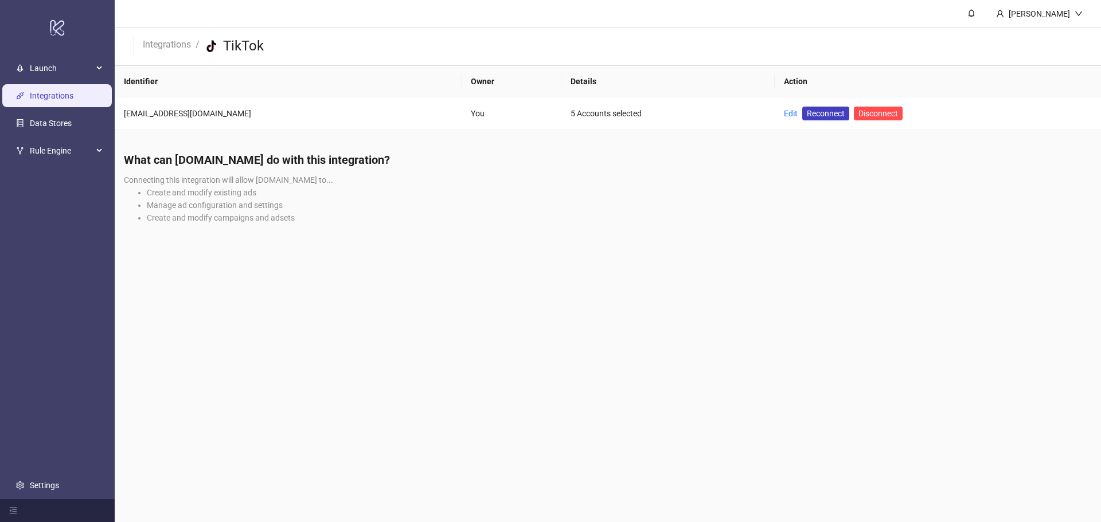
click at [73, 95] on link "Integrations" at bounding box center [52, 95] width 44 height 9
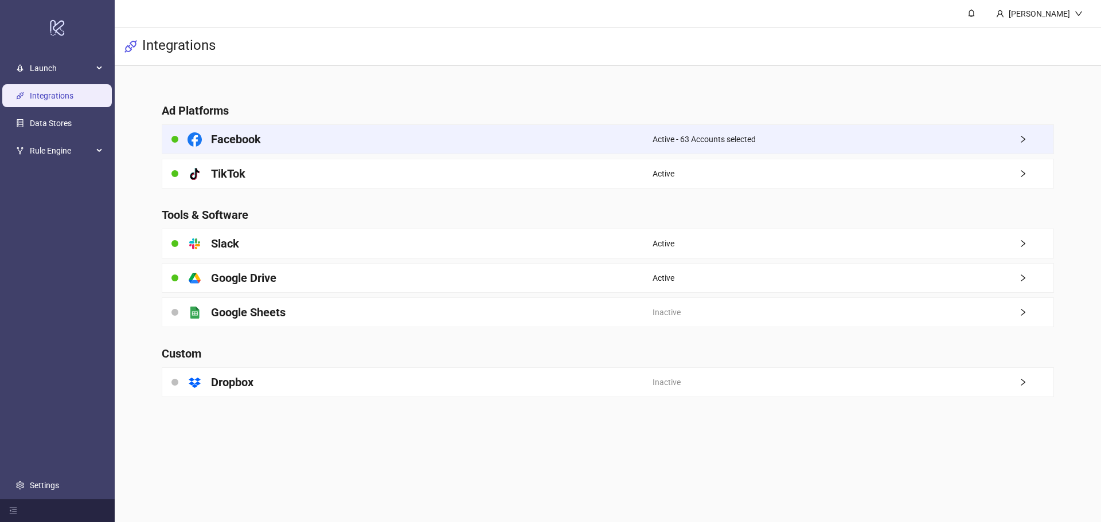
click at [683, 139] on span "Active - 63 Accounts selected" at bounding box center [704, 139] width 103 height 13
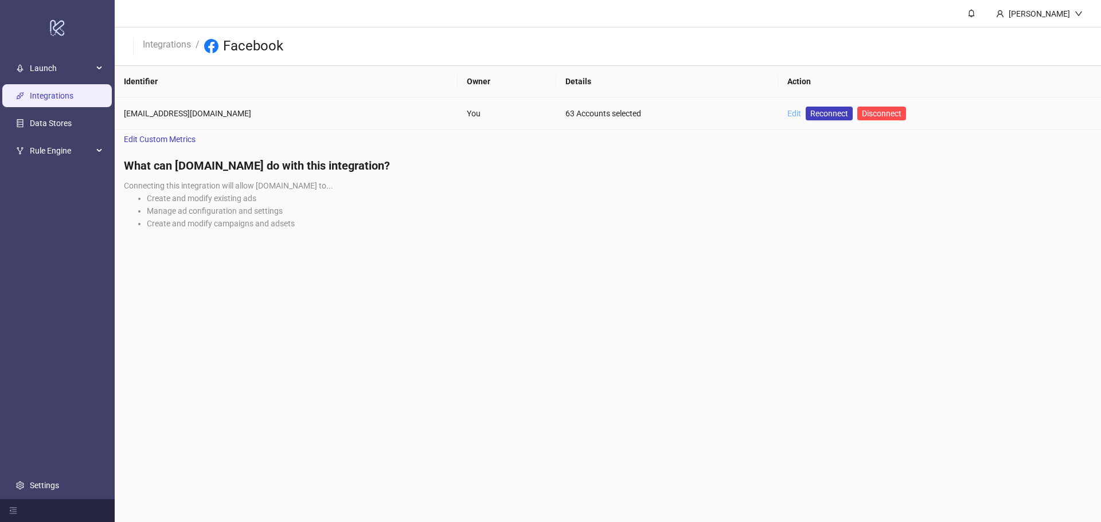
click at [683, 114] on link "Edit" at bounding box center [794, 113] width 14 height 9
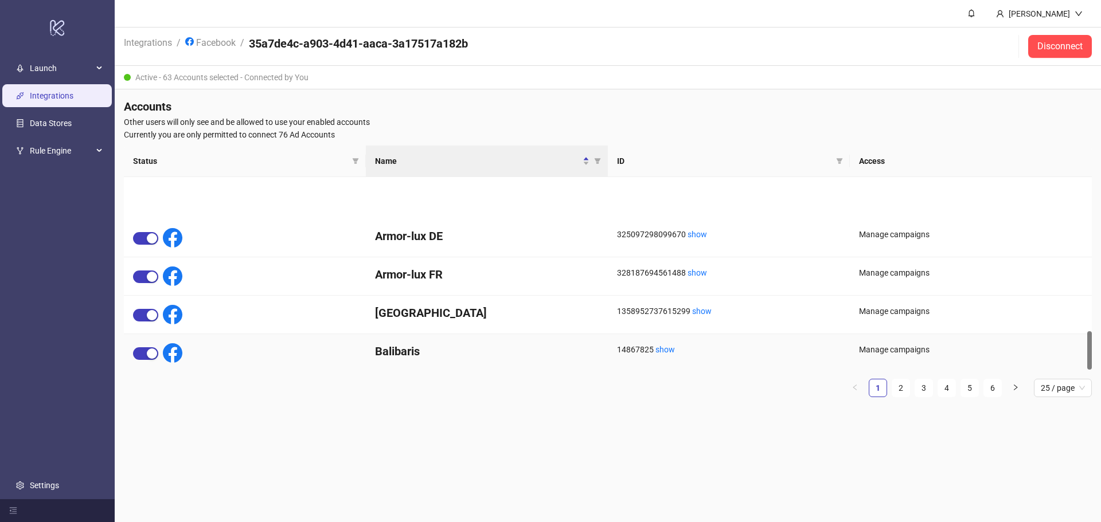
scroll to position [768, 0]
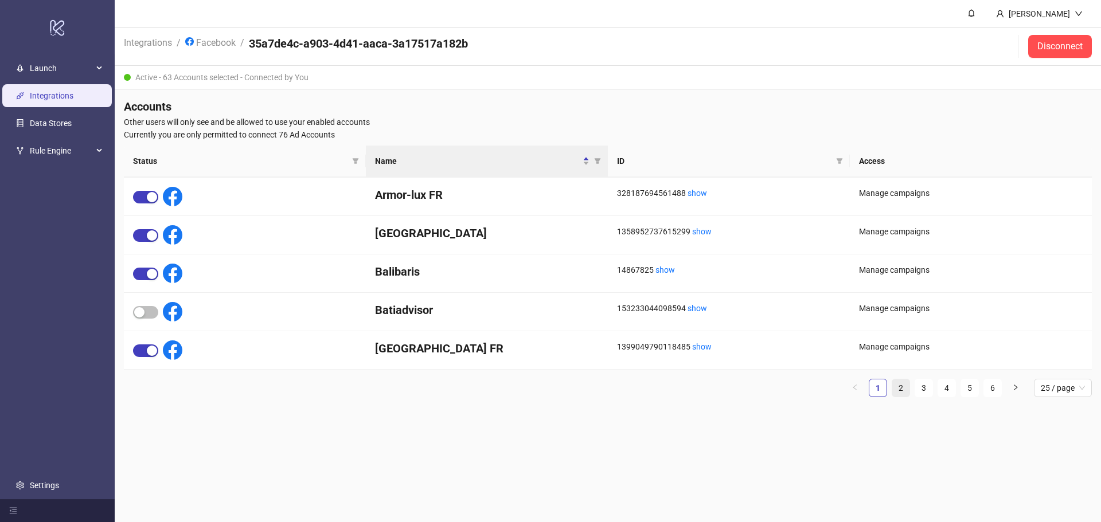
click at [683, 388] on link "2" at bounding box center [900, 388] width 17 height 17
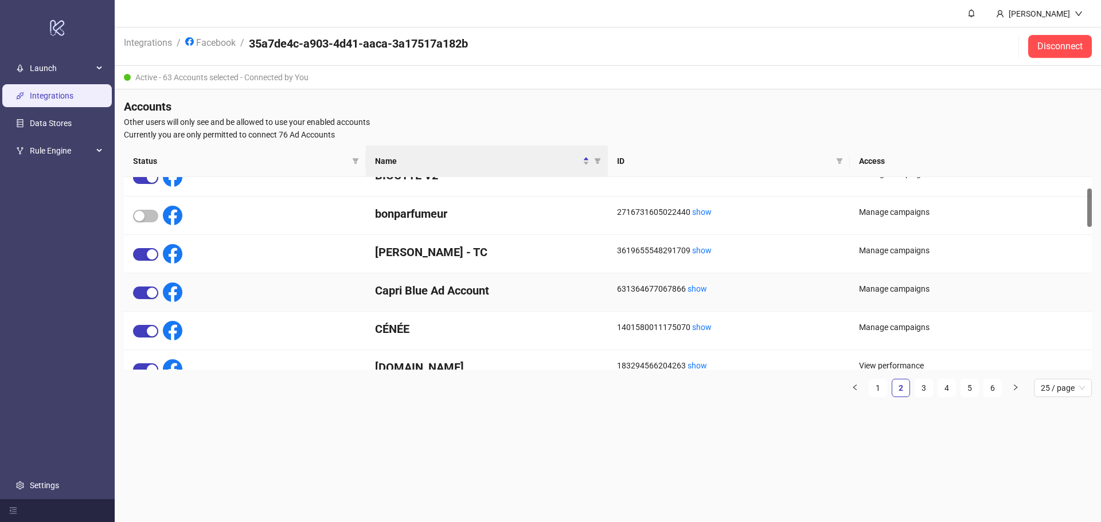
scroll to position [0, 0]
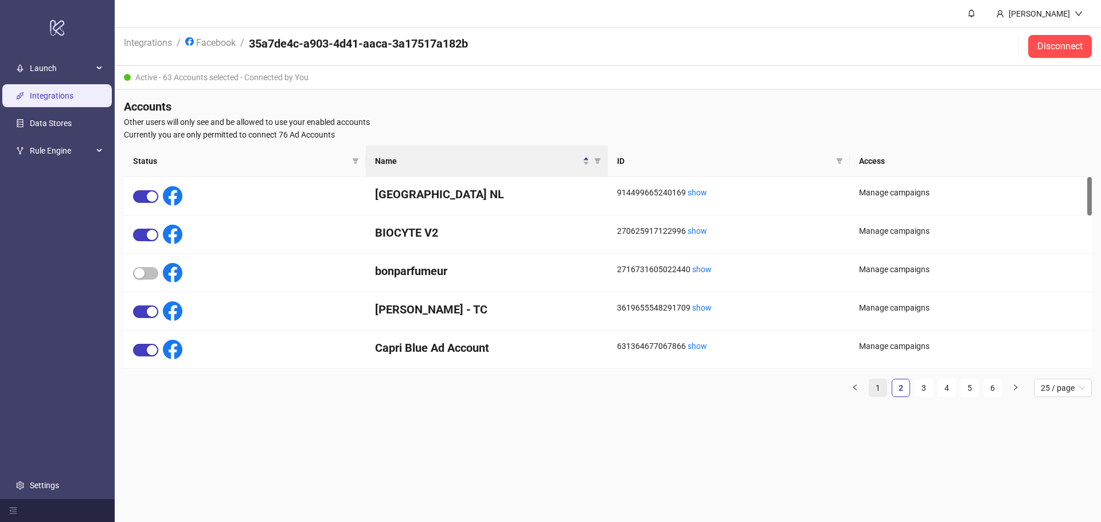
click at [683, 387] on link "1" at bounding box center [877, 388] width 17 height 17
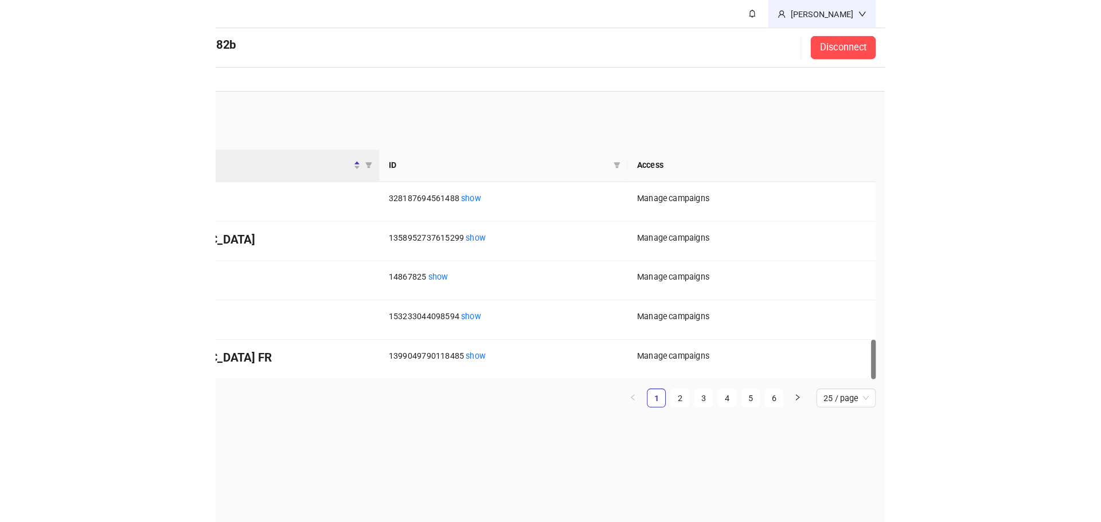
scroll to position [768, 0]
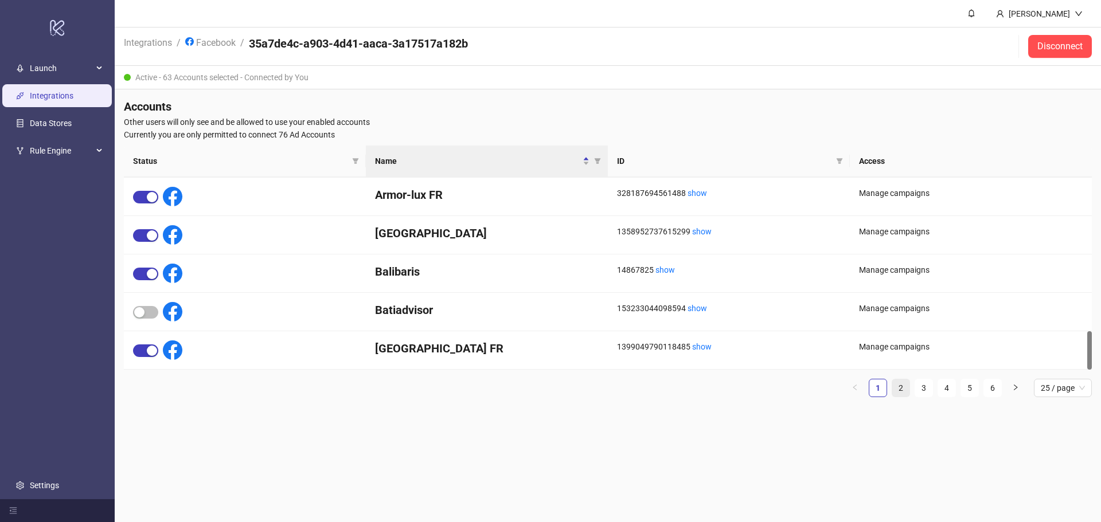
click at [683, 387] on link "2" at bounding box center [900, 388] width 17 height 17
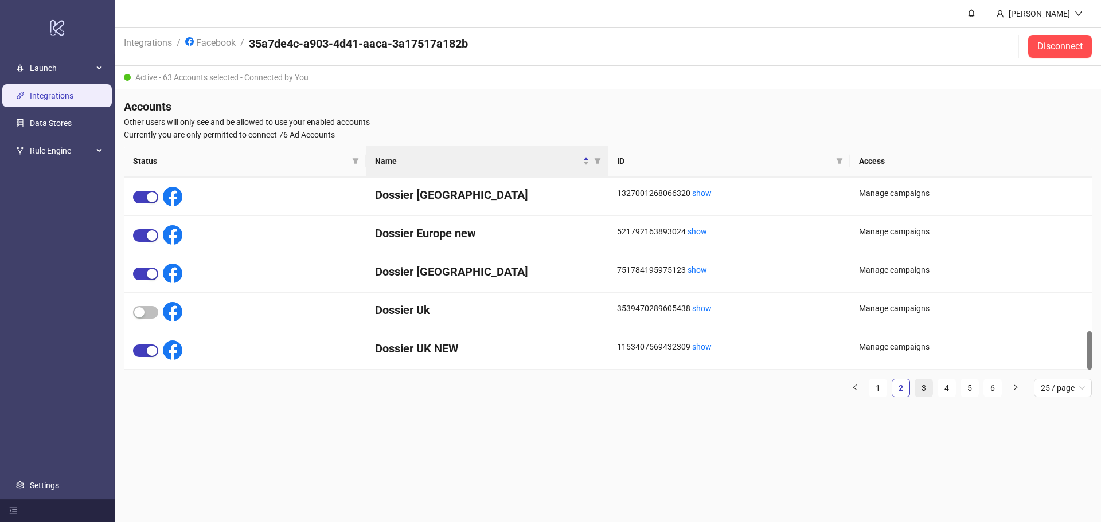
click at [683, 389] on link "3" at bounding box center [923, 388] width 17 height 17
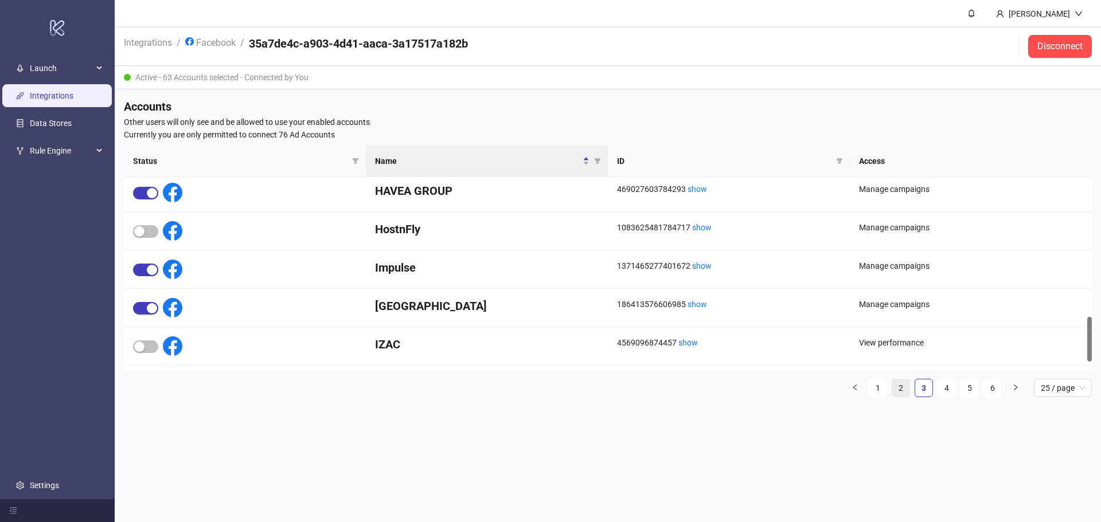
click at [683, 388] on link "2" at bounding box center [900, 388] width 17 height 17
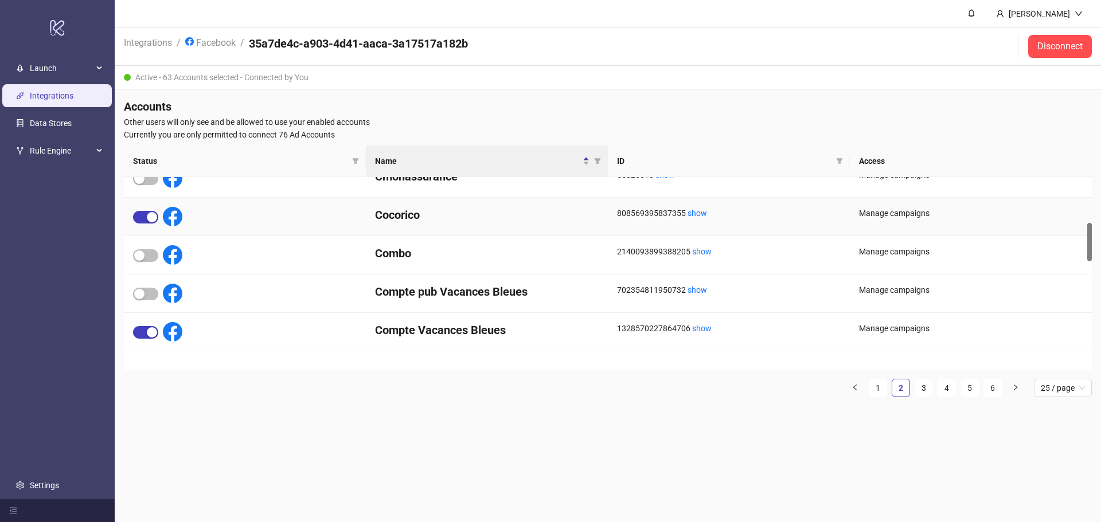
scroll to position [229, 0]
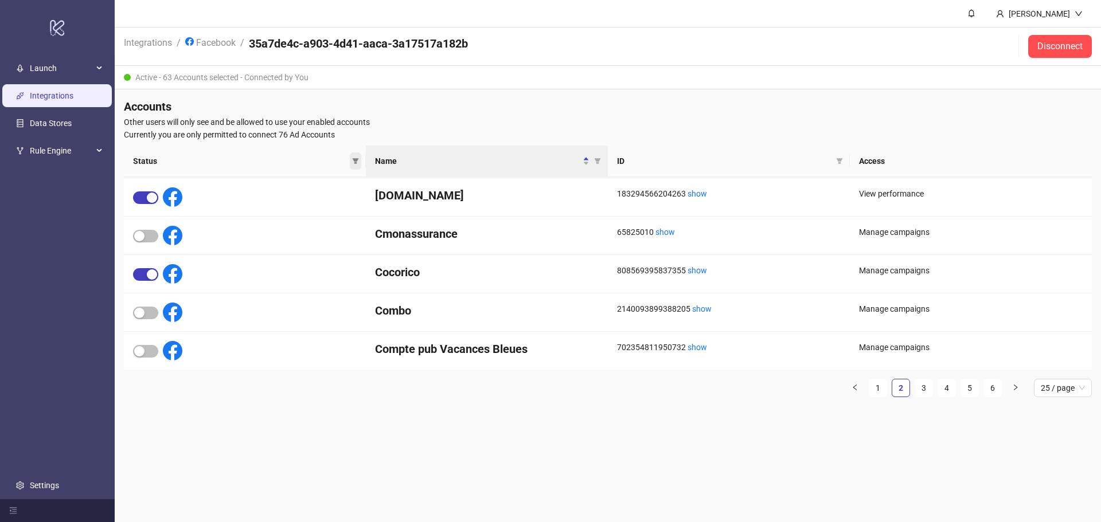
click at [356, 161] on icon "filter" at bounding box center [356, 161] width 6 height 6
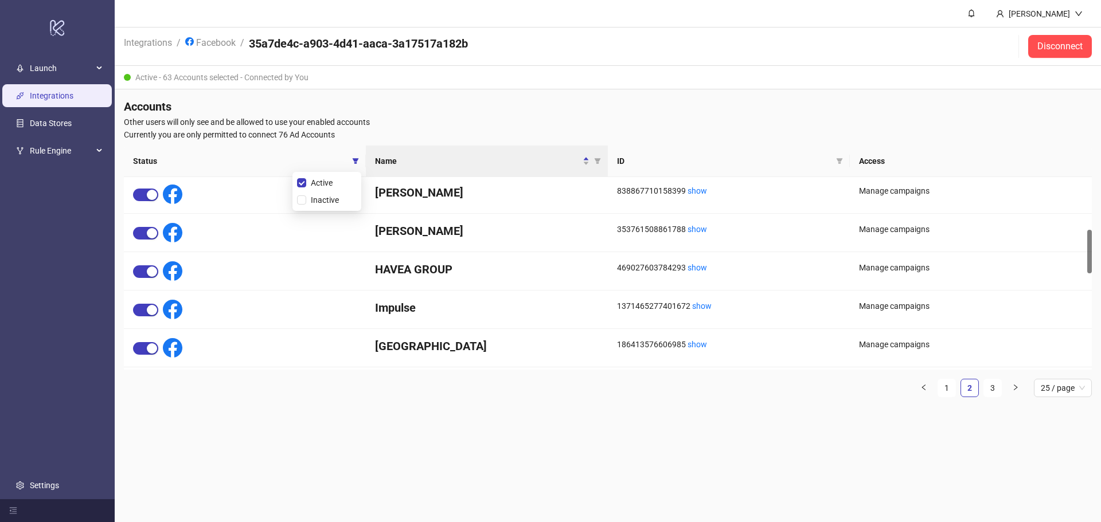
click at [683, 442] on main "[PERSON_NAME] Integrations / Facebook / 35a7de4c-a903-4d41-aaca-3a17517a182b Di…" at bounding box center [608, 261] width 986 height 522
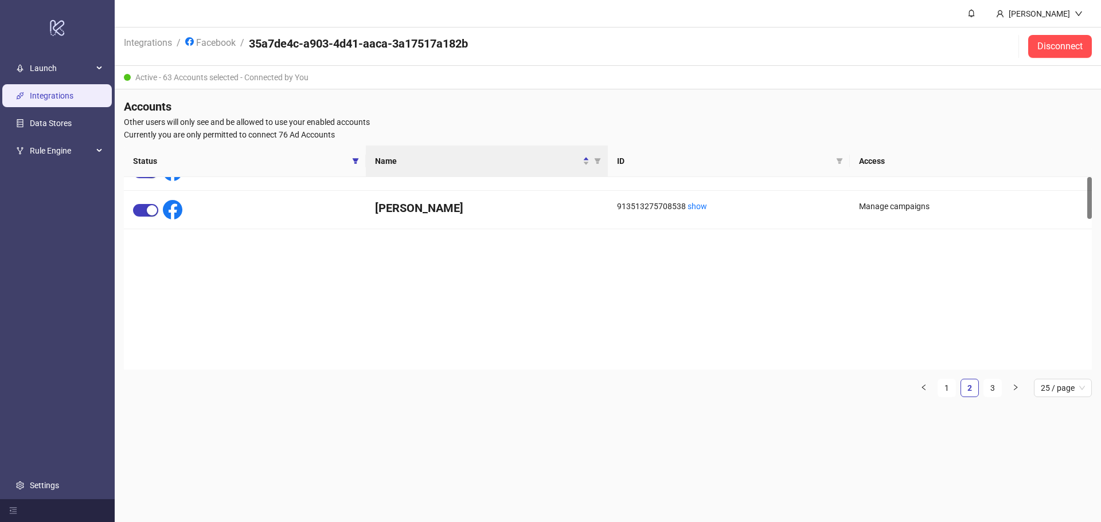
scroll to position [0, 0]
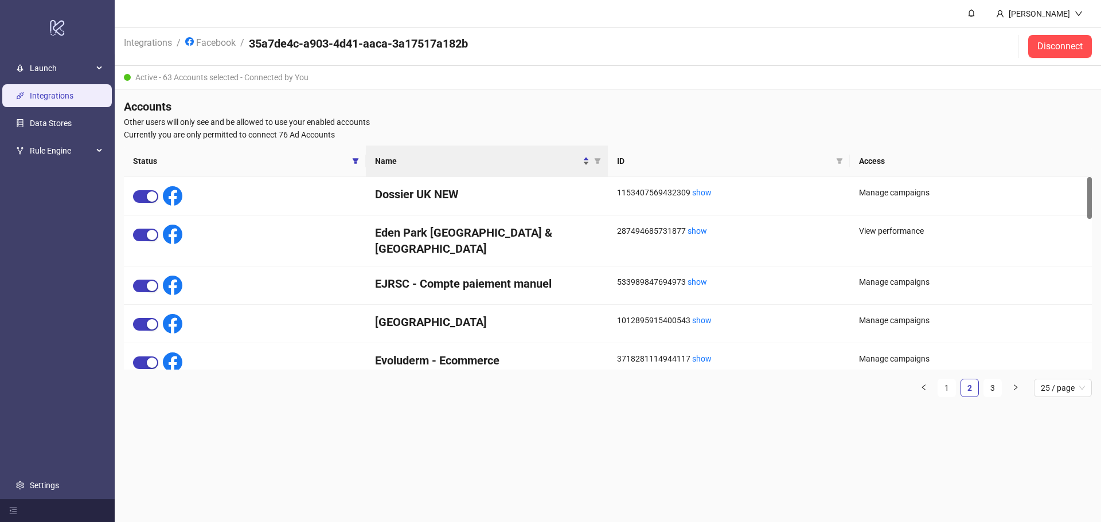
click at [427, 166] on span "Name" at bounding box center [477, 161] width 205 height 13
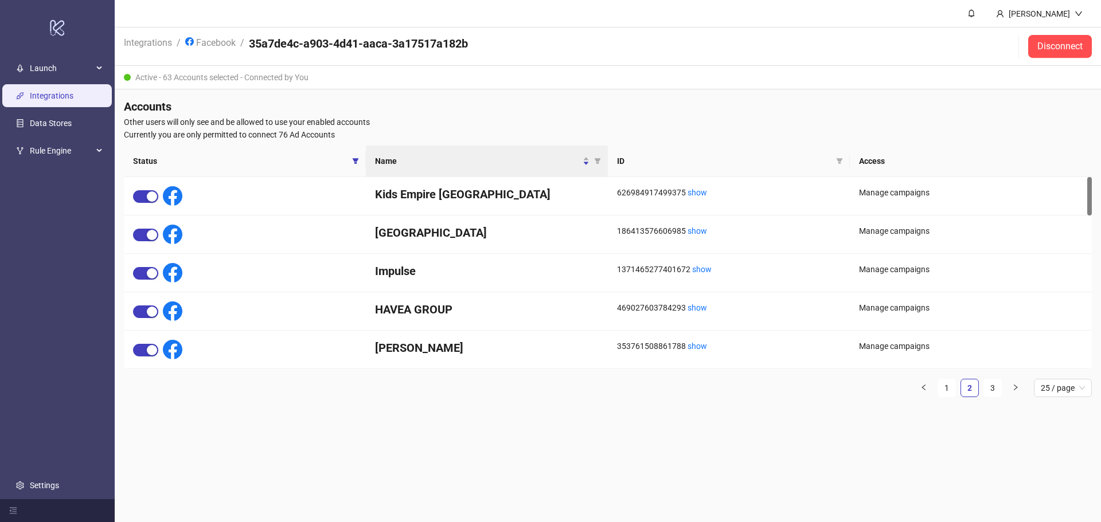
click at [516, 171] on th "Name" at bounding box center [487, 162] width 242 height 32
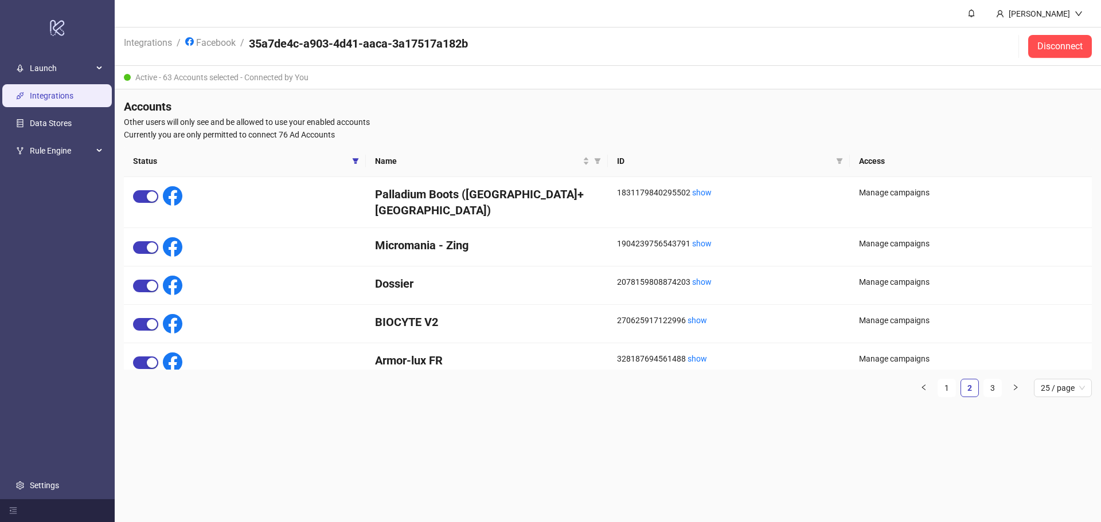
click at [683, 129] on span "Currently you are only permitted to connect 76 Ad Accounts" at bounding box center [608, 134] width 968 height 13
click at [683, 128] on span "Other users will only see and be allowed to use your enabled accounts" at bounding box center [608, 122] width 968 height 13
